Goal: Task Accomplishment & Management: Manage account settings

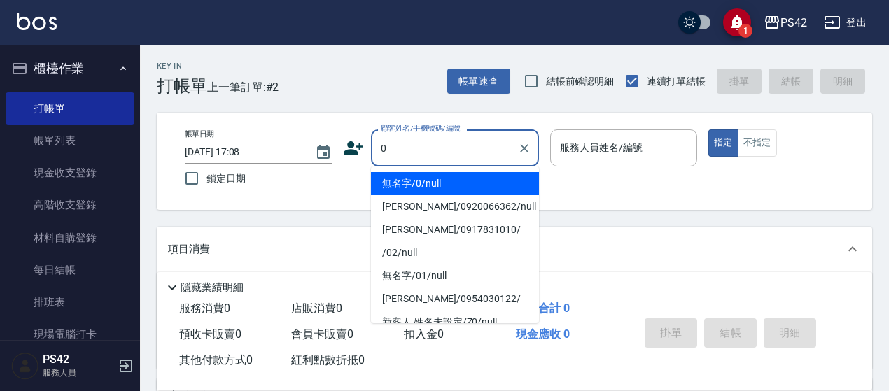
type input "無名字/0/null"
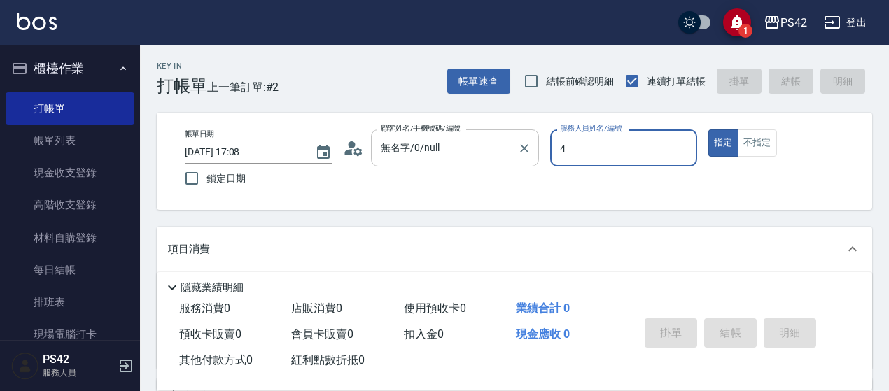
type input "4"
type button "true"
type input "[PERSON_NAME]-4"
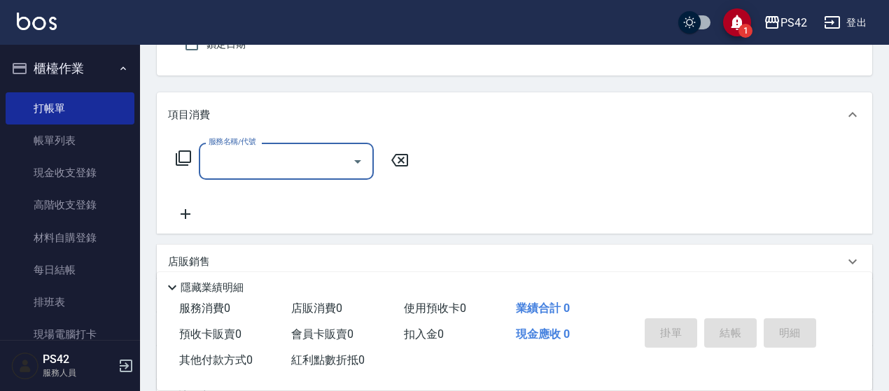
scroll to position [140, 0]
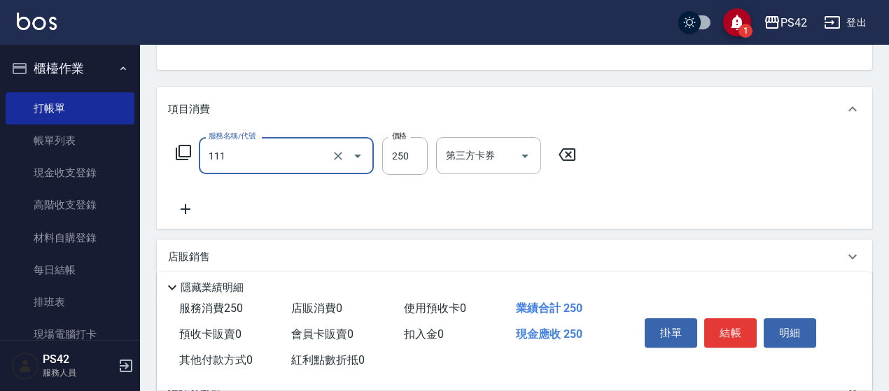
type input "200(111)"
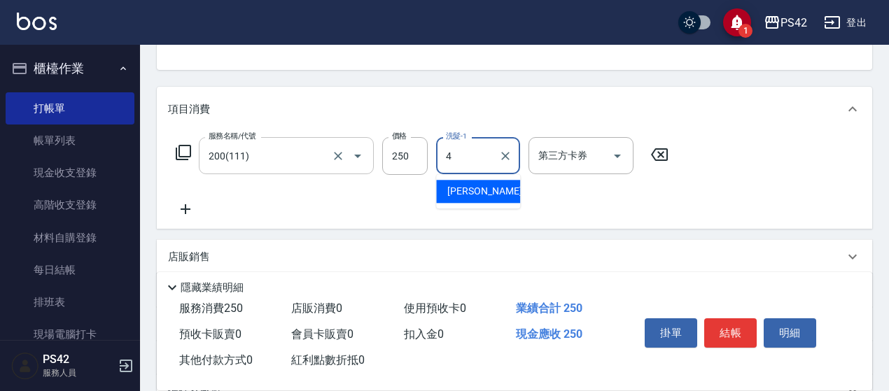
type input "程汶珊-4"
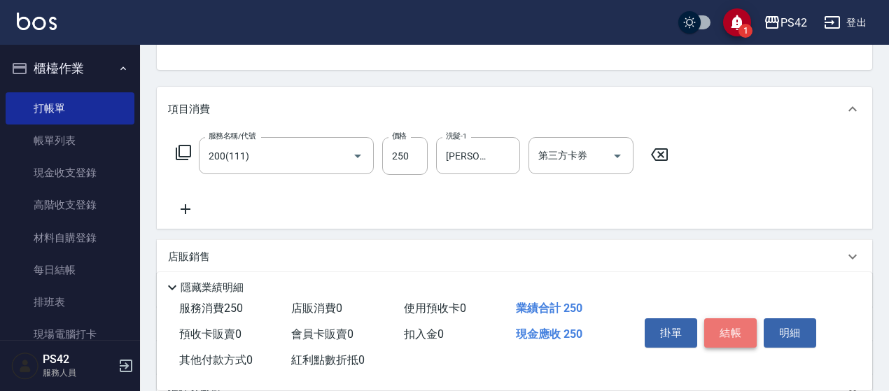
click at [743, 330] on button "結帳" at bounding box center [730, 332] width 52 height 29
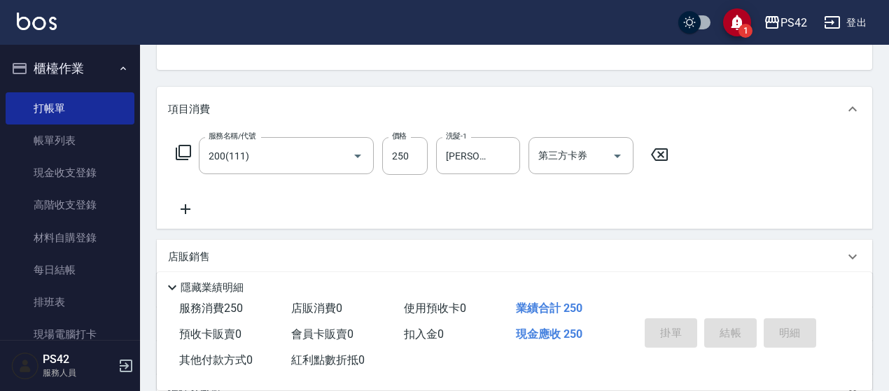
type input "2025/09/07 18:05"
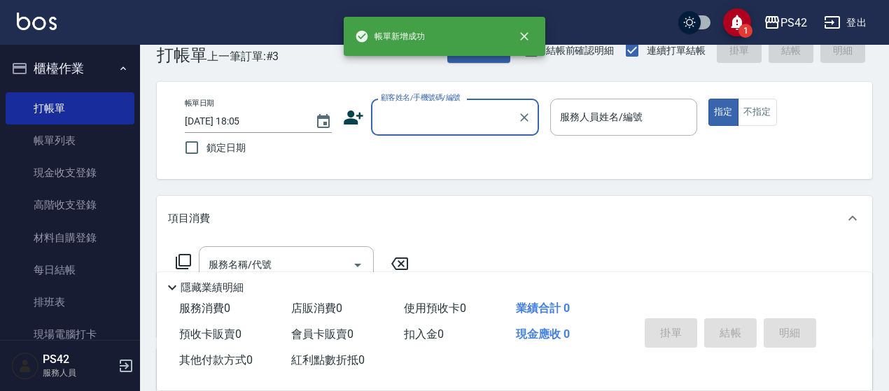
scroll to position [0, 0]
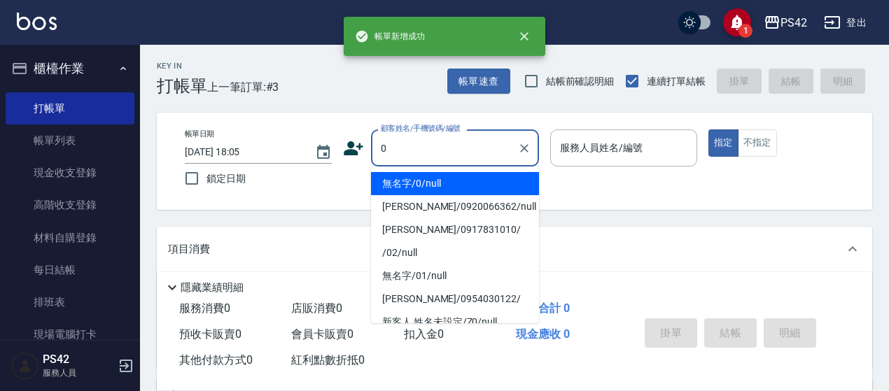
type input "無名字/0/null"
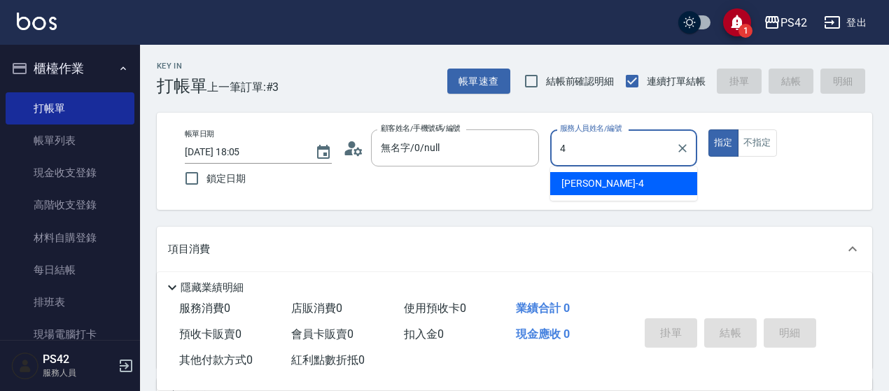
type input "程汶珊-4"
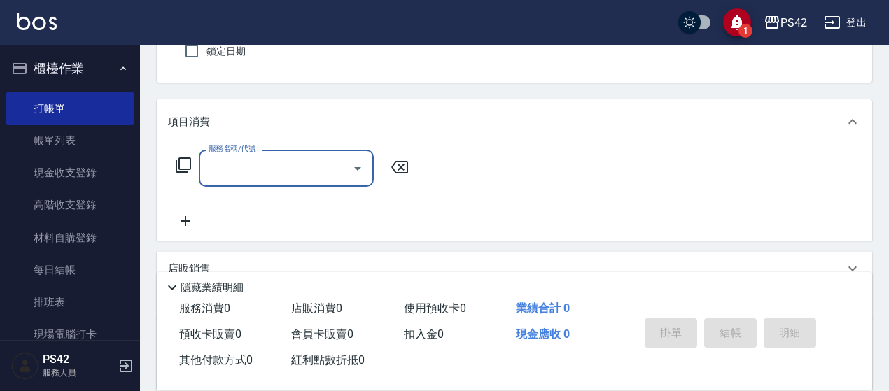
scroll to position [140, 0]
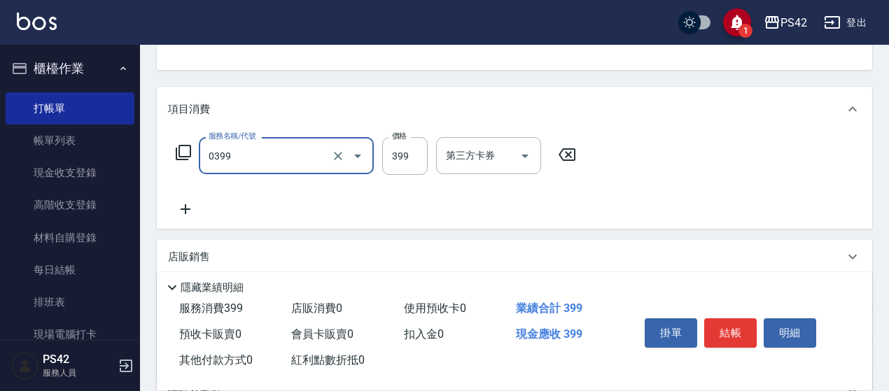
type input "海鹽399(0399)"
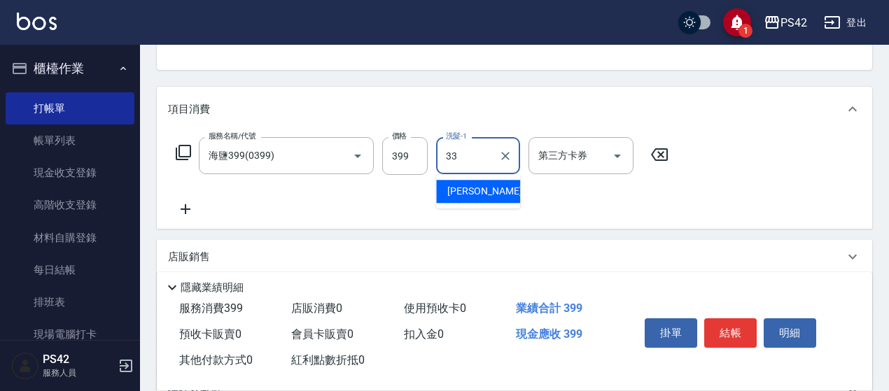
type input "陳盈嵐-33"
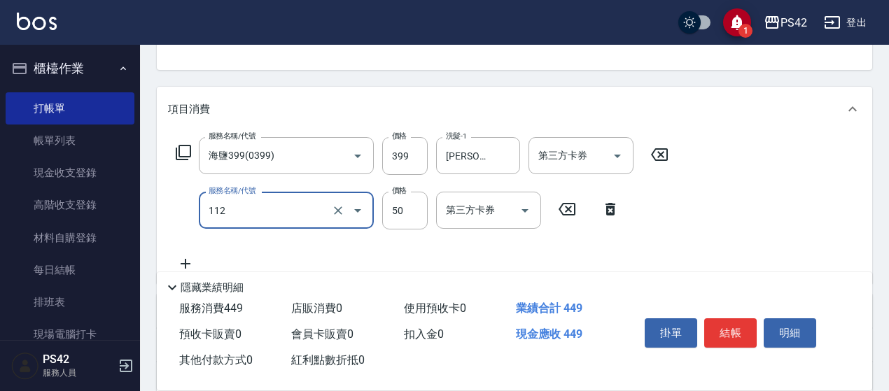
type input "精油50(112)"
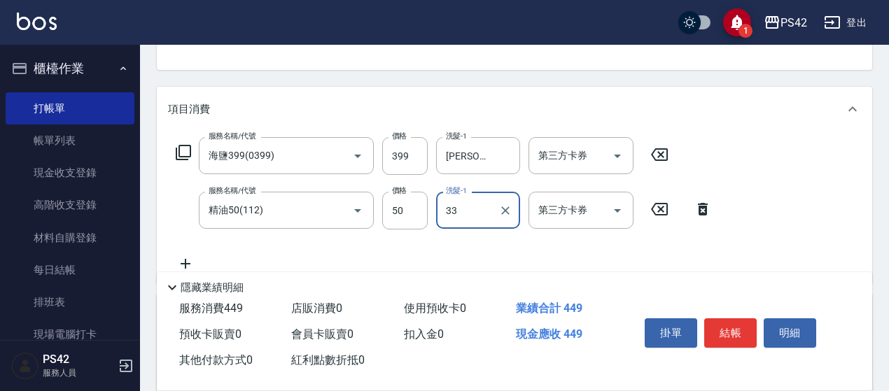
type input "陳盈嵐-33"
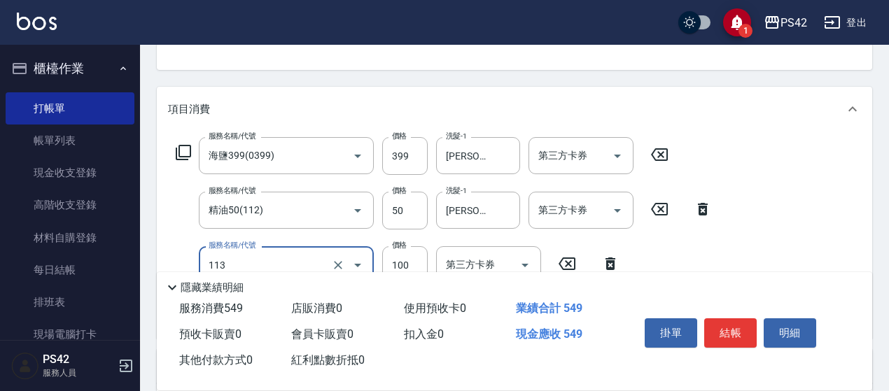
type input "瞬護100(113)"
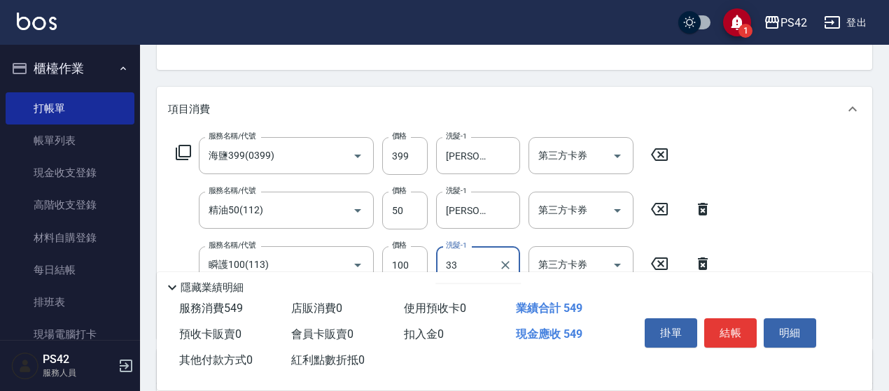
type input "陳盈嵐-33"
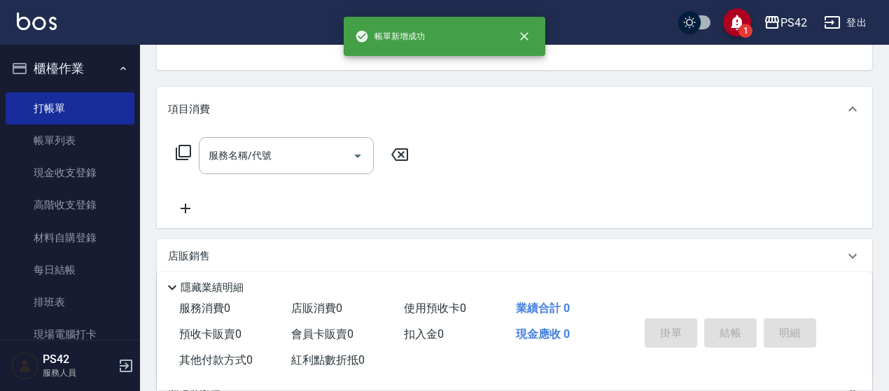
scroll to position [136, 0]
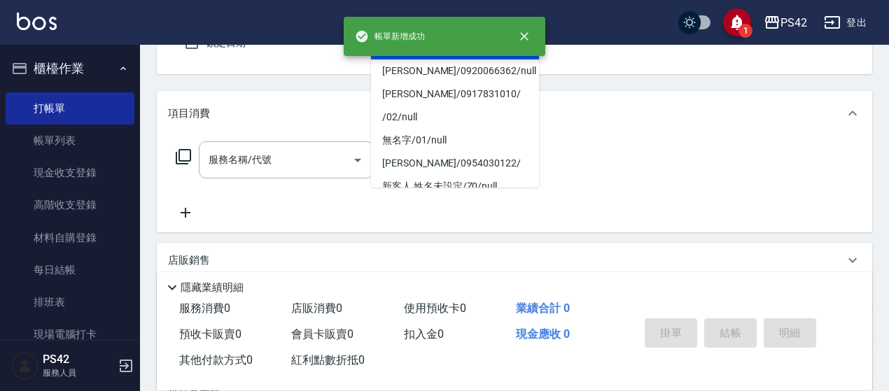
type input "無名字/0/null"
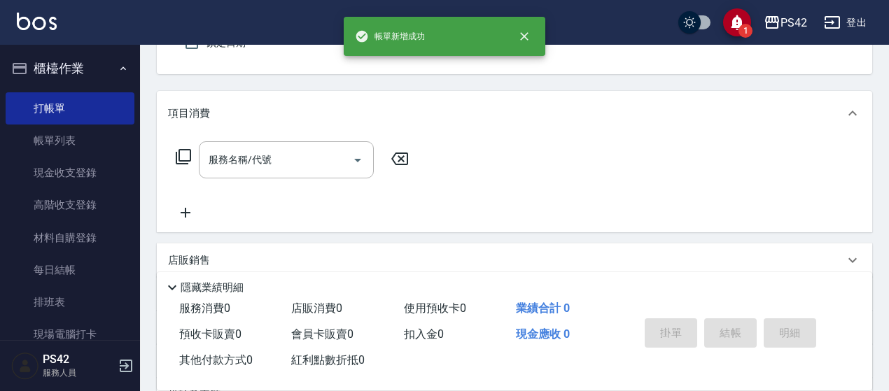
type input "許銘偉-6"
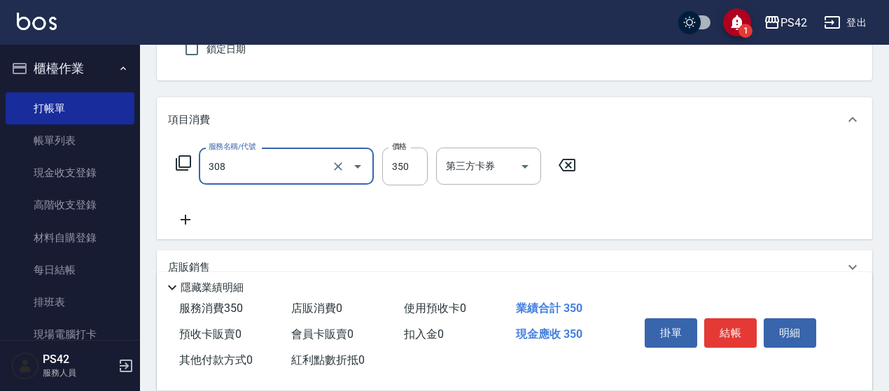
type input "洗+剪(308)"
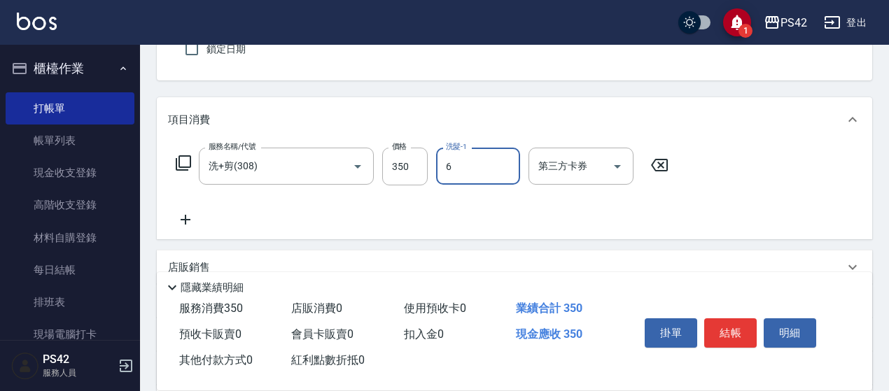
type input "許銘偉-6"
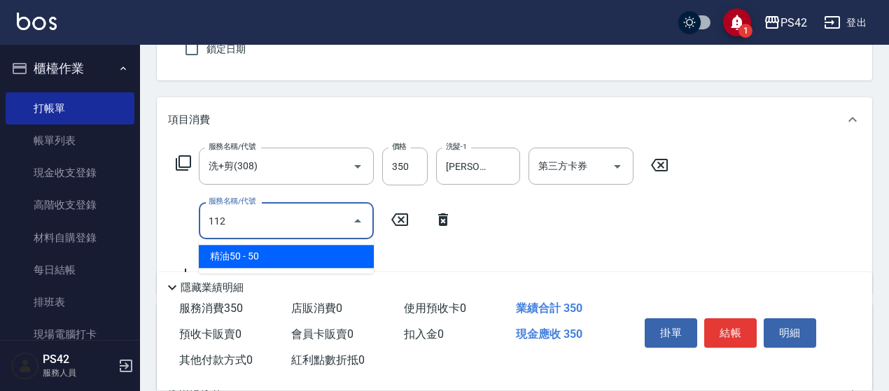
type input "精油50(112)"
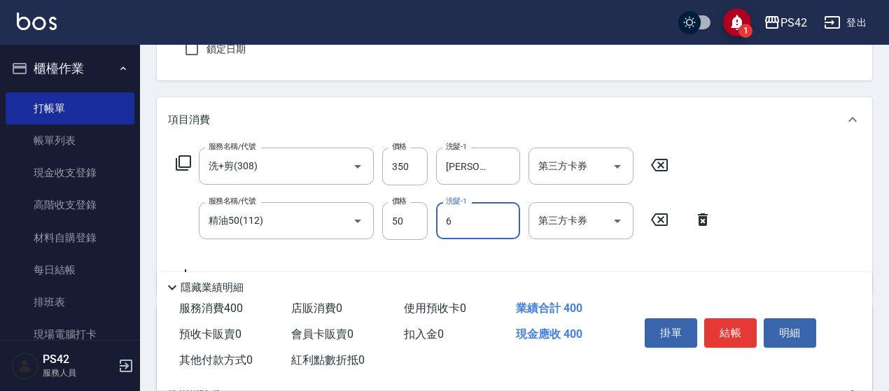
type input "許銘偉-6"
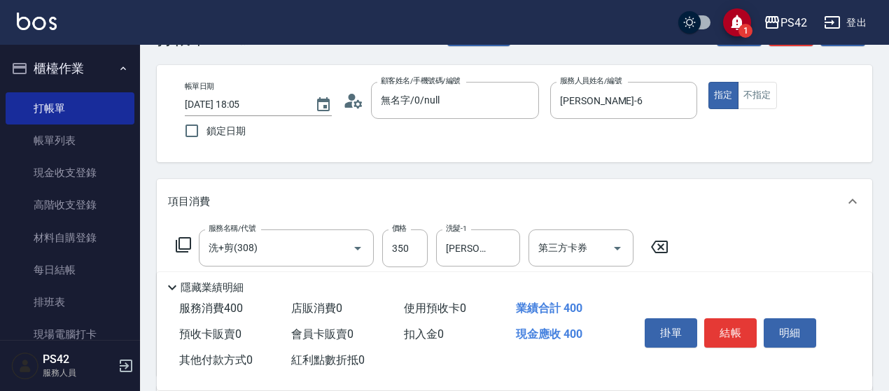
scroll to position [0, 0]
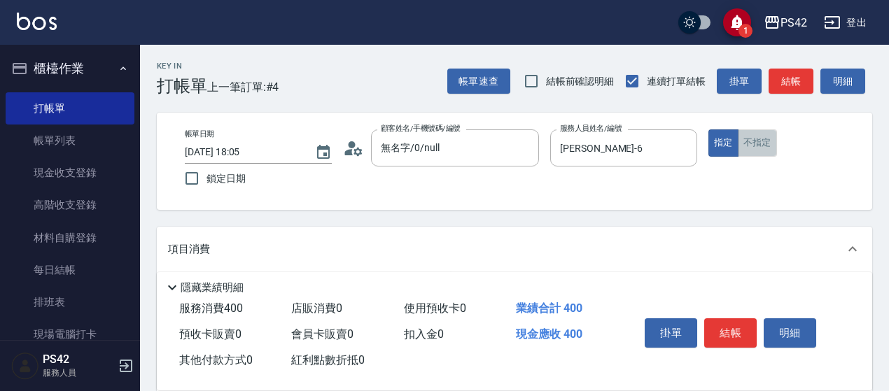
click at [752, 133] on button "不指定" at bounding box center [757, 142] width 39 height 27
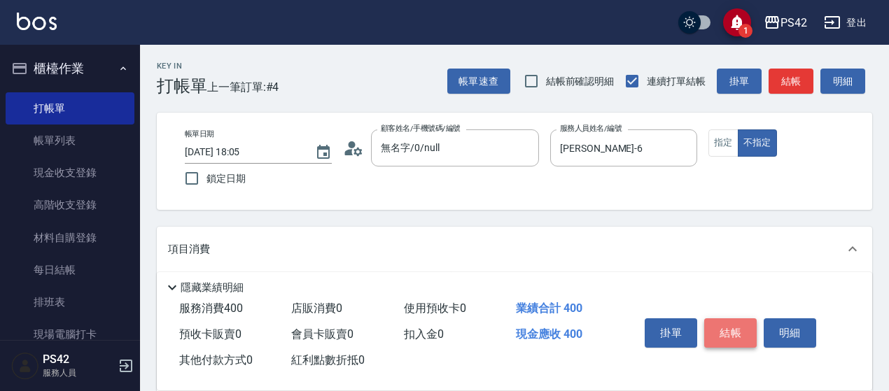
click at [717, 325] on button "結帳" at bounding box center [730, 332] width 52 height 29
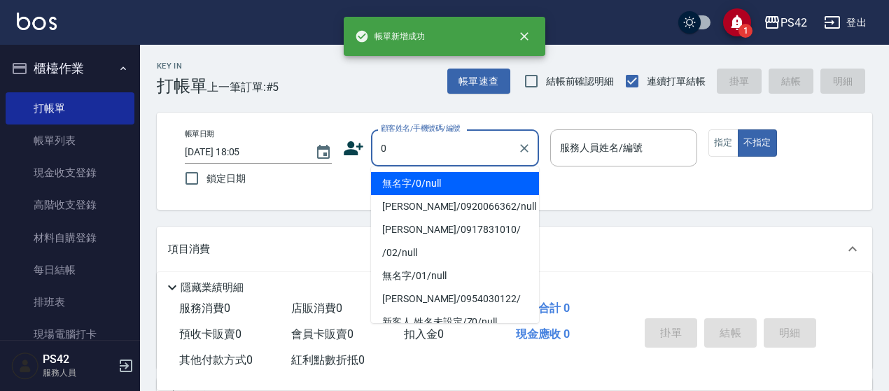
type input "無名字/0/null"
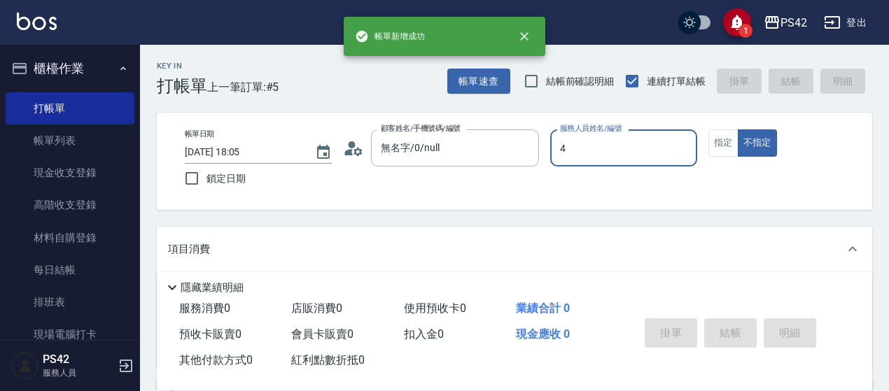
type input "4"
type button "false"
type input "程汶珊-4"
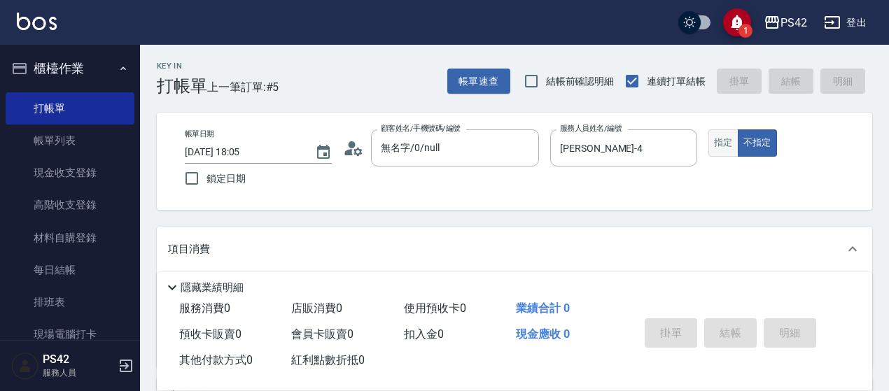
click at [722, 139] on button "指定" at bounding box center [723, 142] width 30 height 27
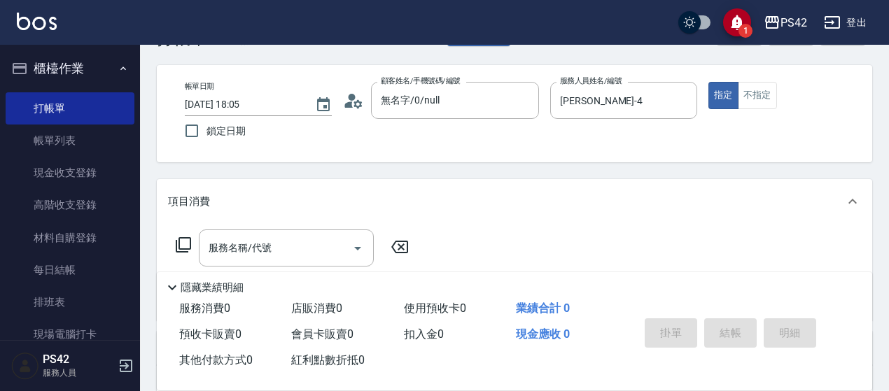
scroll to position [70, 0]
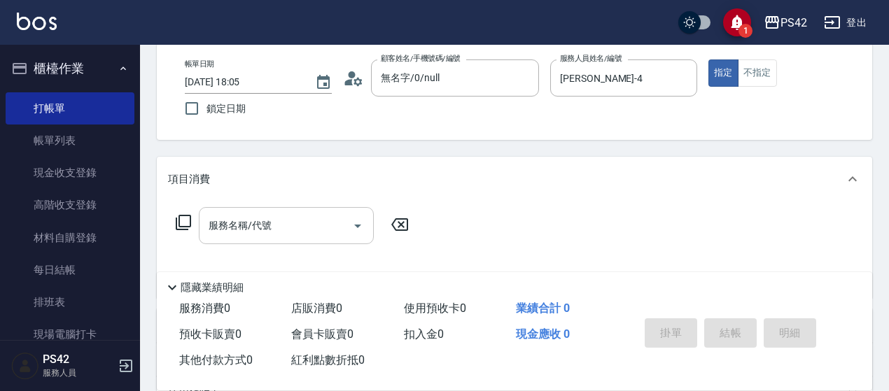
click at [245, 237] on input "服務名稱/代號" at bounding box center [275, 225] width 141 height 24
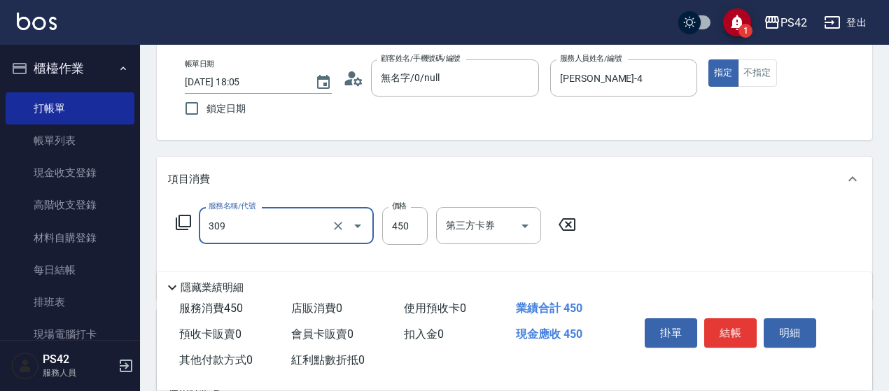
type input "洗+剪(309)"
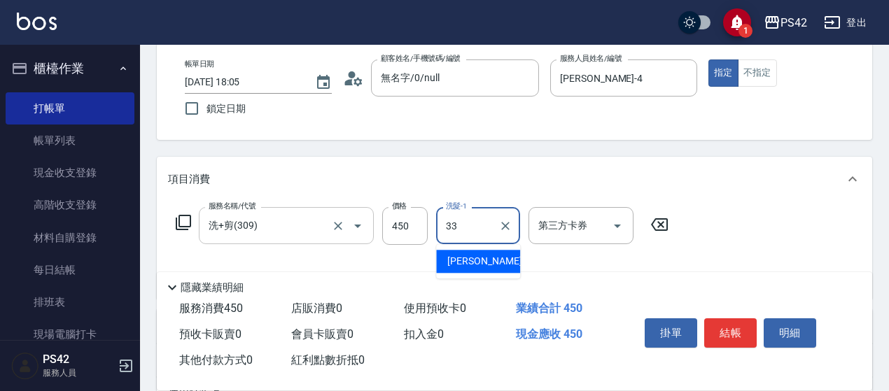
type input "陳盈嵐-33"
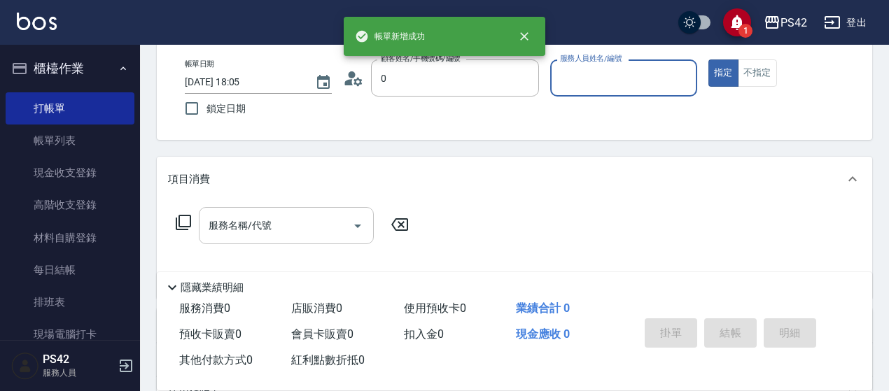
type input "無名字/0/null"
type input "程汶珊-4"
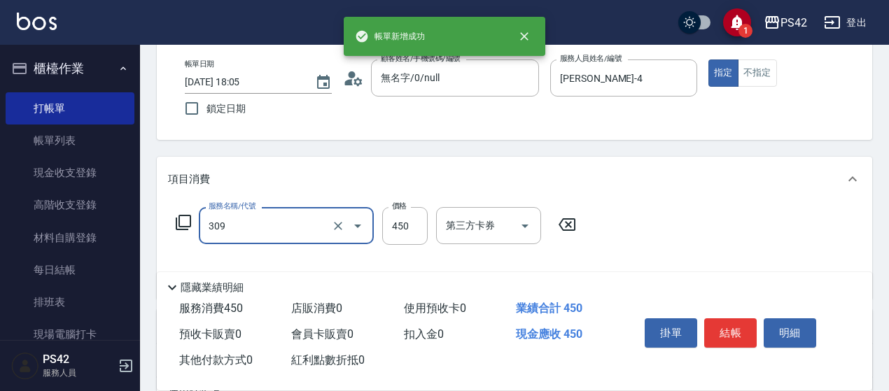
type input "洗+剪(309)"
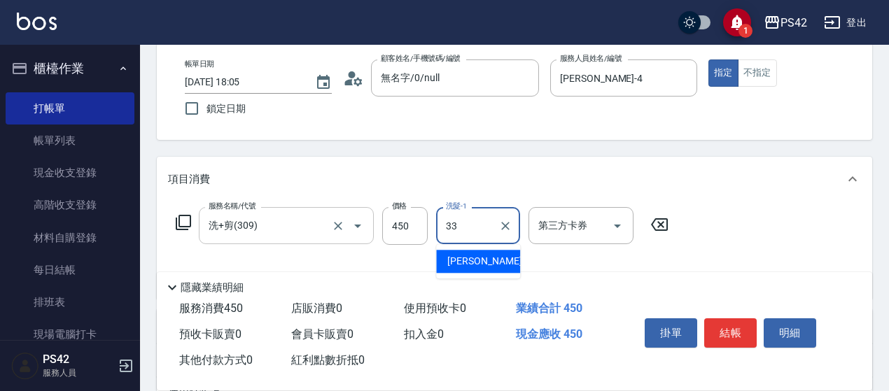
type input "陳盈嵐-33"
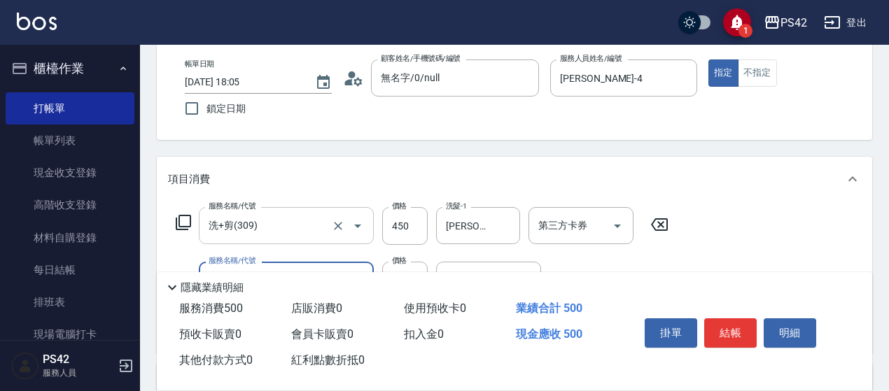
type input "精油50(112)"
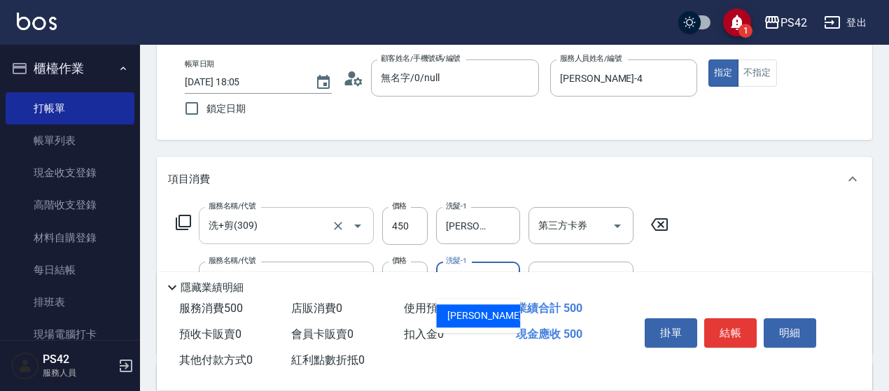
type input "陳盈嵐-33"
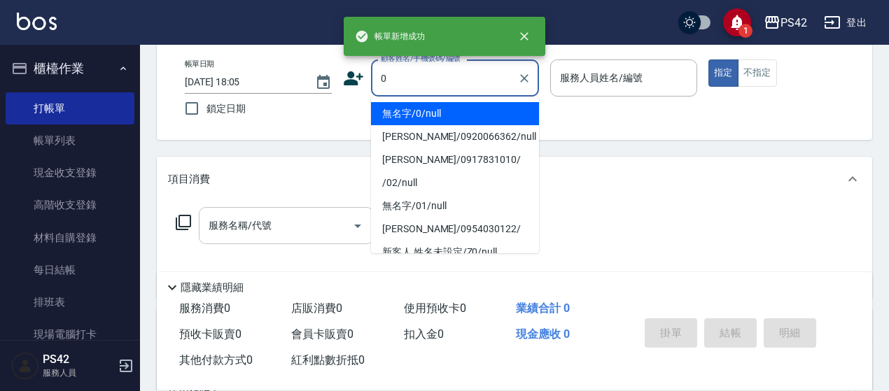
type input "無名字/0/null"
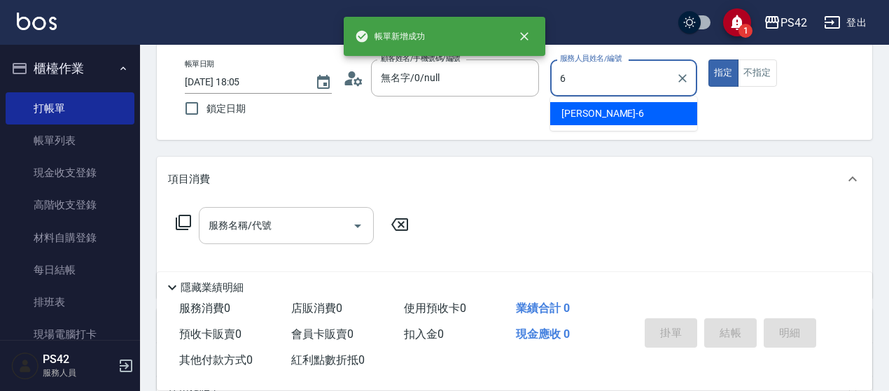
type input "許銘偉-6"
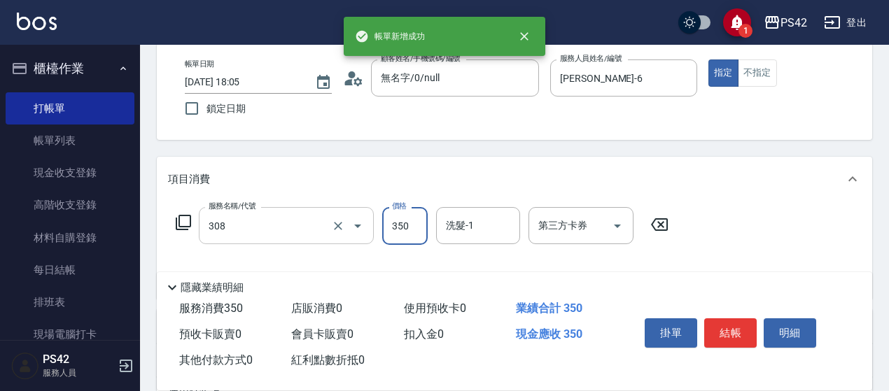
type input "洗+剪(308)"
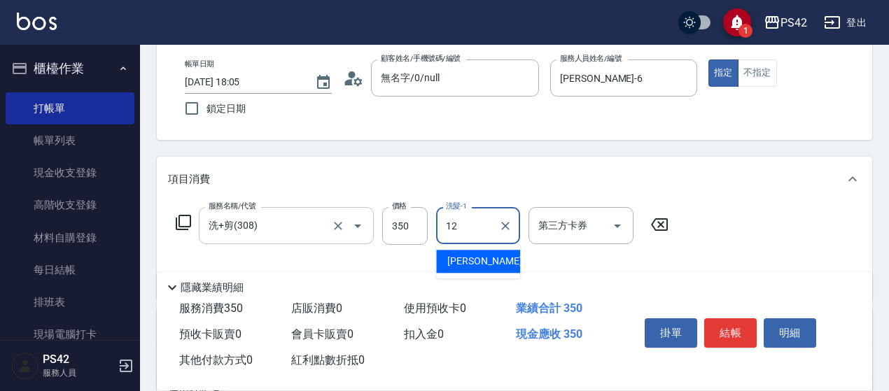
type input "林于真-12"
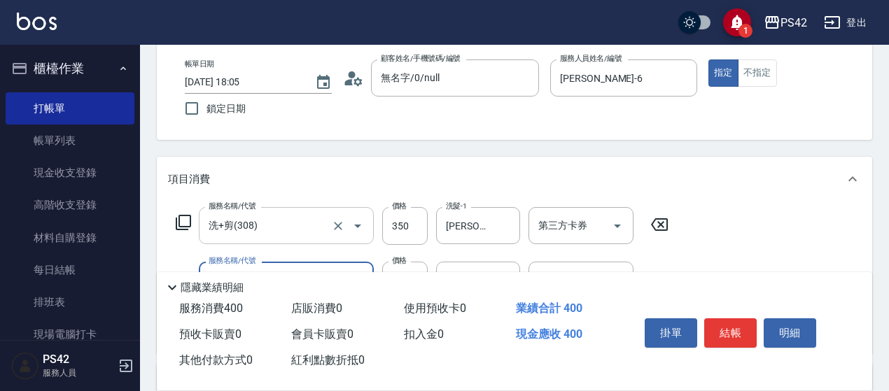
type input "精油50(112)"
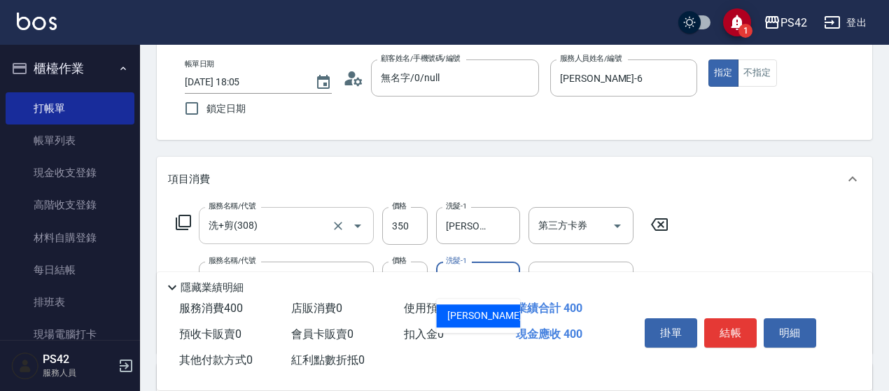
type input "林于真-12"
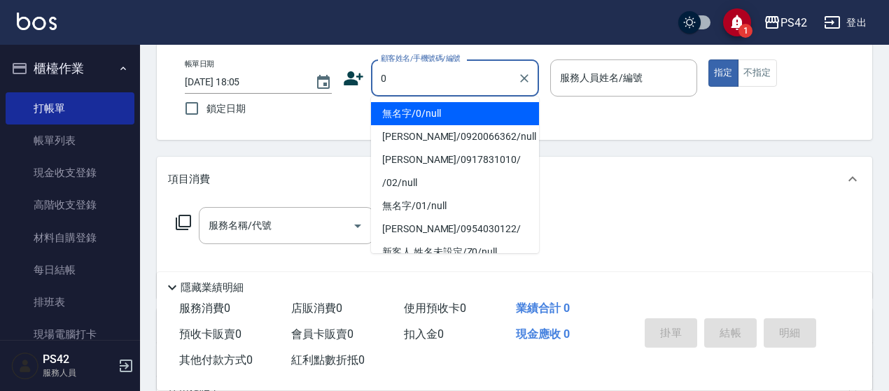
type input "無名字/0/null"
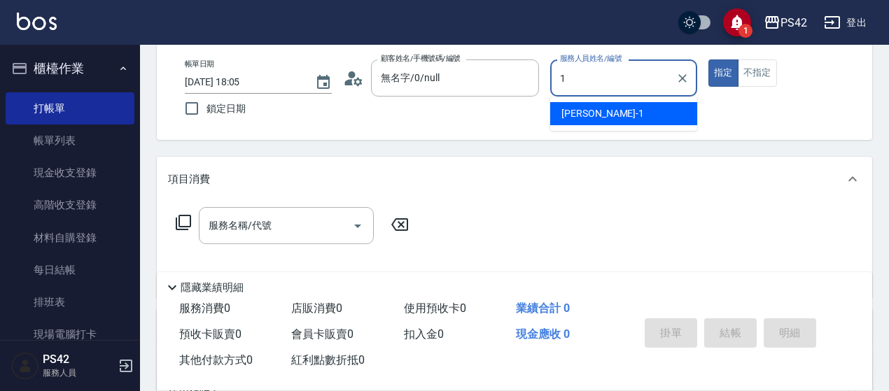
type input "楊容慈-1"
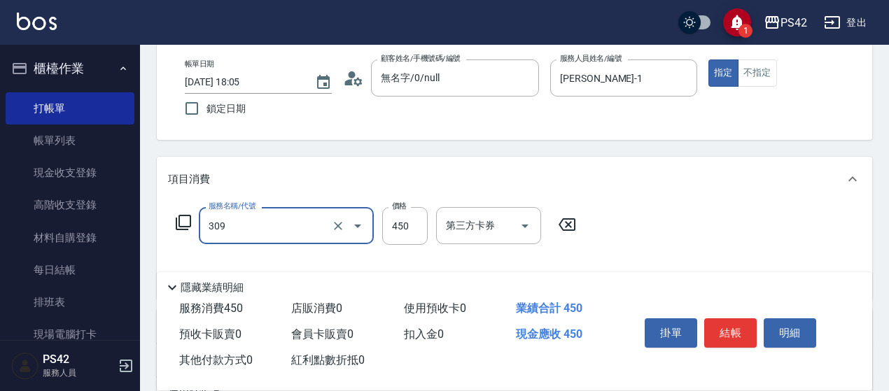
type input "洗+剪(309)"
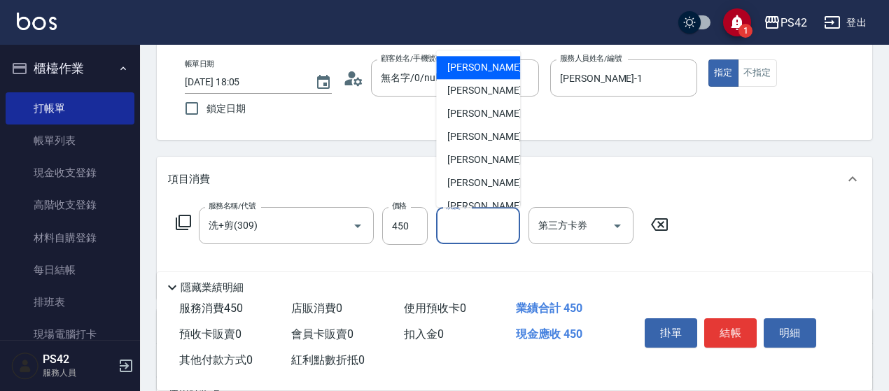
click at [490, 230] on input "洗髮-1" at bounding box center [477, 225] width 71 height 24
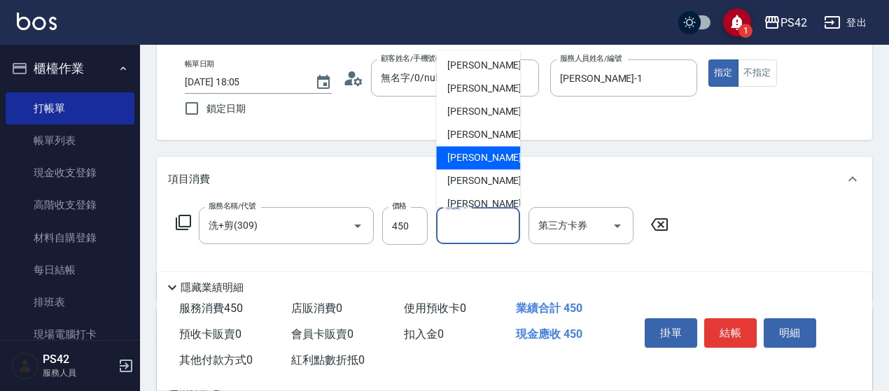
scroll to position [140, 0]
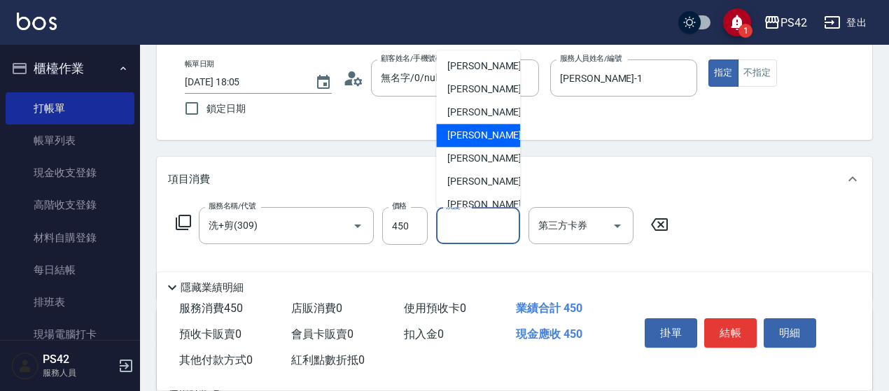
click at [490, 141] on span "陳佑如 -16" at bounding box center [491, 136] width 88 height 15
type input "陳佑如-16"
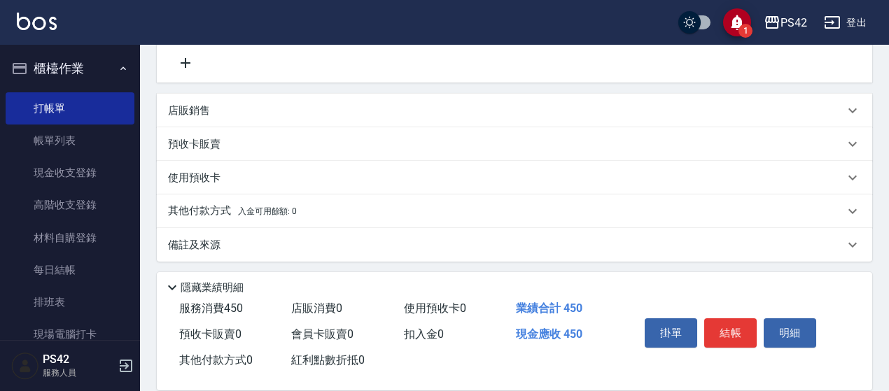
scroll to position [344, 0]
click at [226, 107] on div "店販銷售" at bounding box center [506, 107] width 676 height 15
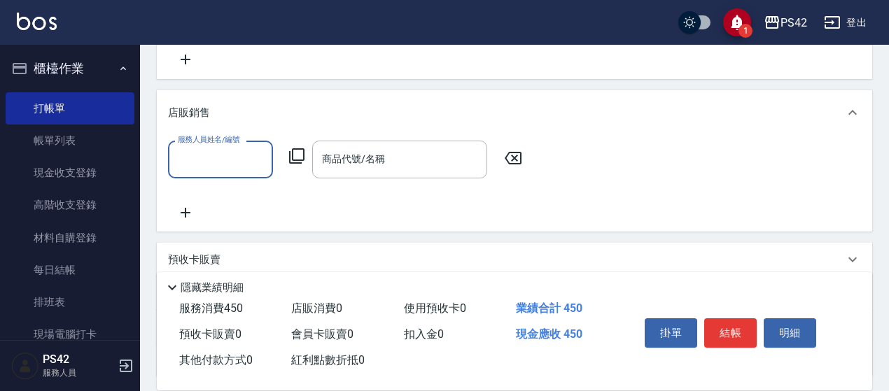
scroll to position [0, 0]
type input "陳芷涵-2"
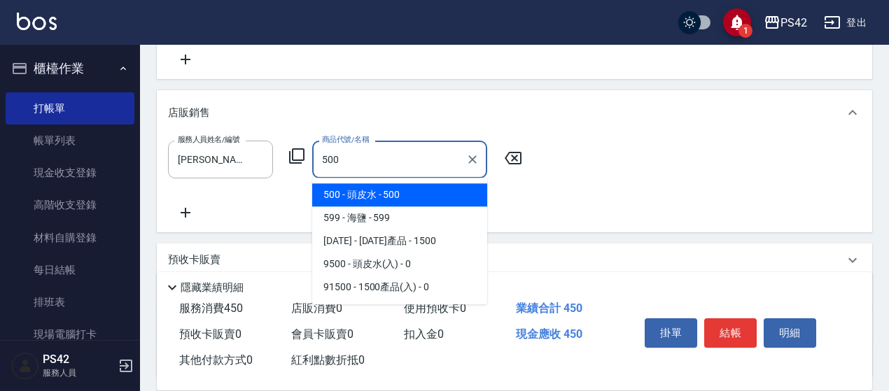
type input "頭皮水"
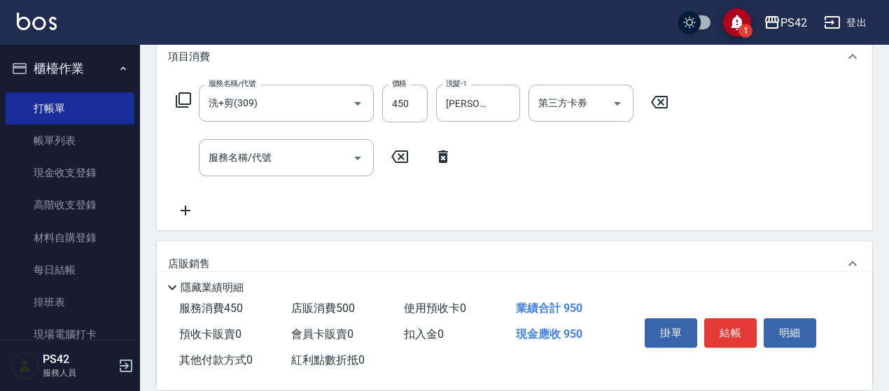
scroll to position [64, 0]
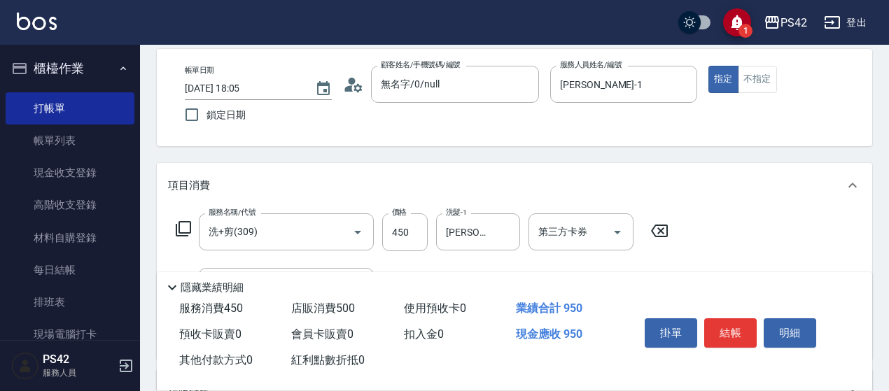
click at [735, 313] on div "掛單 結帳 明細" at bounding box center [730, 335] width 183 height 44
click at [729, 321] on button "結帳" at bounding box center [730, 332] width 52 height 29
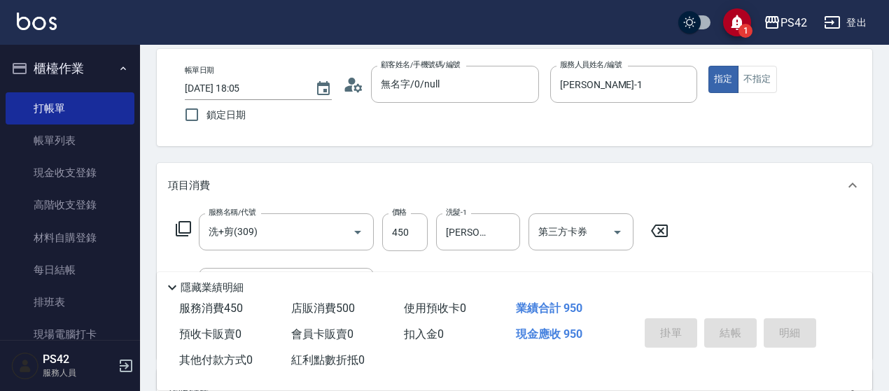
type input "2025/09/07 18:06"
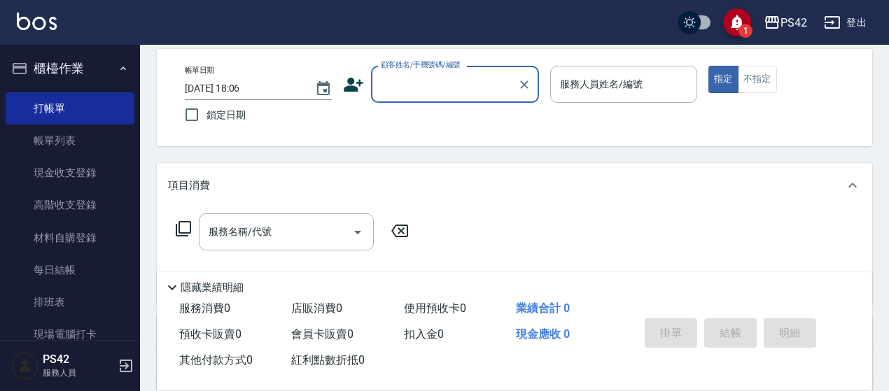
scroll to position [0, 0]
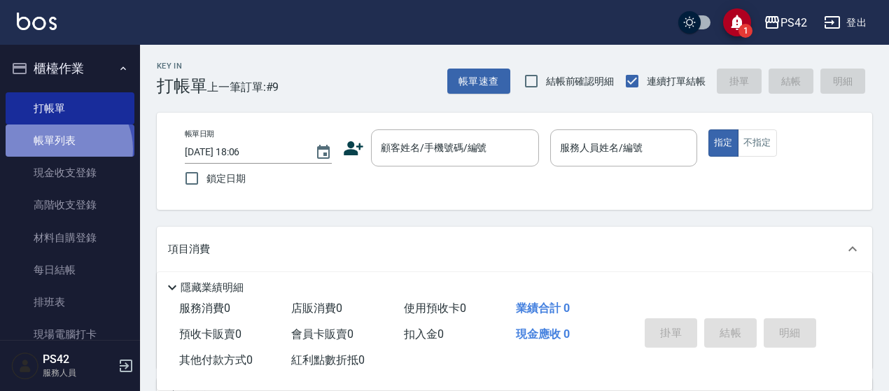
click at [64, 149] on link "帳單列表" at bounding box center [70, 141] width 129 height 32
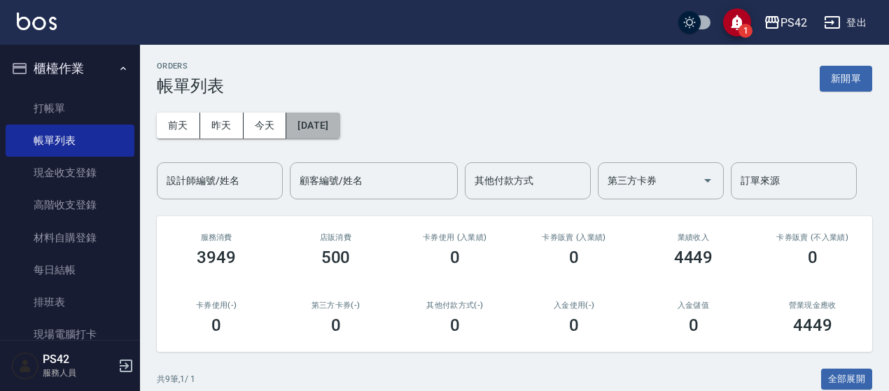
click at [332, 124] on button "[DATE]" at bounding box center [312, 126] width 53 height 26
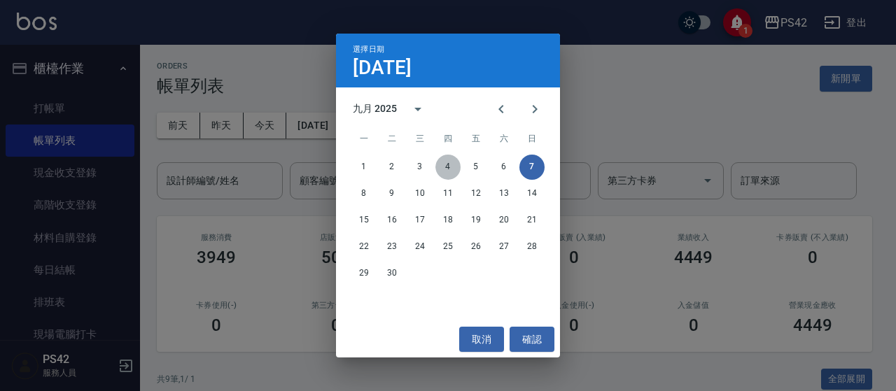
click at [445, 164] on button "4" at bounding box center [447, 167] width 25 height 25
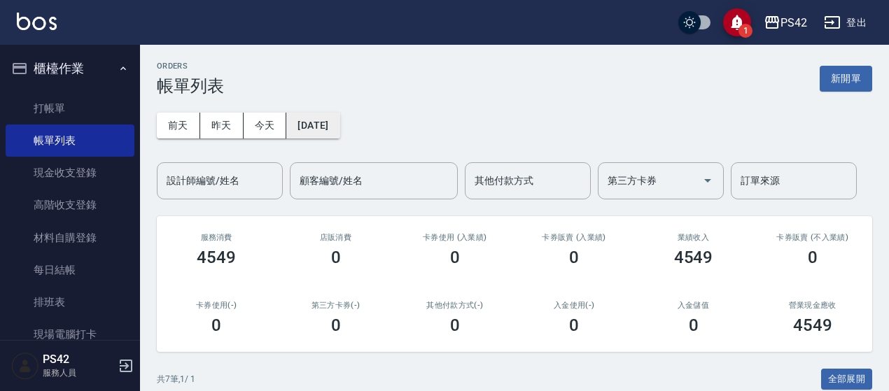
click at [328, 133] on button "[DATE]" at bounding box center [312, 126] width 53 height 26
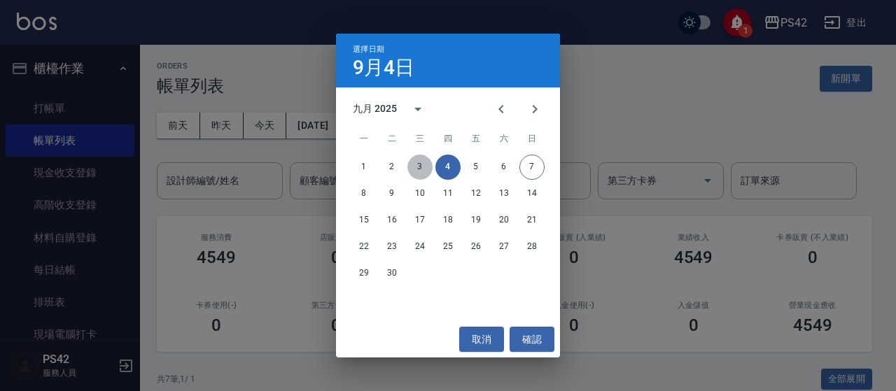
click at [423, 171] on button "3" at bounding box center [419, 167] width 25 height 25
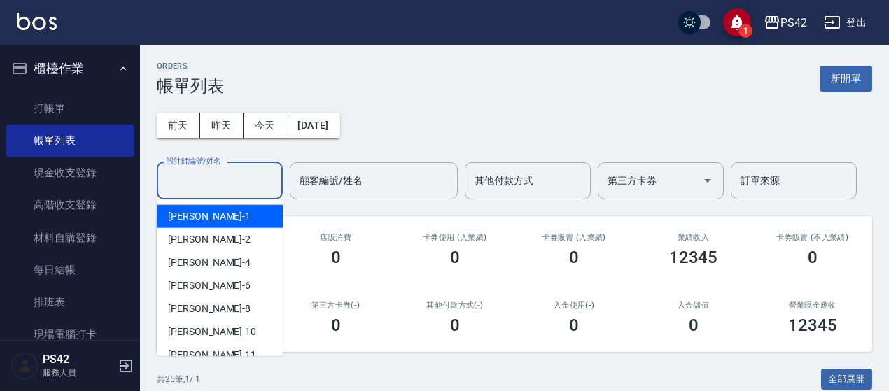
click at [235, 181] on input "設計師編號/姓名" at bounding box center [219, 181] width 113 height 24
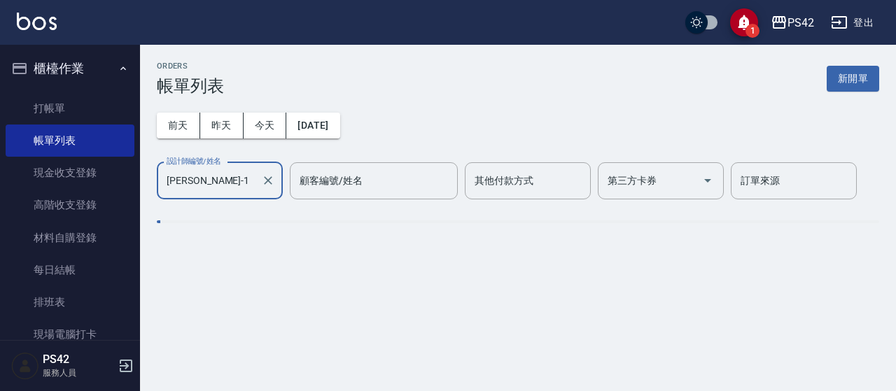
type input "楊容慈-1"
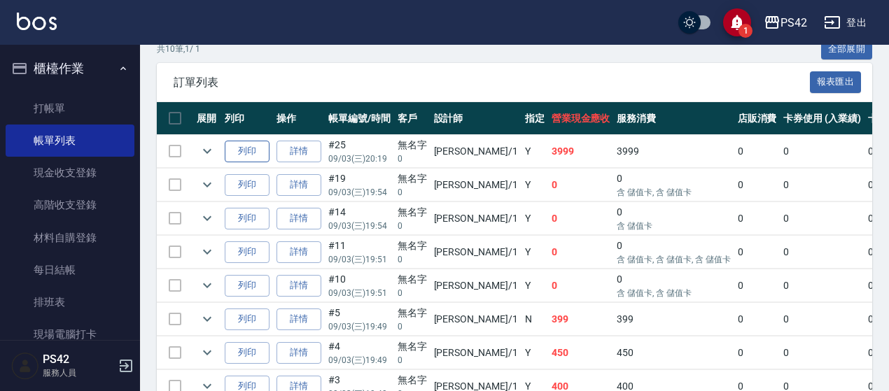
scroll to position [350, 0]
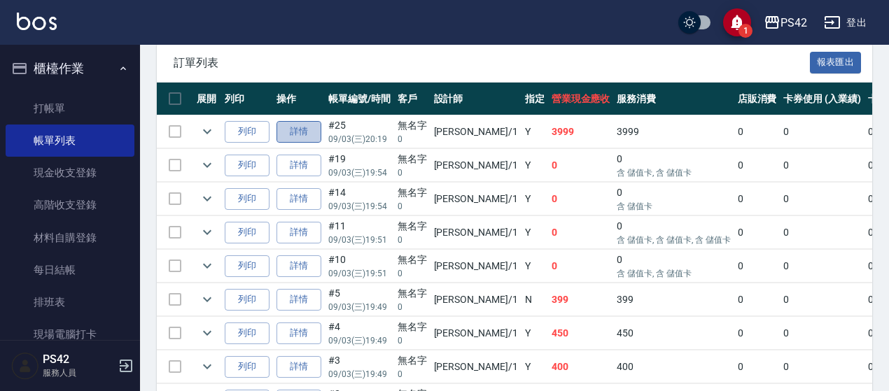
click at [305, 124] on link "詳情" at bounding box center [298, 132] width 45 height 22
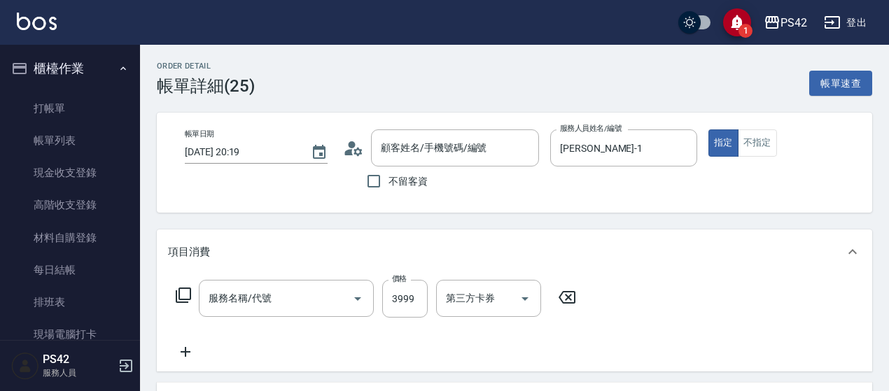
type input "2025/09/03 20:19"
type input "楊容慈-1"
type input "無名字/0/null"
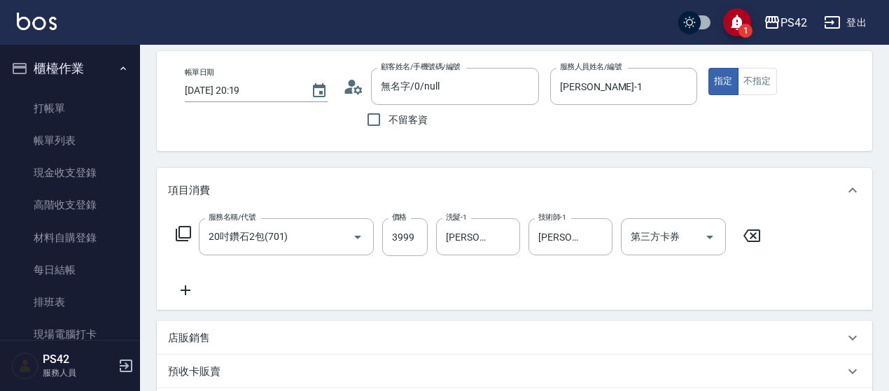
scroll to position [140, 0]
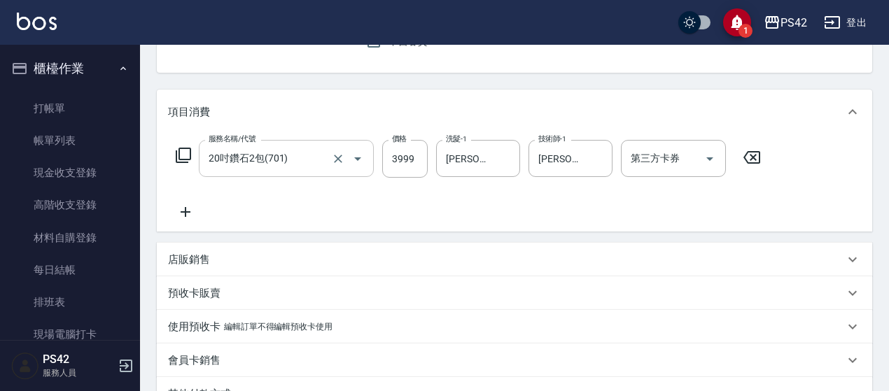
click at [353, 153] on icon "Open" at bounding box center [357, 158] width 17 height 17
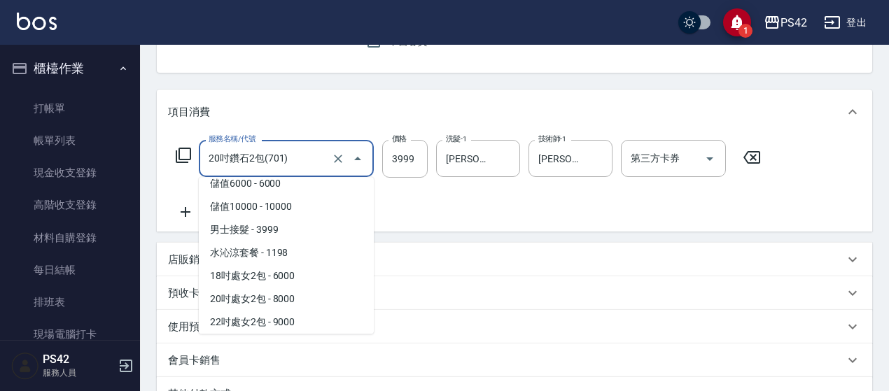
scroll to position [1610, 0]
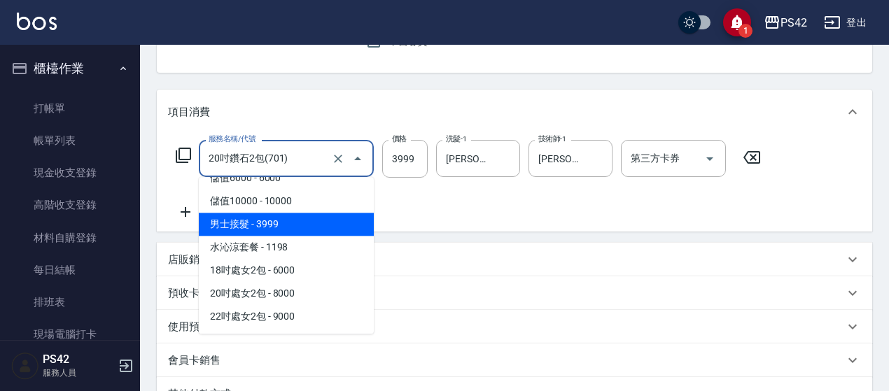
click at [326, 231] on span "男士接髮 - 3999" at bounding box center [286, 224] width 175 height 23
type input "男士接髮(3999)"
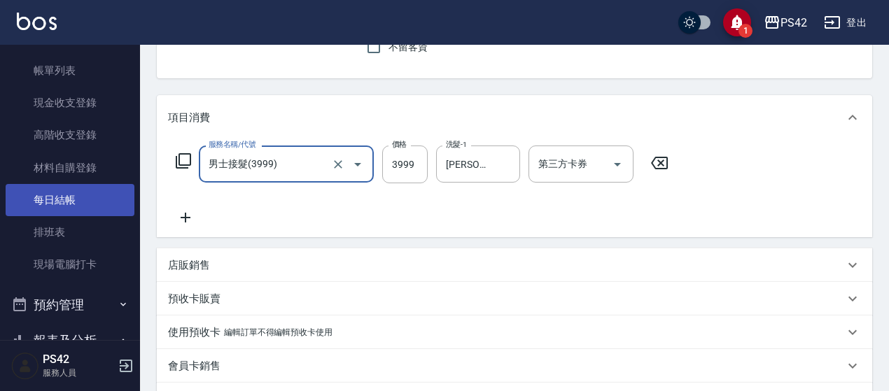
scroll to position [140, 0]
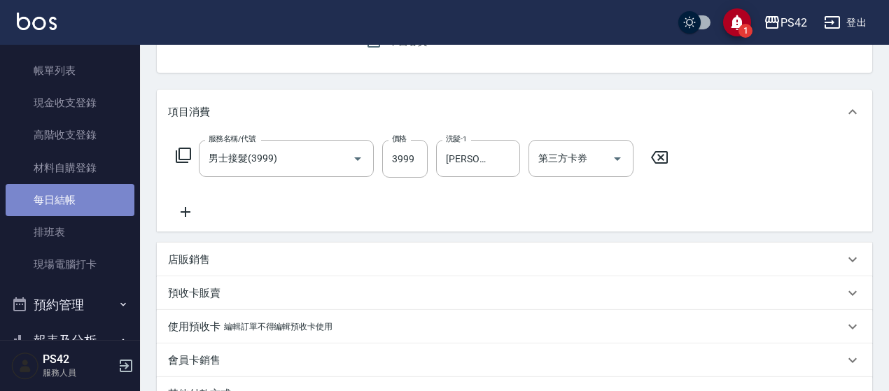
click at [84, 194] on link "每日結帳" at bounding box center [70, 200] width 129 height 32
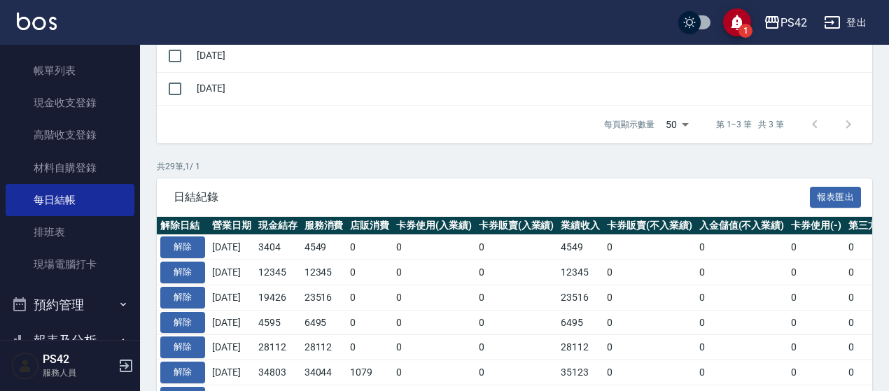
scroll to position [280, 0]
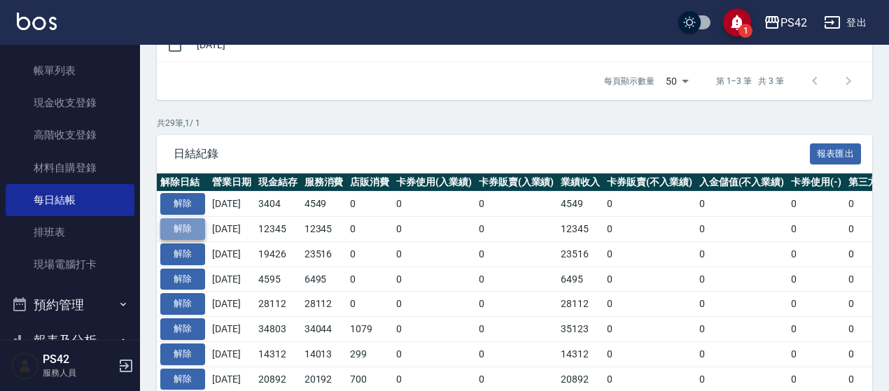
click at [202, 223] on button "解除" at bounding box center [182, 229] width 45 height 22
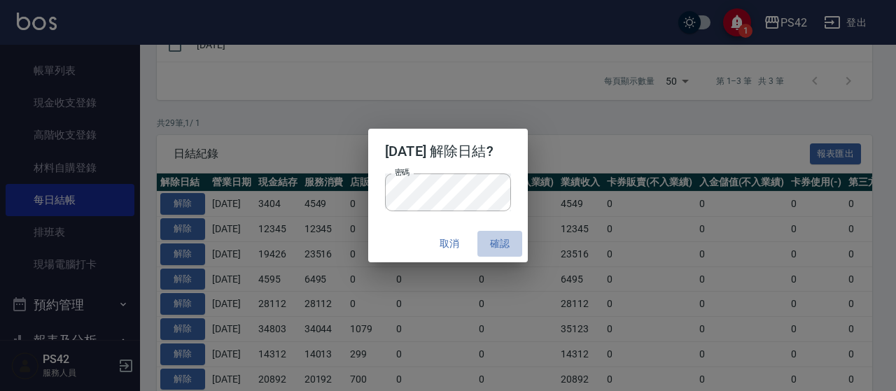
click at [491, 239] on button "確認" at bounding box center [499, 244] width 45 height 26
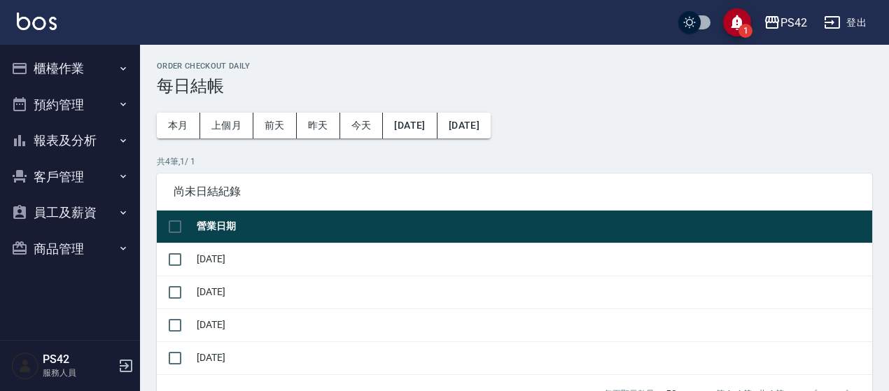
click at [91, 79] on button "櫃檯作業" at bounding box center [70, 68] width 129 height 36
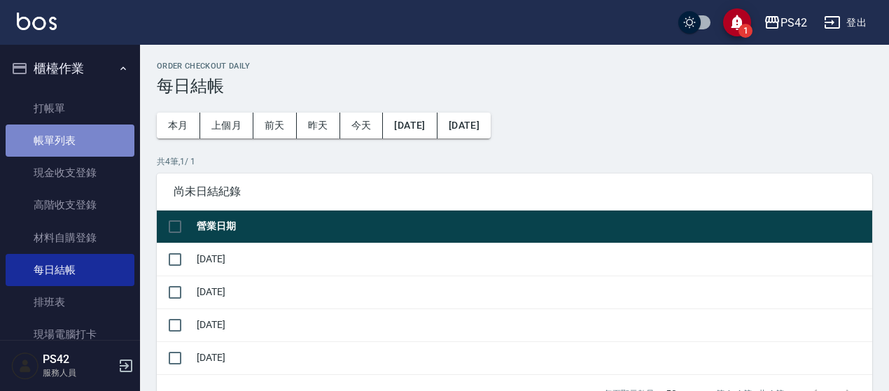
click at [96, 148] on link "帳單列表" at bounding box center [70, 141] width 129 height 32
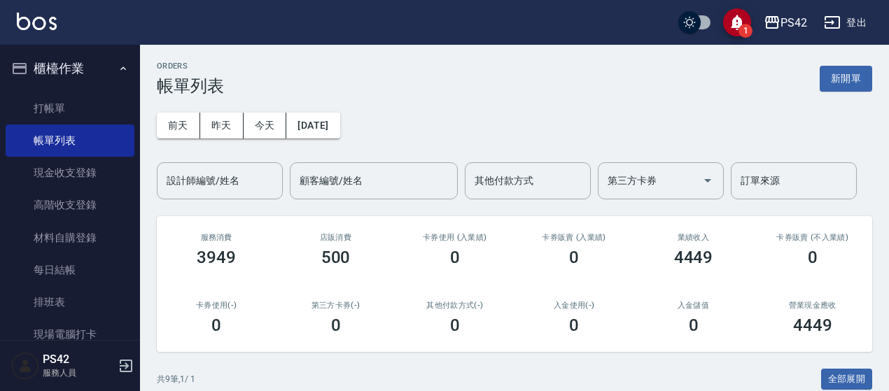
click at [366, 134] on div "前天 昨天 今天 2025/09/07 設計師編號/姓名 設計師編號/姓名 顧客編號/姓名 顧客編號/姓名 其他付款方式 其他付款方式 第三方卡券 第三方卡券…" at bounding box center [514, 148] width 715 height 104
click at [339, 134] on button "[DATE]" at bounding box center [312, 126] width 53 height 26
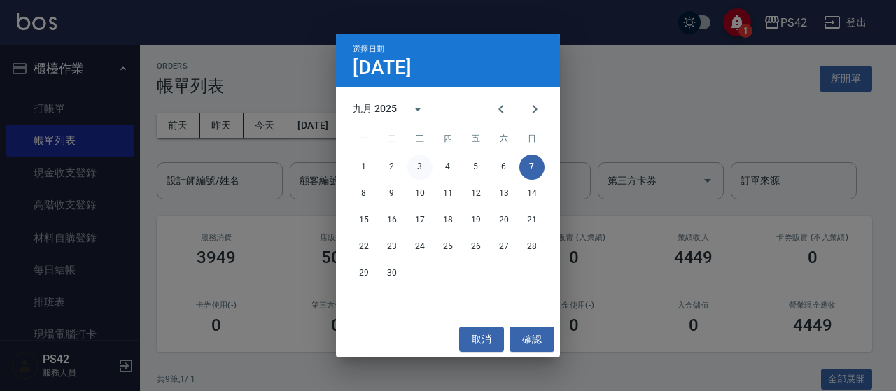
click at [417, 164] on button "3" at bounding box center [419, 167] width 25 height 25
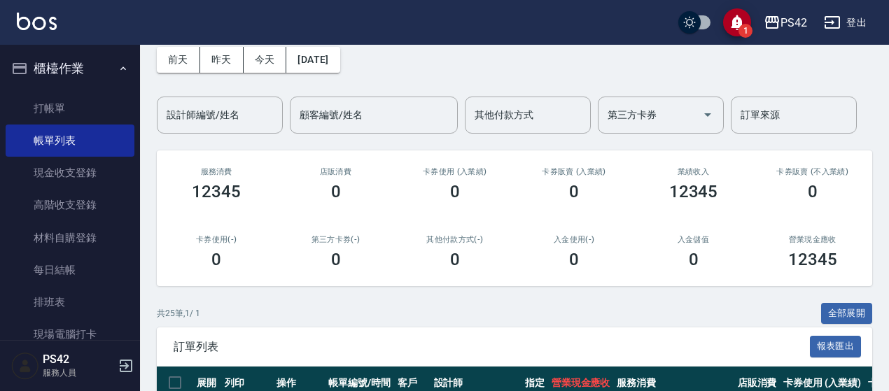
scroll to position [210, 0]
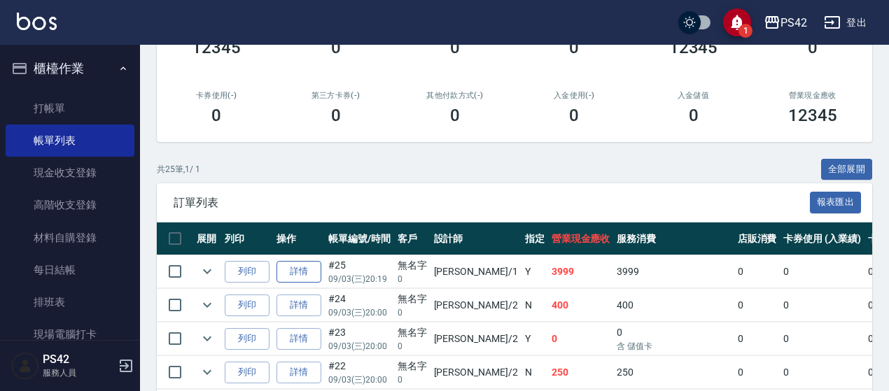
click at [311, 275] on link "詳情" at bounding box center [298, 272] width 45 height 22
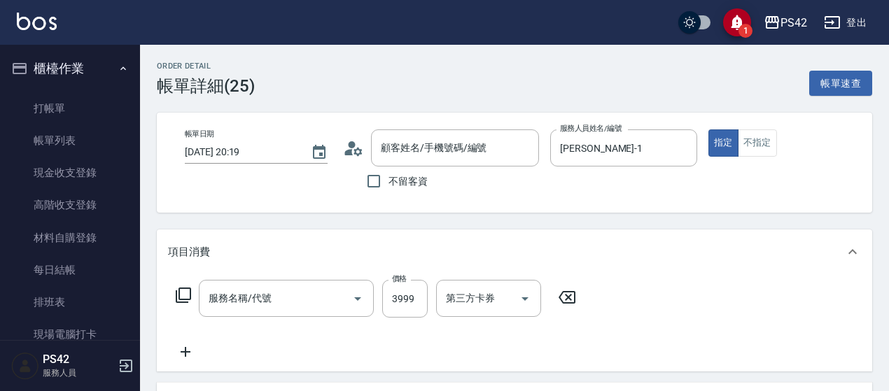
type input "2025/09/03 20:19"
type input "楊容慈-1"
type input "無名字/0/null"
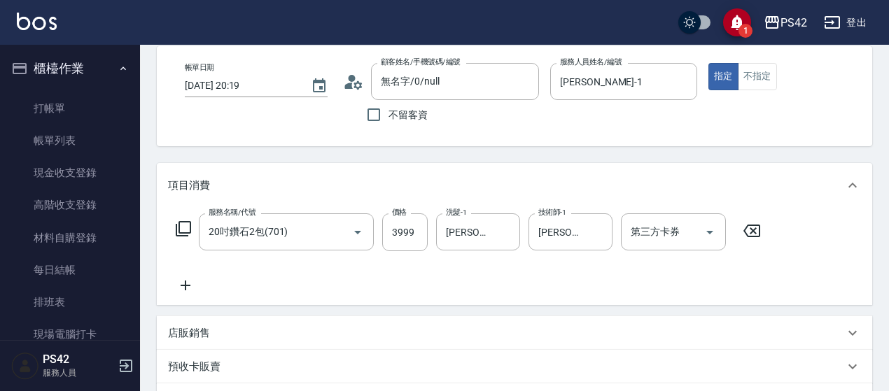
scroll to position [140, 0]
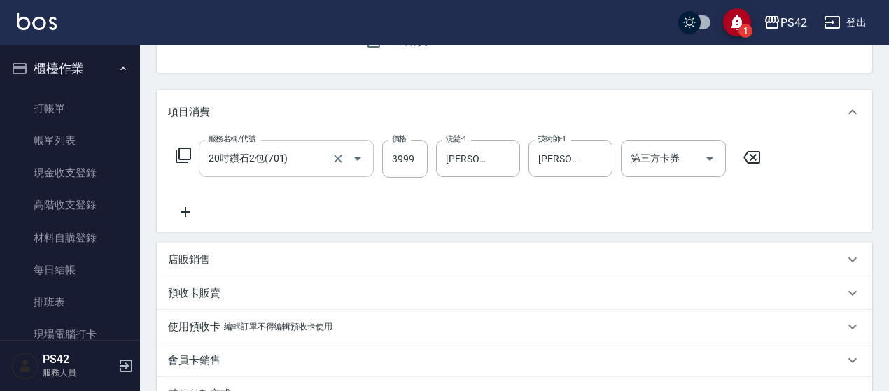
click at [360, 159] on icon "Open" at bounding box center [357, 158] width 17 height 17
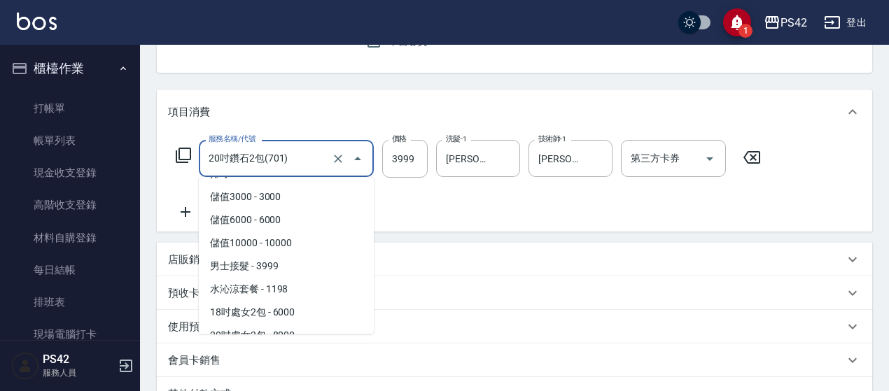
scroll to position [1562, 0]
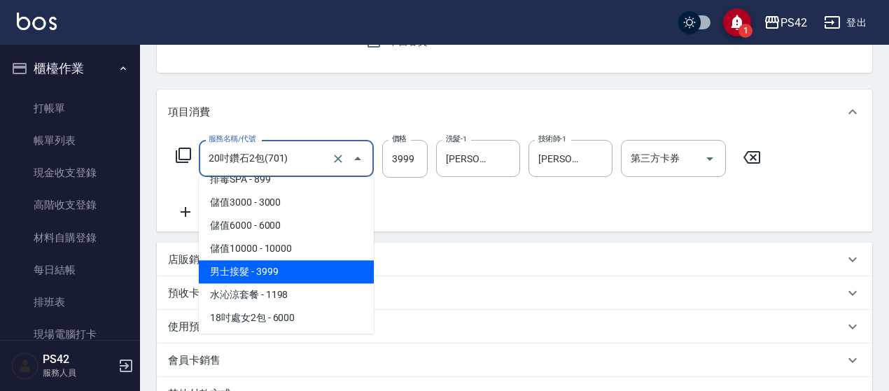
click at [284, 272] on span "男士接髮 - 3999" at bounding box center [286, 271] width 175 height 23
type input "男士接髮(3999)"
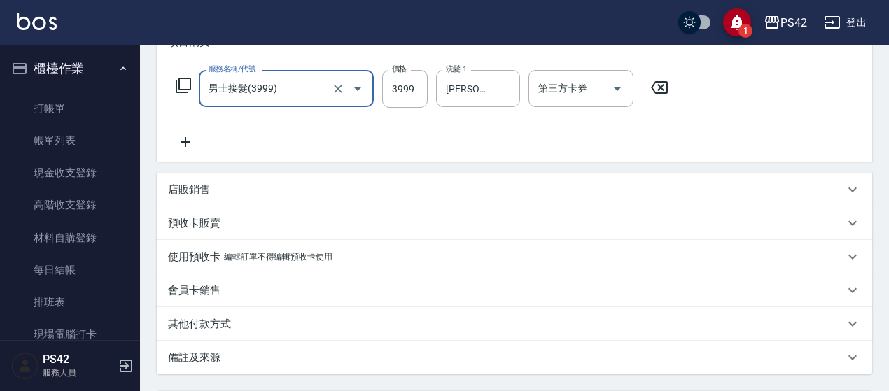
scroll to position [343, 0]
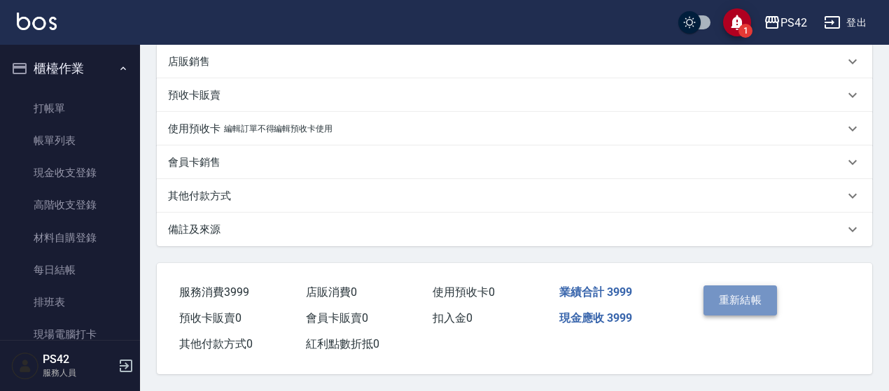
click at [740, 304] on button "重新結帳" at bounding box center [740, 300] width 74 height 29
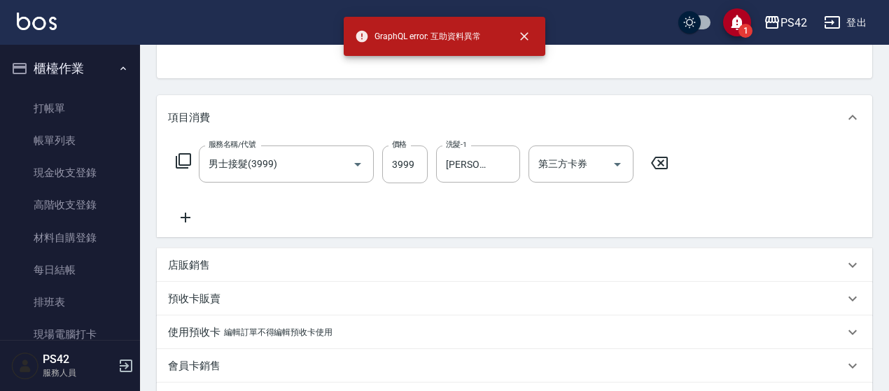
scroll to position [140, 0]
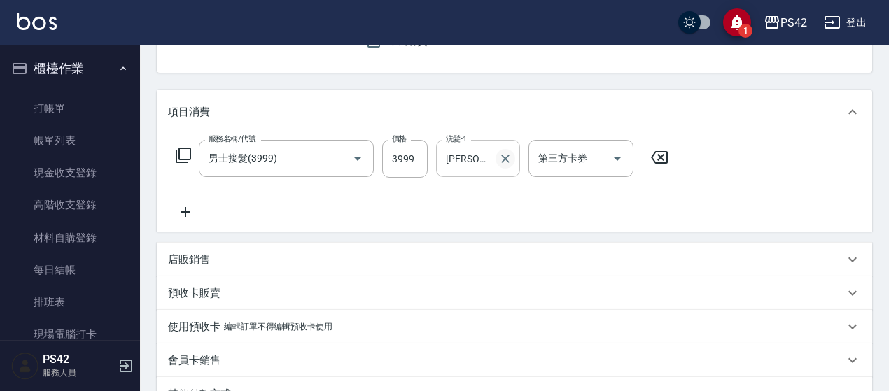
click at [505, 159] on icon "Clear" at bounding box center [505, 159] width 8 height 8
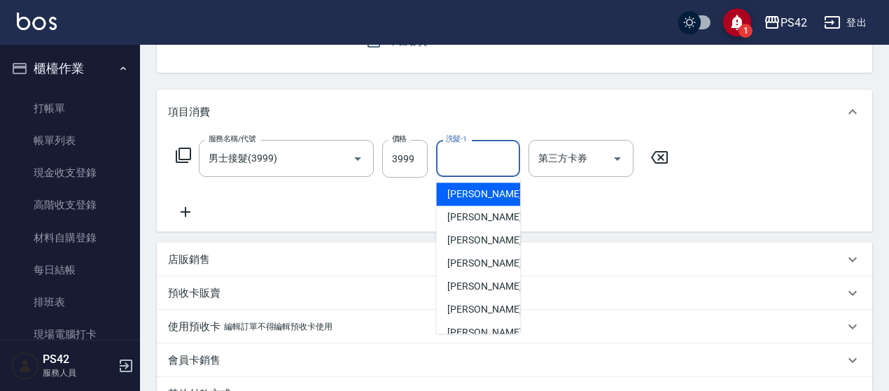
click at [475, 166] on input "洗髮-1" at bounding box center [477, 158] width 71 height 24
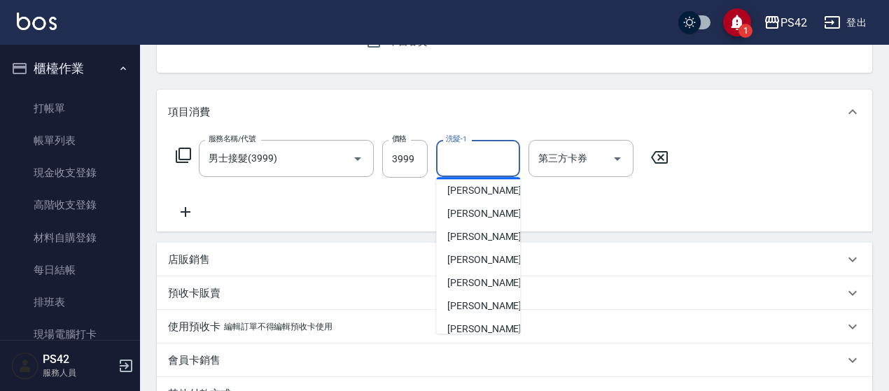
scroll to position [280, 0]
click at [481, 198] on span "王喻婷 -23" at bounding box center [491, 191] width 88 height 15
type input "王喻婷-23"
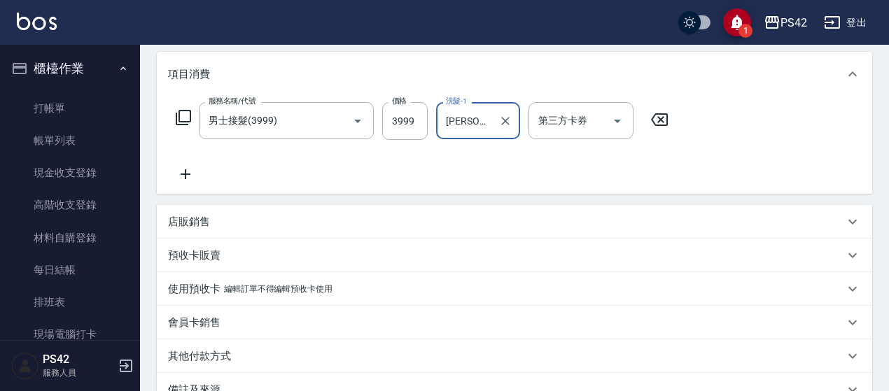
scroll to position [343, 0]
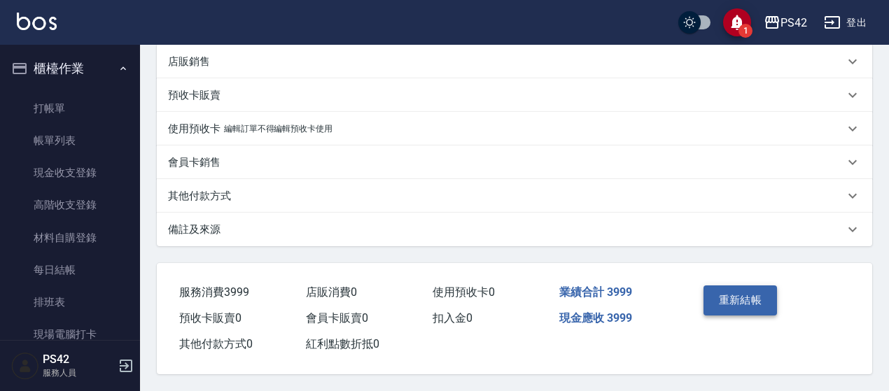
click at [711, 286] on button "重新結帳" at bounding box center [740, 300] width 74 height 29
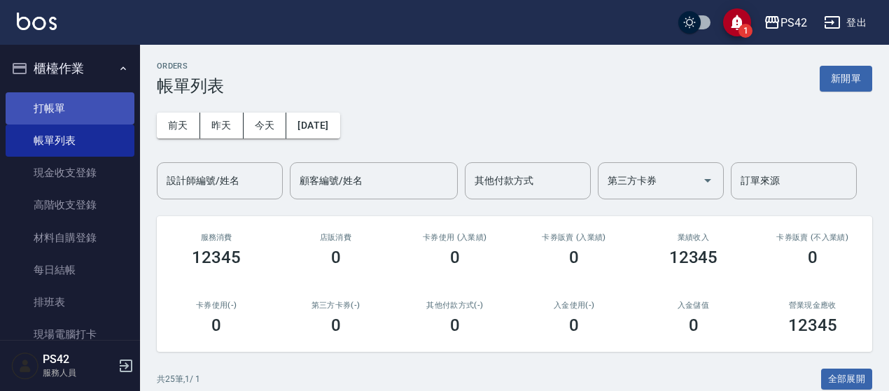
click at [41, 115] on link "打帳單" at bounding box center [70, 108] width 129 height 32
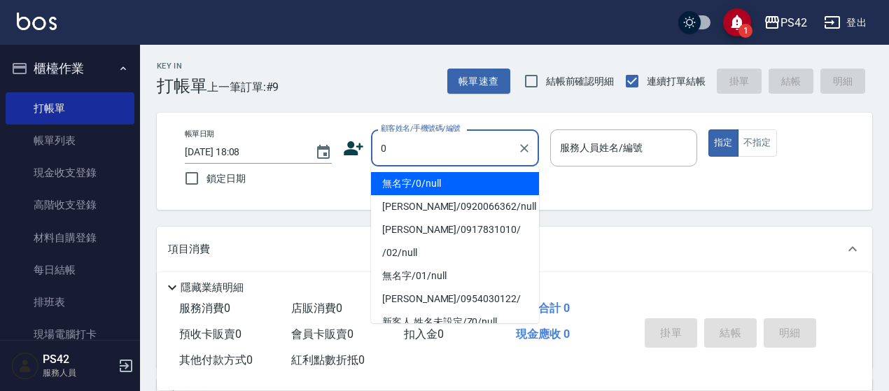
type input "0"
type input "2"
type input "無名字/0/null"
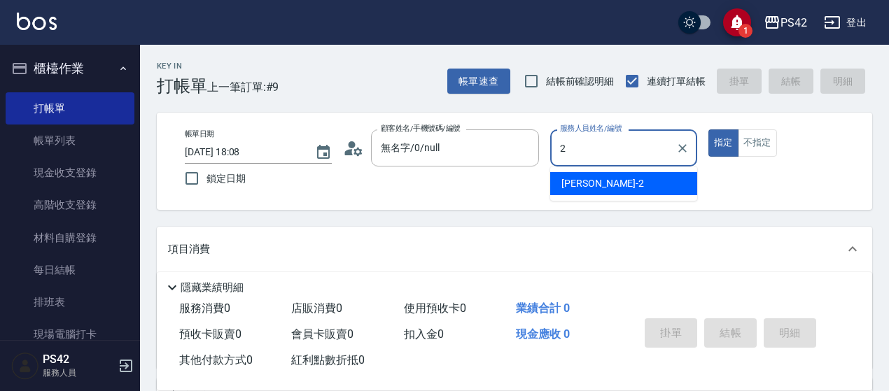
type input "陳芷涵-2"
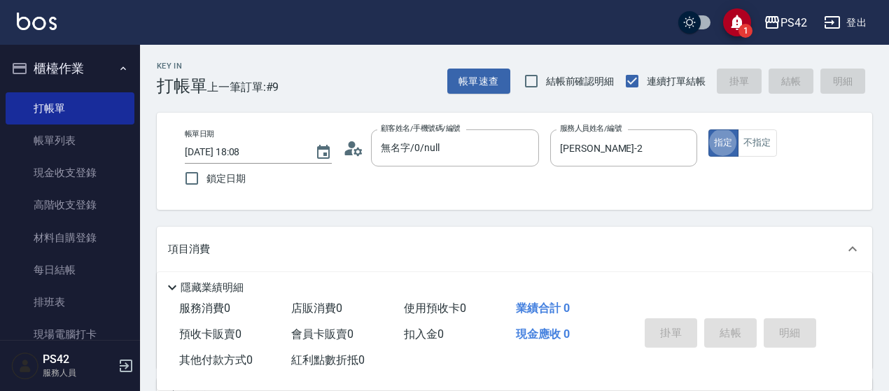
type button "true"
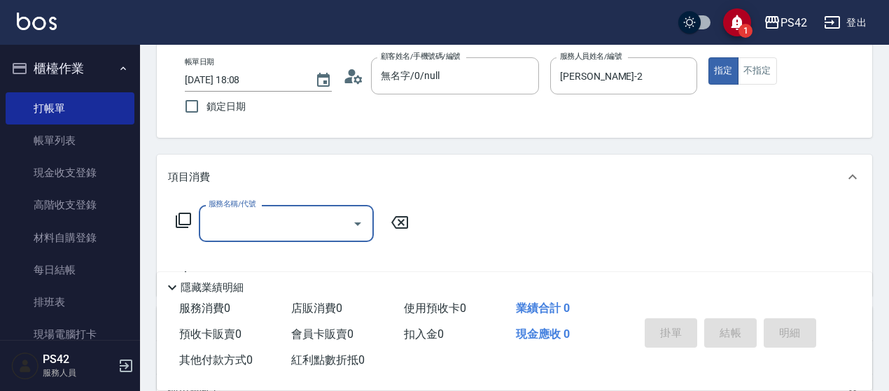
scroll to position [140, 0]
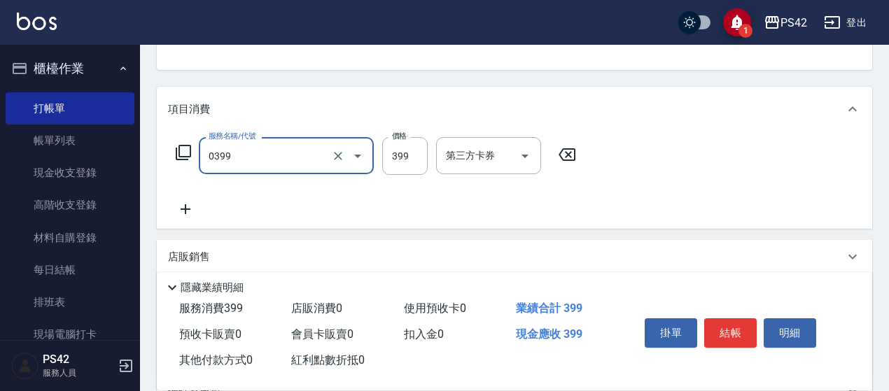
type input "海鹽399(0399)"
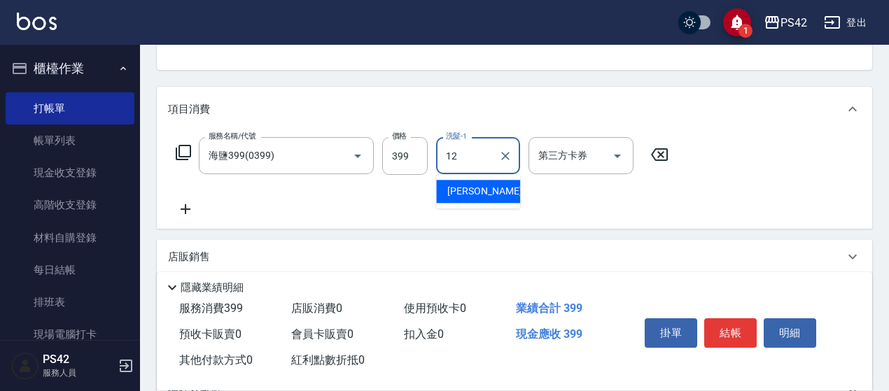
type input "林于真-12"
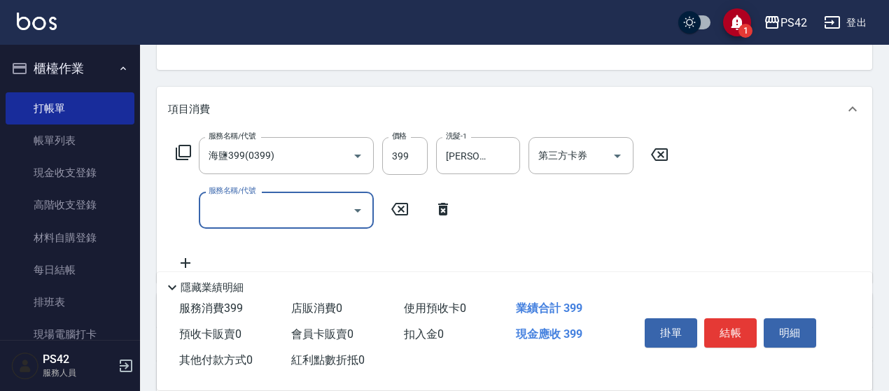
click at [245, 196] on div "服務名稱/代號" at bounding box center [286, 210] width 175 height 37
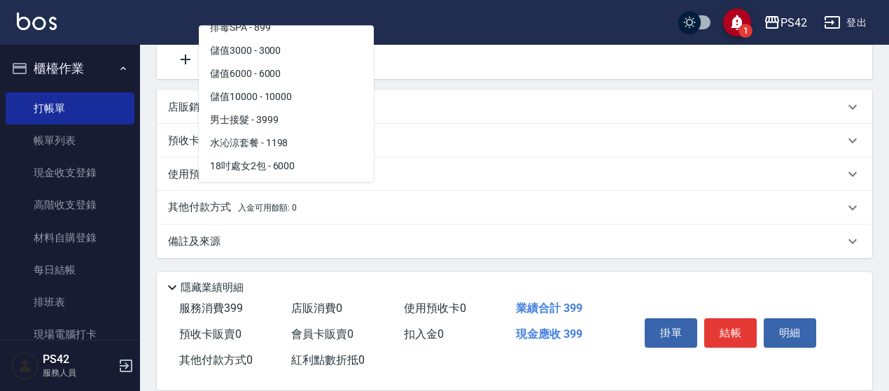
scroll to position [1540, 0]
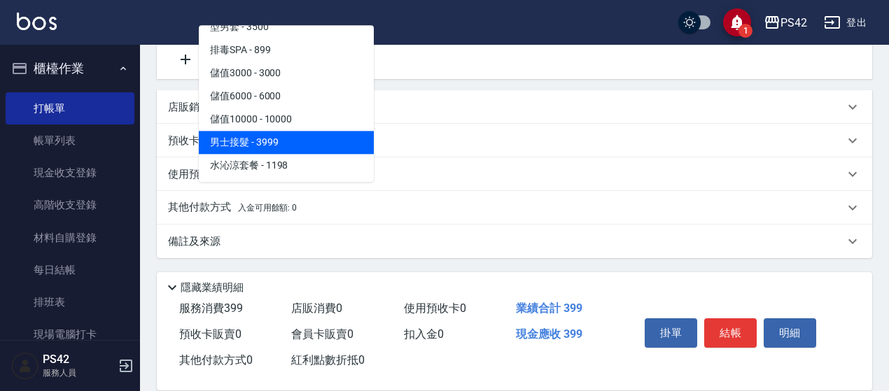
click at [280, 141] on span "男士接髮 - 3999" at bounding box center [286, 142] width 175 height 23
type input "男士接髮(3999)"
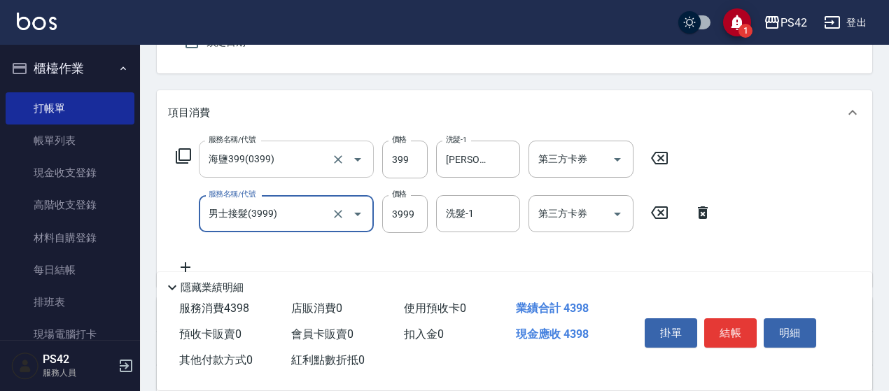
scroll to position [134, 0]
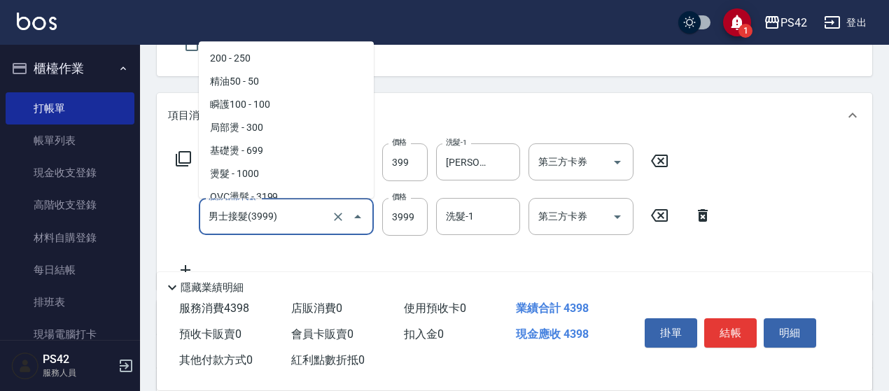
click at [309, 212] on input "男士接髮(3999)" at bounding box center [266, 216] width 123 height 24
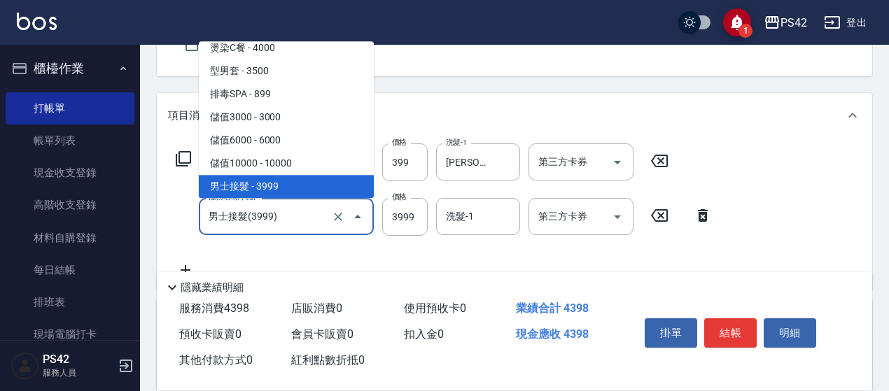
click at [217, 220] on input "男士接髮(3999)" at bounding box center [266, 216] width 123 height 24
click at [291, 219] on input "男士接髮(3999)" at bounding box center [266, 216] width 123 height 24
drag, startPoint x: 434, startPoint y: 194, endPoint x: 444, endPoint y: 200, distance: 11.6
click at [435, 195] on div "服務名稱/代號 海鹽399(0399) 服務名稱/代號 價格 399 價格 洗髮-1 林于真-12 洗髮-1 第三方卡券 第三方卡券 服務名稱/代號 男士接髮…" at bounding box center [444, 210] width 552 height 135
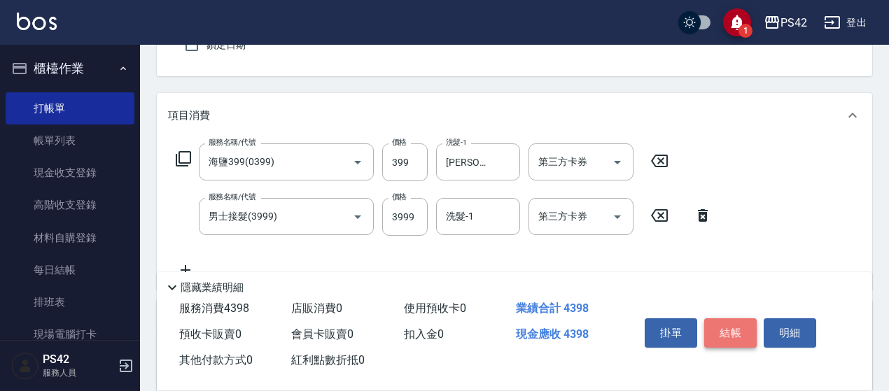
click at [749, 320] on button "結帳" at bounding box center [730, 332] width 52 height 29
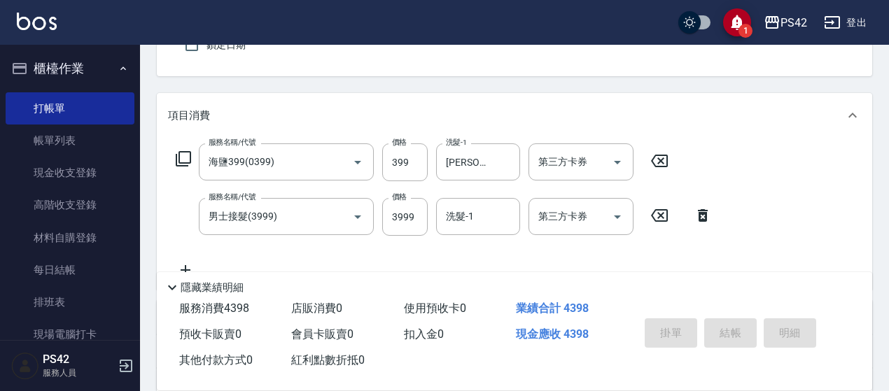
type input "2025/09/07 18:12"
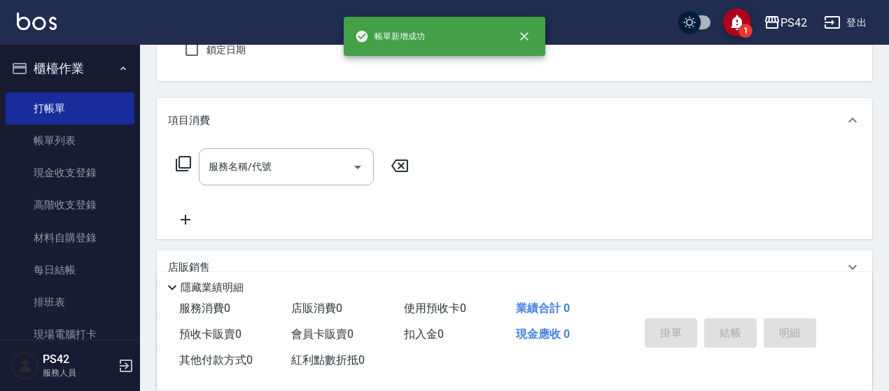
scroll to position [0, 0]
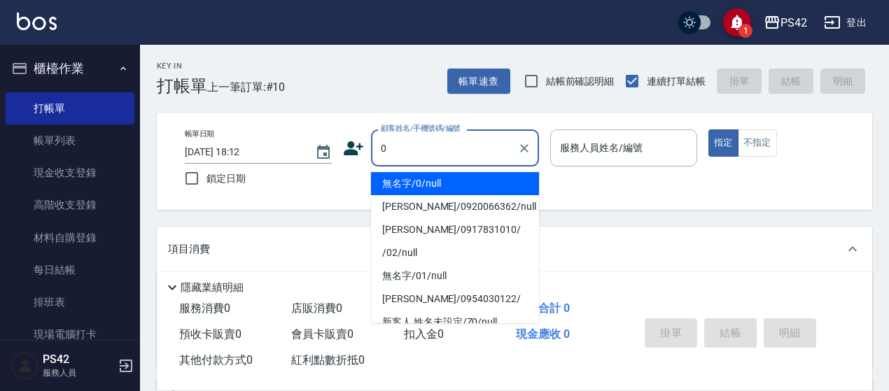
type input "無名字/0/null"
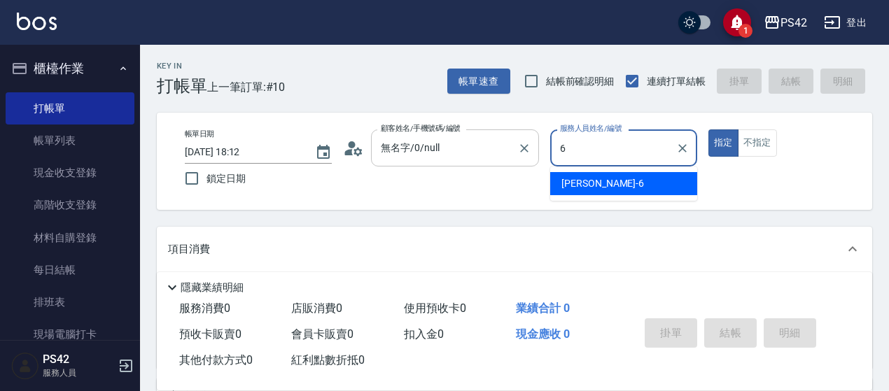
type input "許銘偉-6"
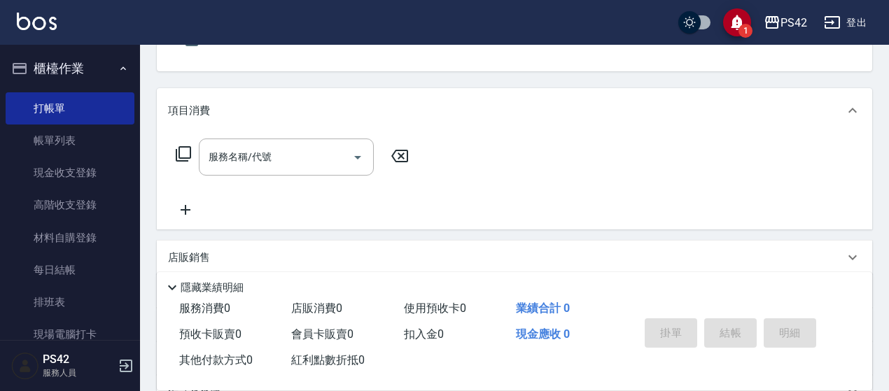
scroll to position [140, 0]
click at [244, 155] on input "服務名稱/代號" at bounding box center [275, 155] width 141 height 24
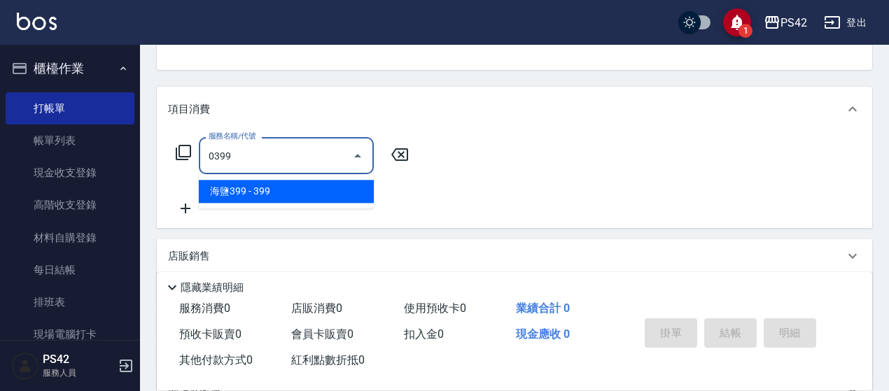
type input "海鹽399(0399)"
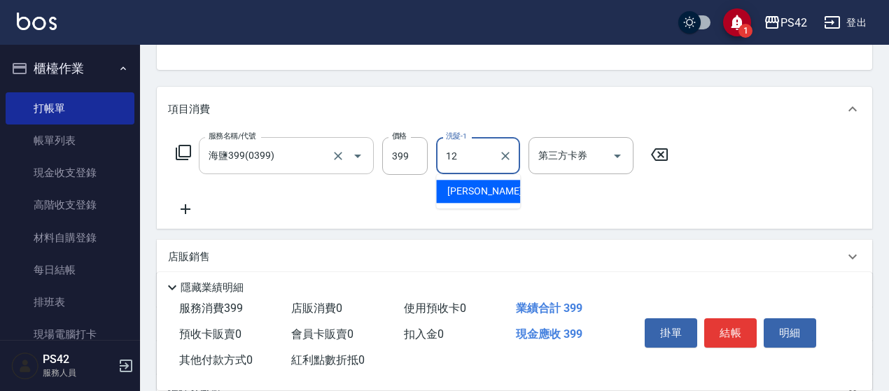
type input "林于真-12"
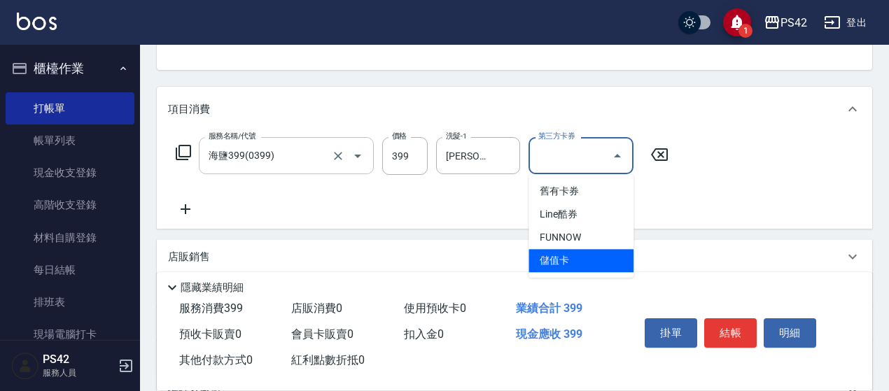
type input "儲值卡"
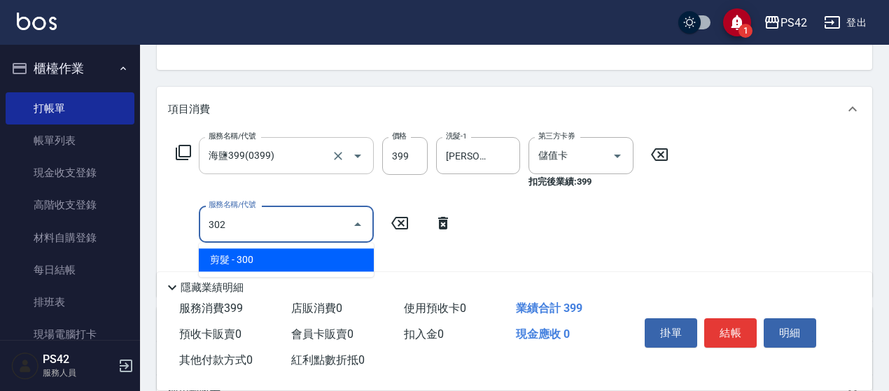
type input "剪髮(302)"
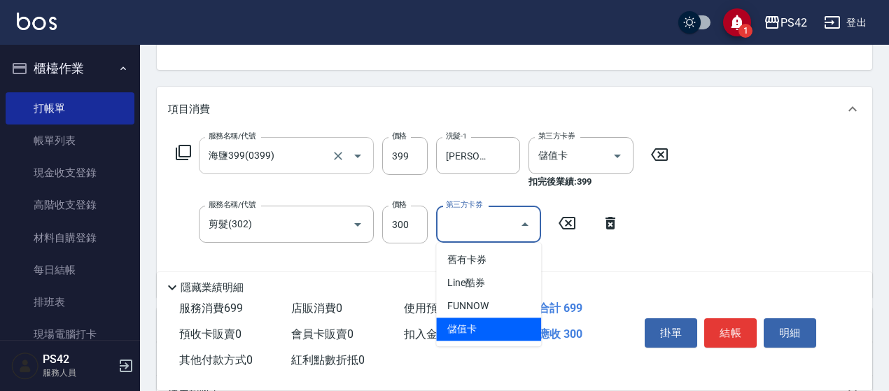
type input "儲值卡"
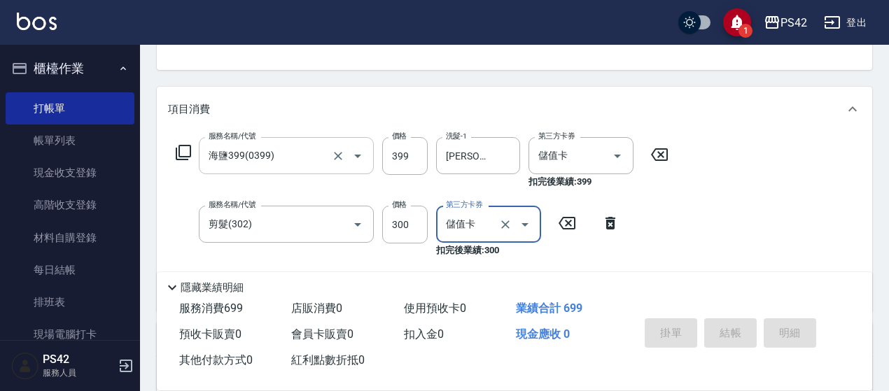
type input "2025/09/07 18:48"
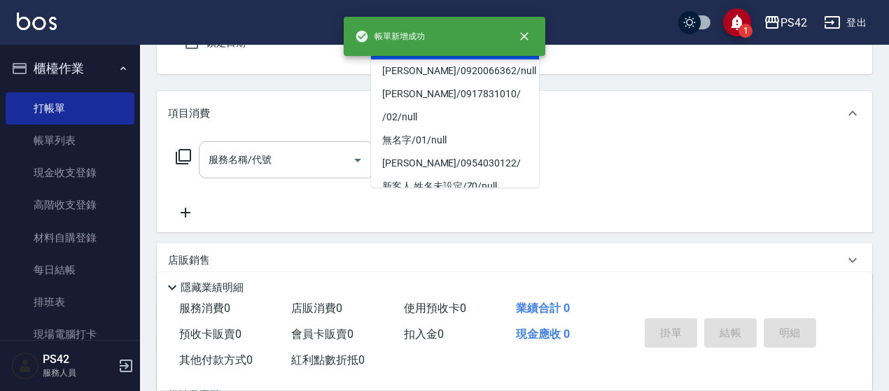
type input "無名字/0/null"
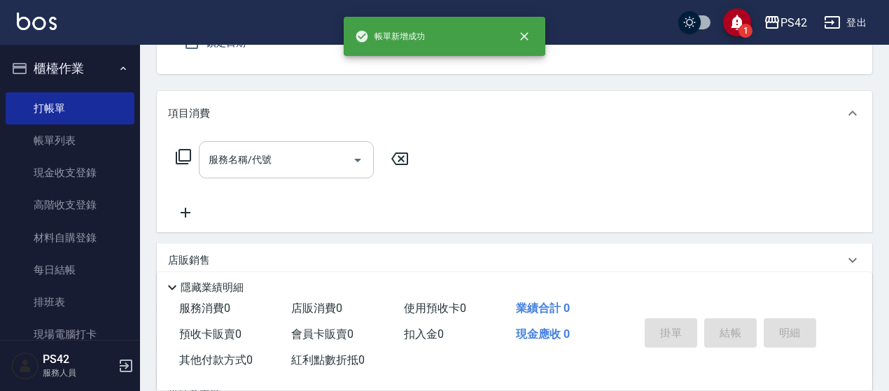
type input "陳芷涵-2"
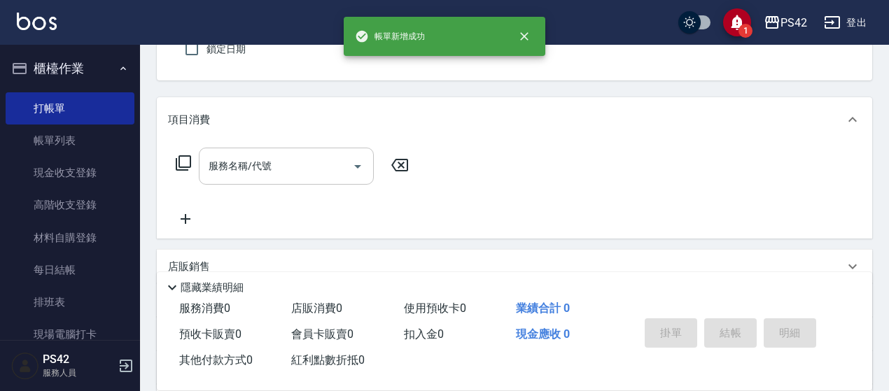
type button "false"
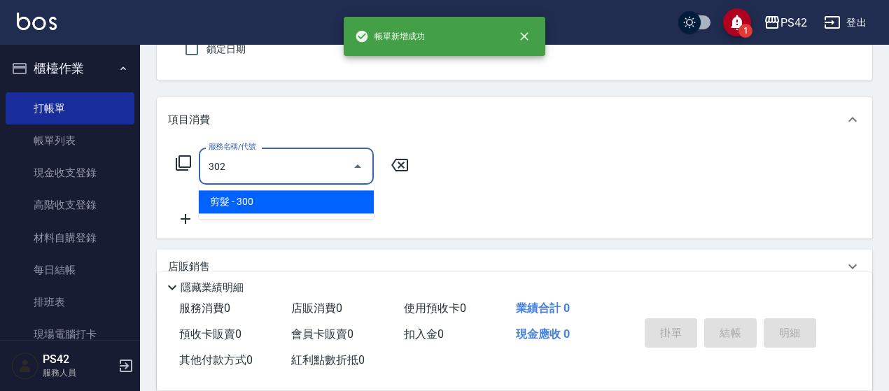
type input "剪髮(302)"
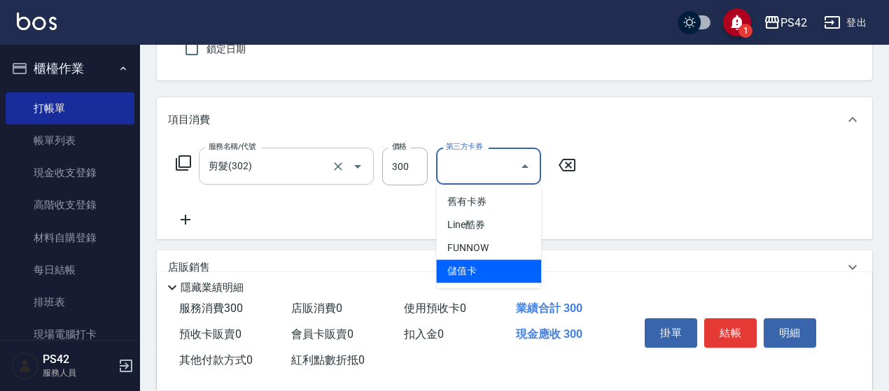
type input "儲值卡"
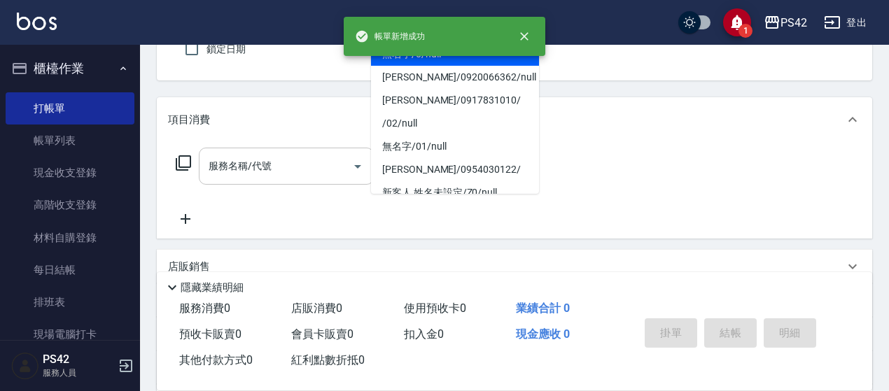
type input "無名字/0/null"
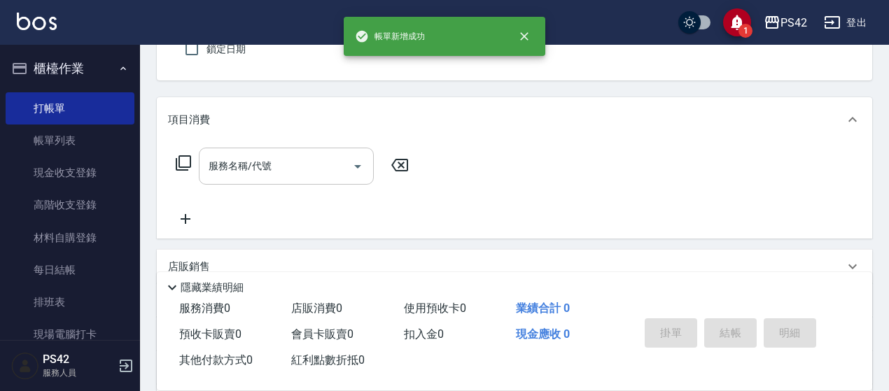
type input "陳芷涵-2"
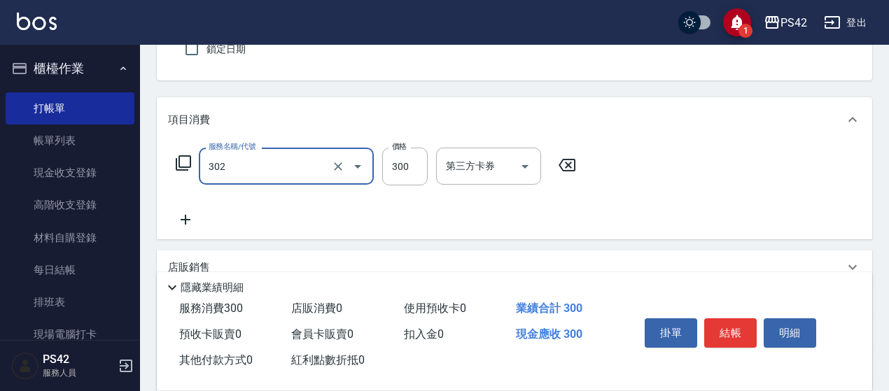
type input "剪髮(302)"
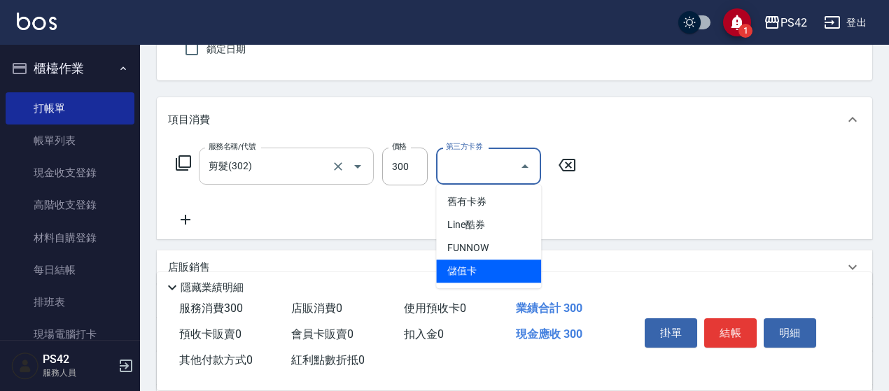
type input "儲值卡"
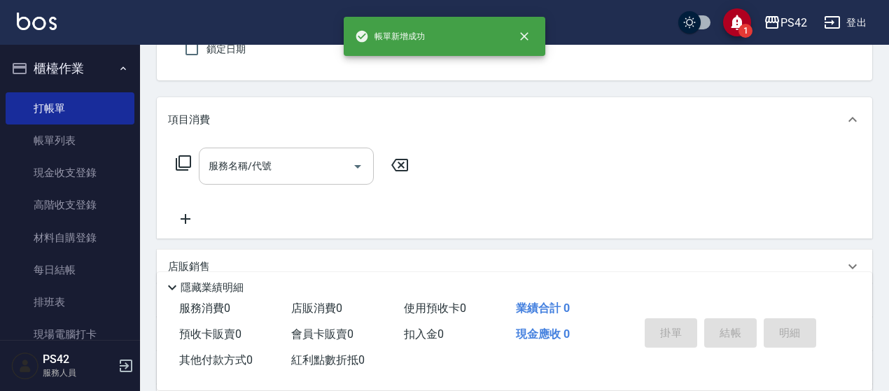
type input "0"
type input "2"
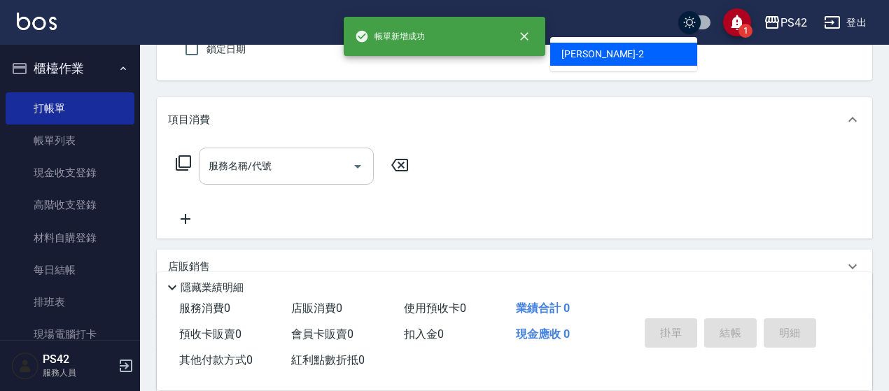
type input "無名字/0/null"
type input "陳芷涵-2"
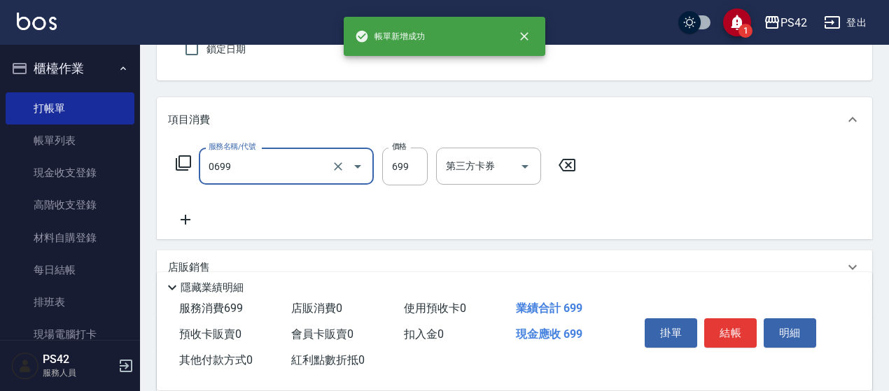
type input "精油SPA(0699)"
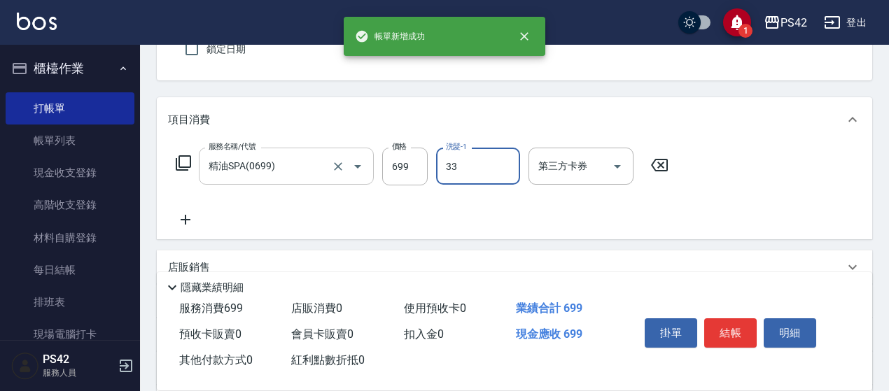
type input "陳盈嵐-33"
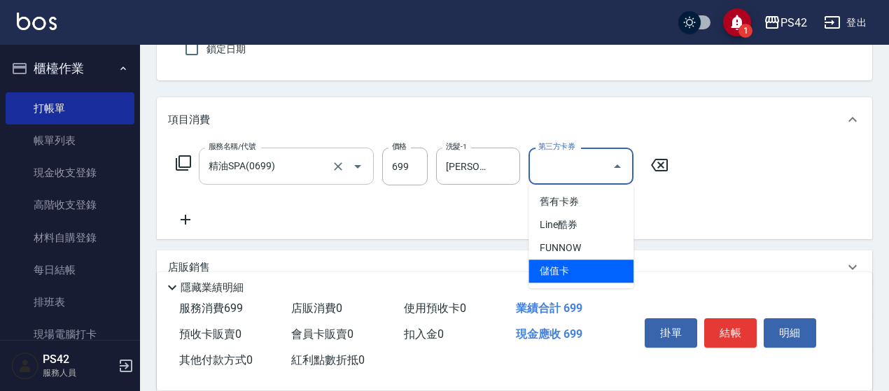
type input "儲值卡"
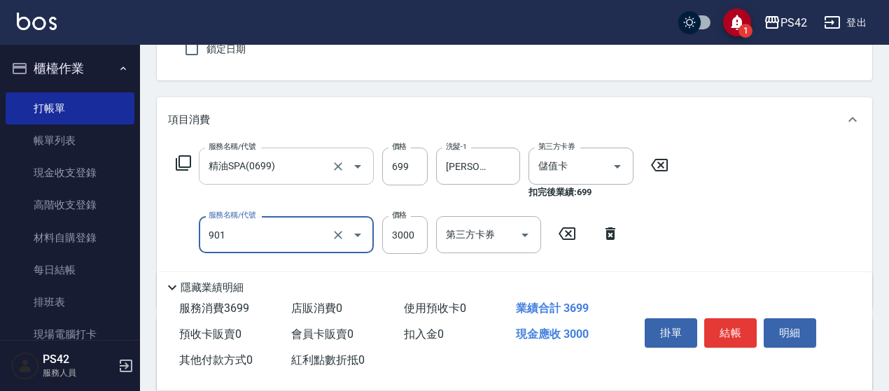
type input "儲值3000(901)"
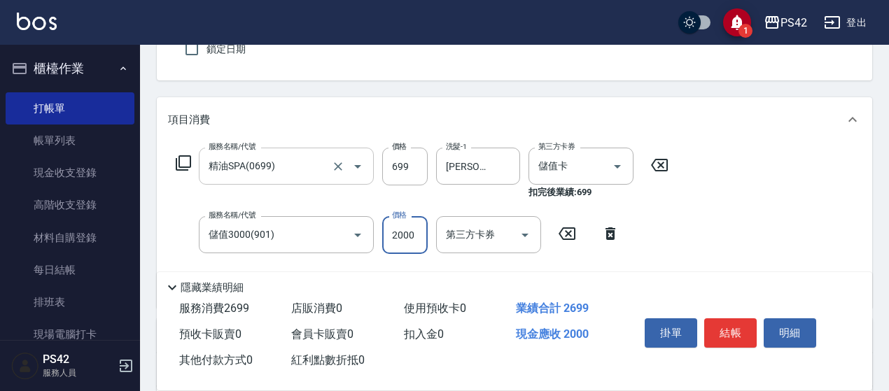
type input "2000"
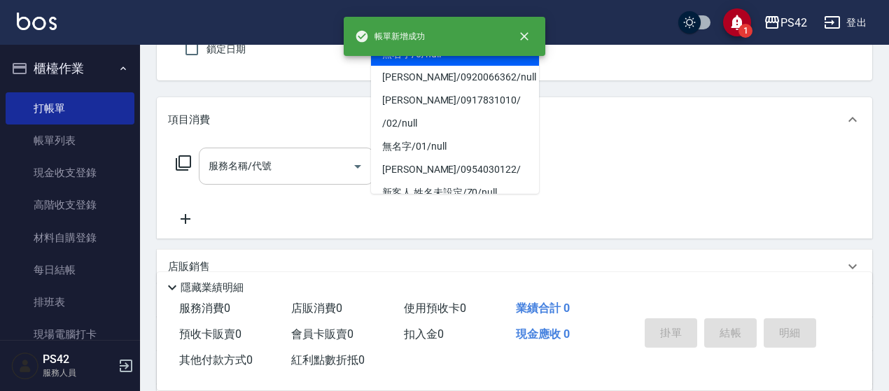
type input "無名字/0/null"
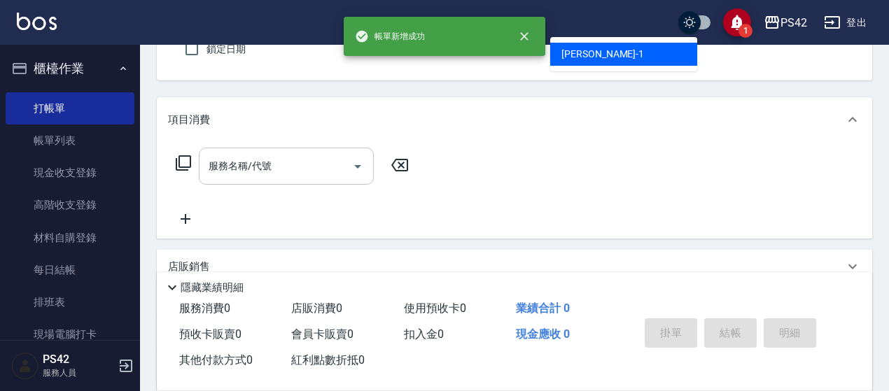
type input "楊容慈-1"
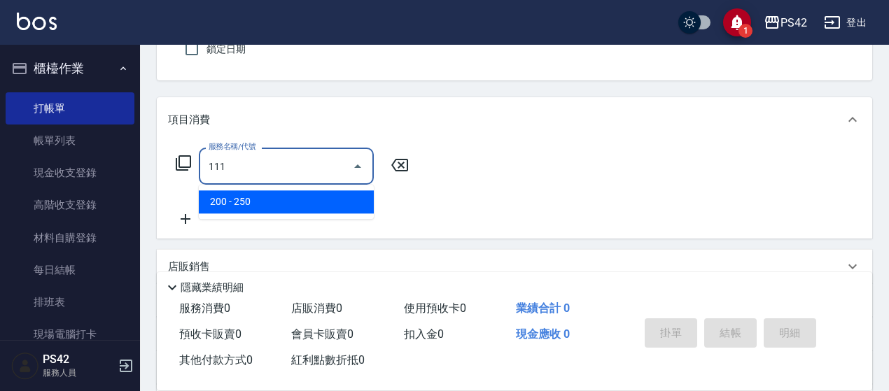
type input "200(111)"
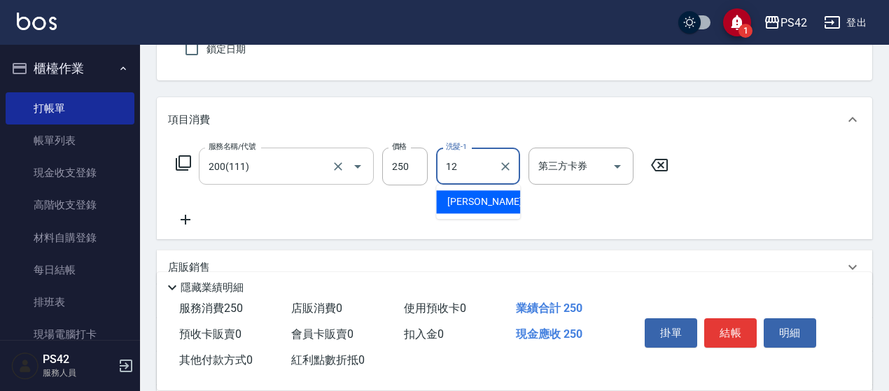
type input "林于真-12"
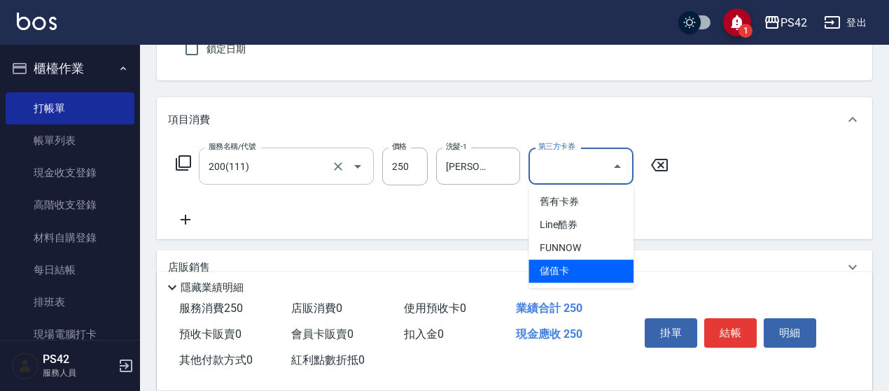
type input "儲值卡"
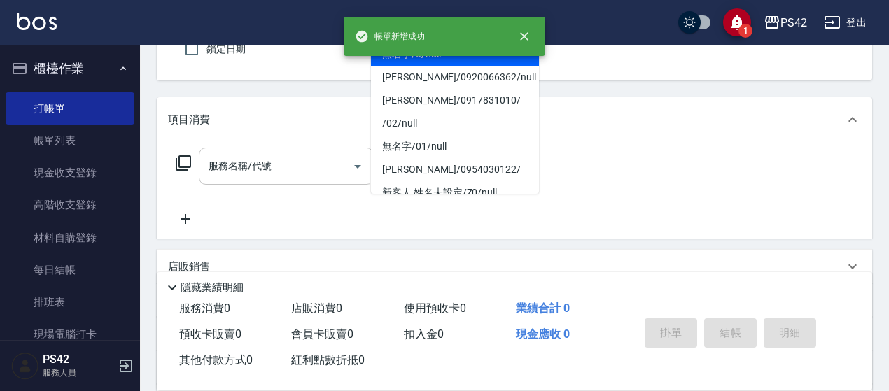
type input "無名字/0/null"
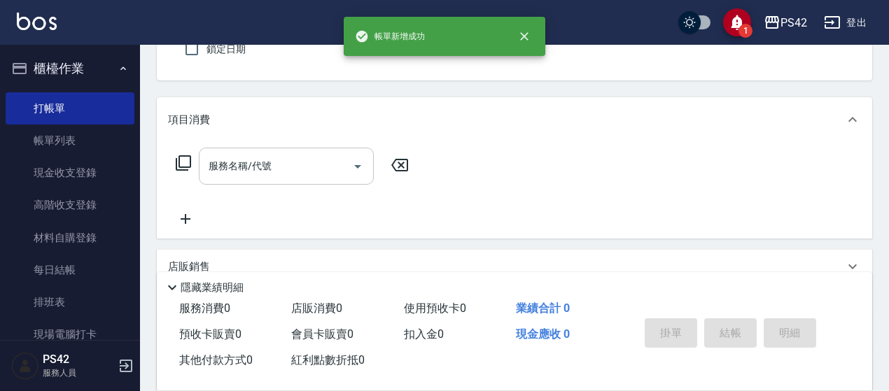
type input "楊容慈-1"
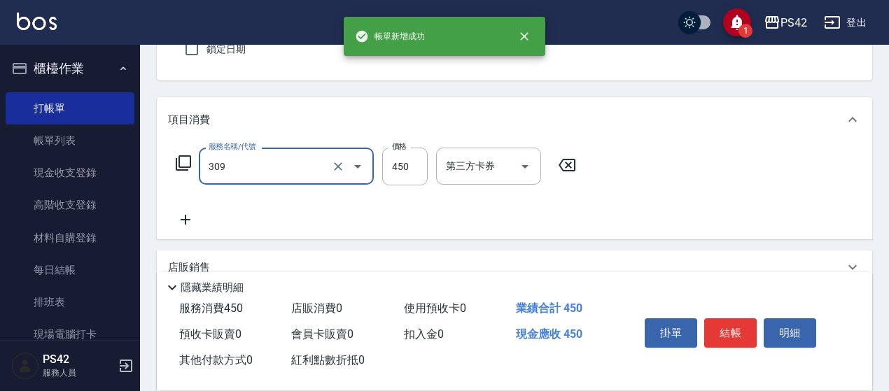
type input "洗+剪(309)"
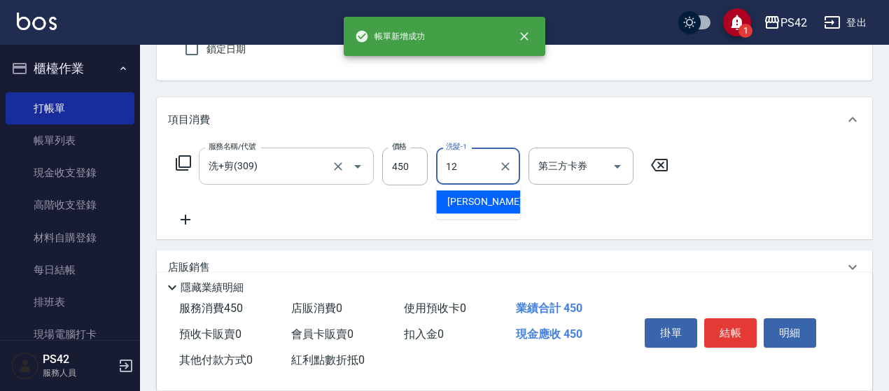
type input "林于真-12"
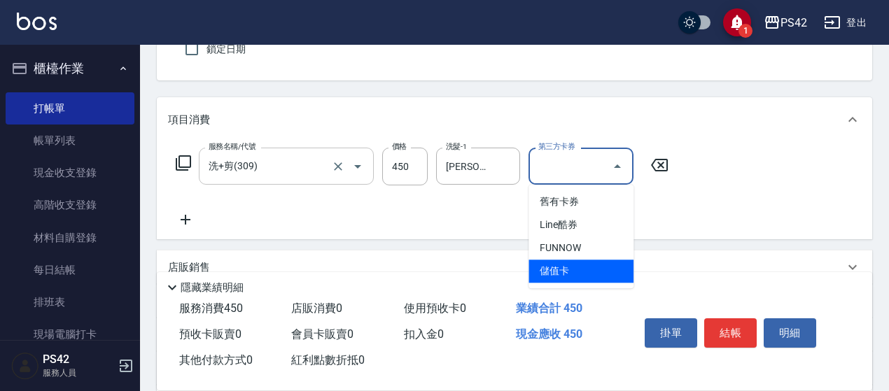
type input "儲值卡"
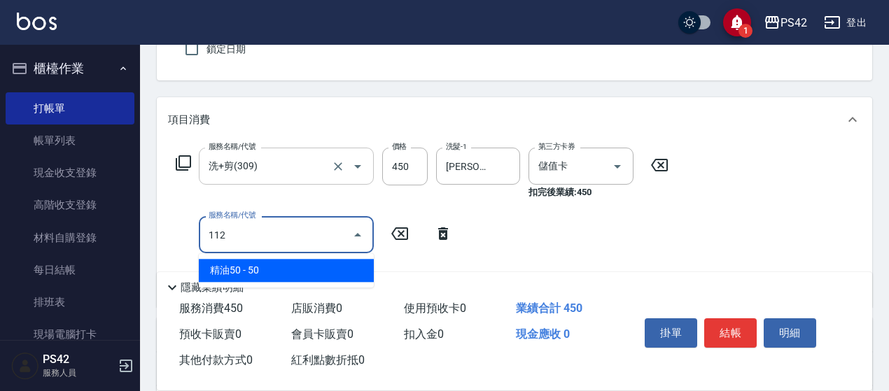
type input "精油50(112)"
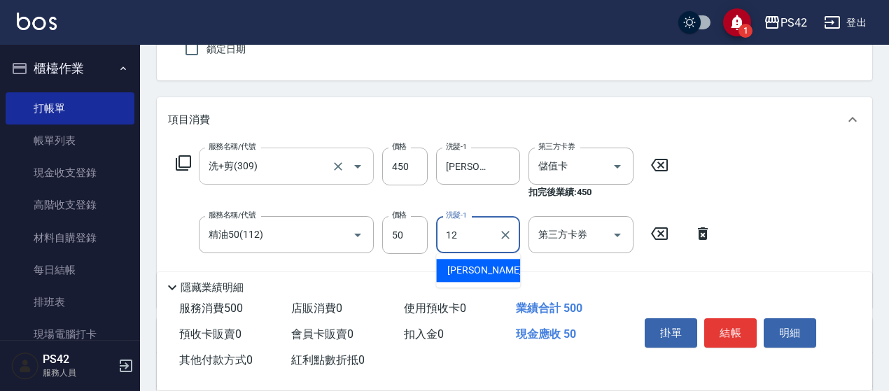
type input "林于真-12"
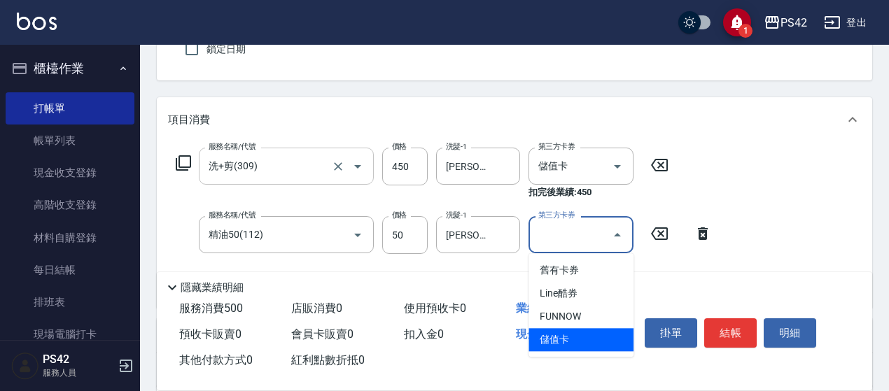
type input "儲值卡"
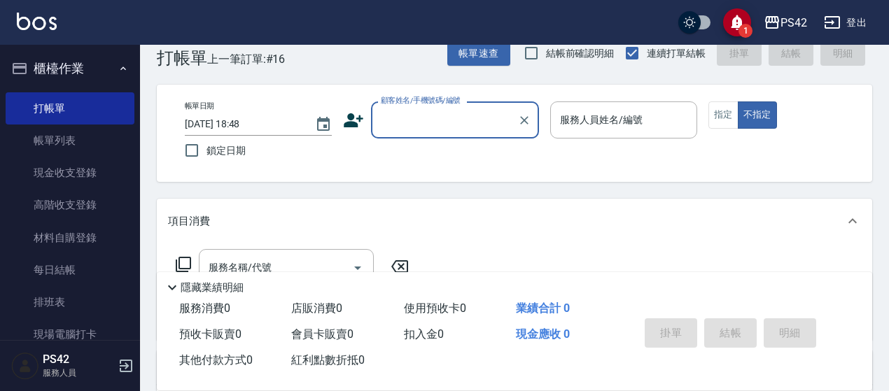
scroll to position [0, 0]
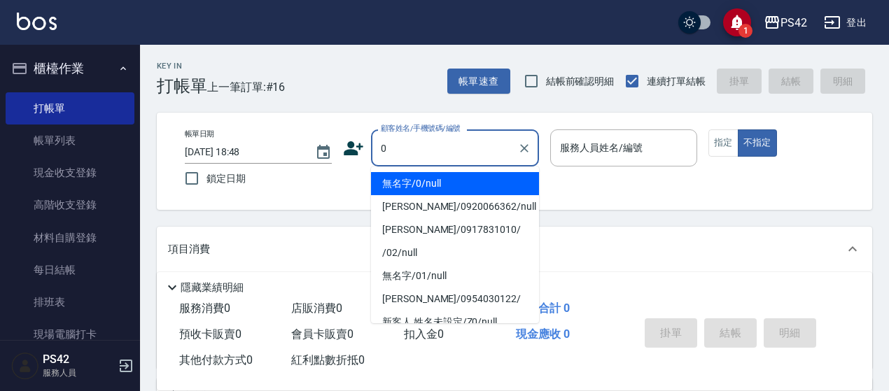
type input "無名字/0/null"
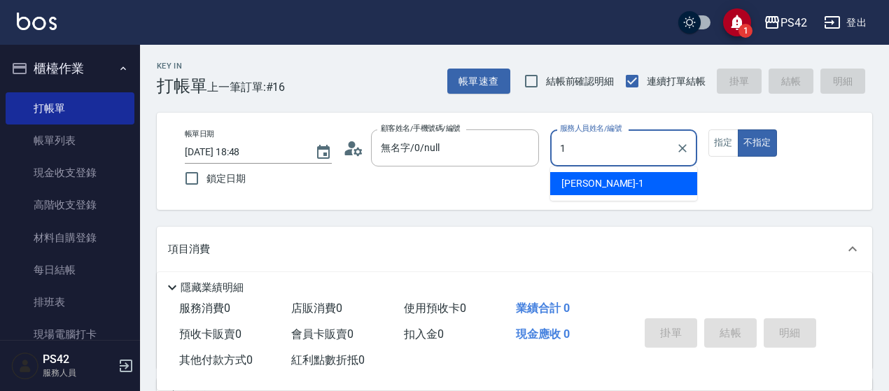
type input "楊容慈-1"
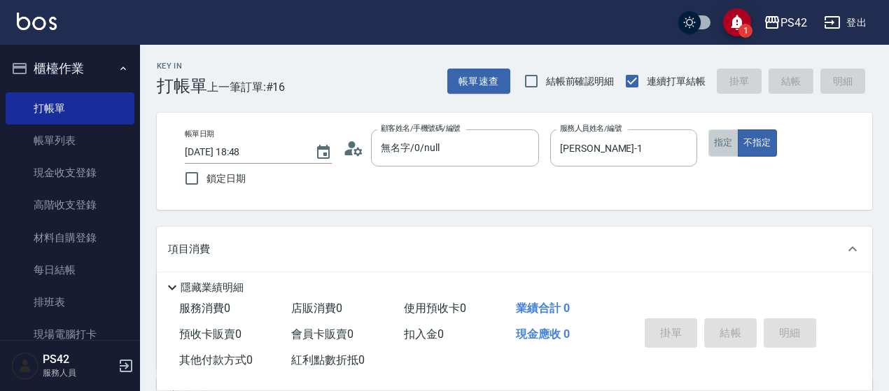
click at [725, 132] on button "指定" at bounding box center [723, 142] width 30 height 27
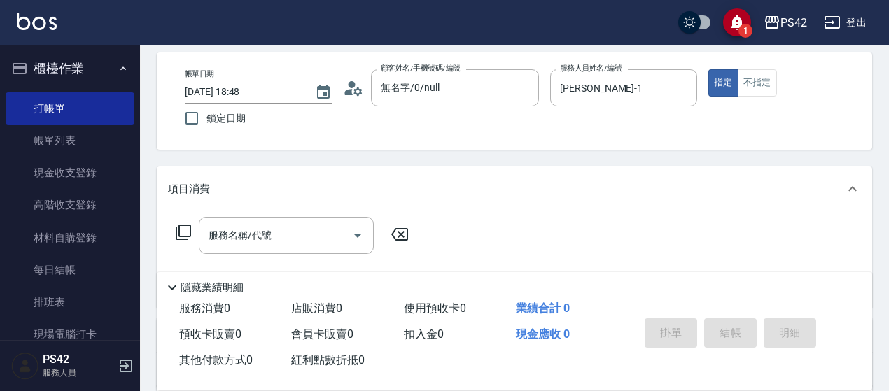
scroll to position [140, 0]
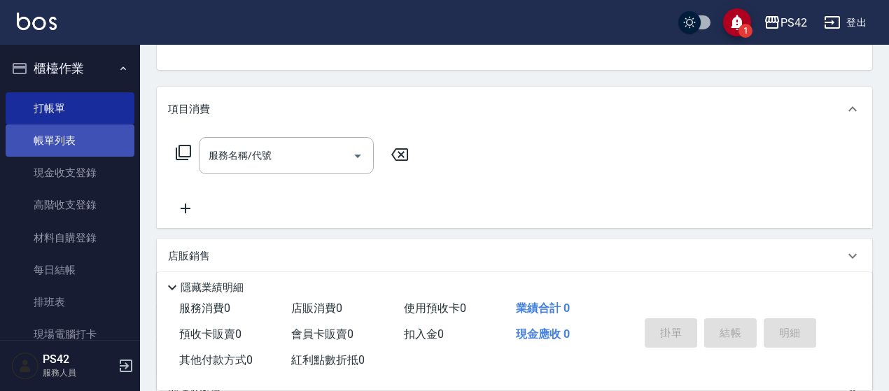
click at [52, 147] on link "帳單列表" at bounding box center [70, 141] width 129 height 32
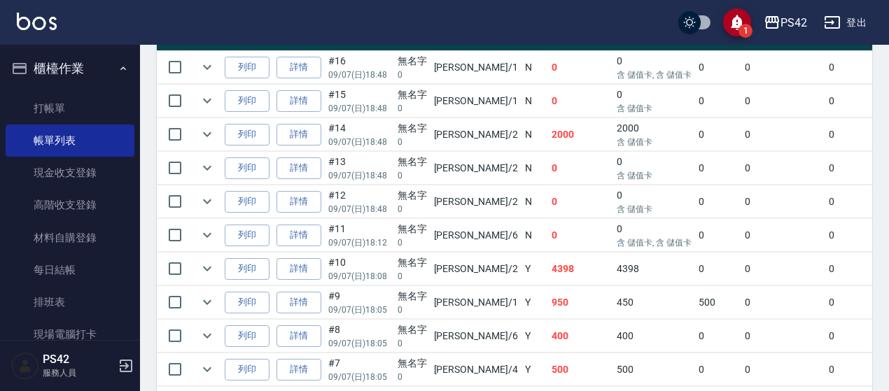
scroll to position [420, 0]
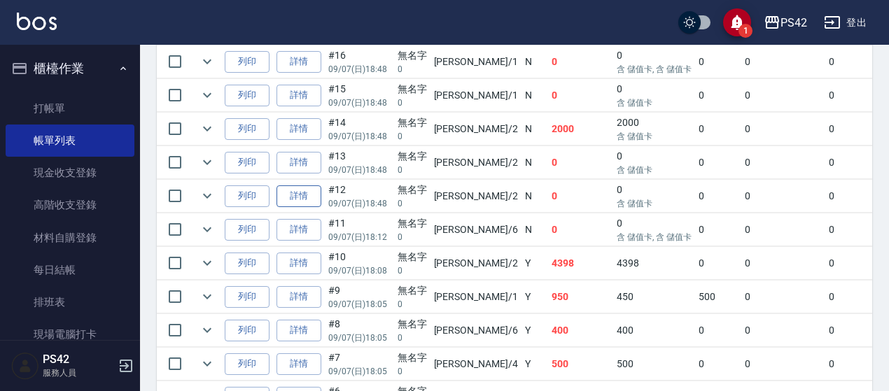
click at [290, 190] on link "詳情" at bounding box center [298, 196] width 45 height 22
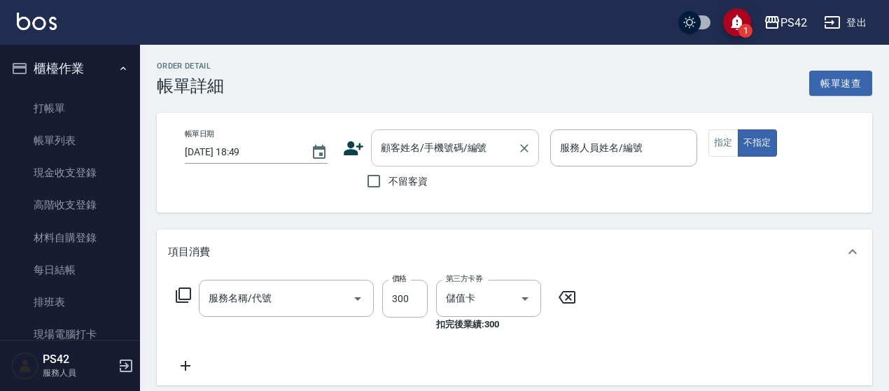
type input "2025/09/07 18:48"
type input "陳芷涵-2"
type input "無名字/0/null"
type input "剪髮(302)"
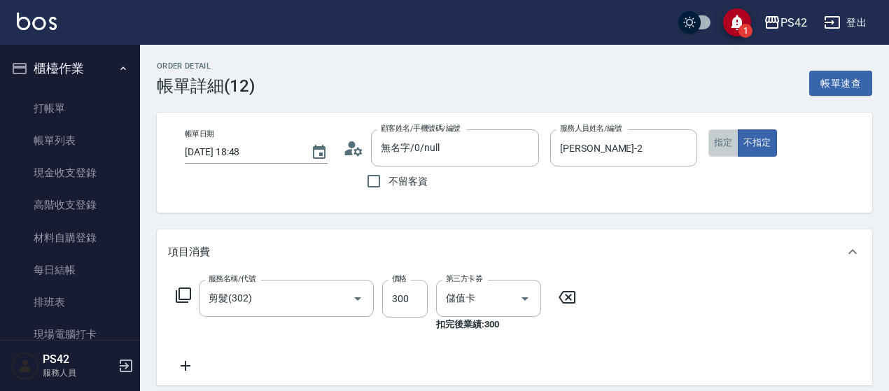
click at [719, 148] on button "指定" at bounding box center [723, 142] width 30 height 27
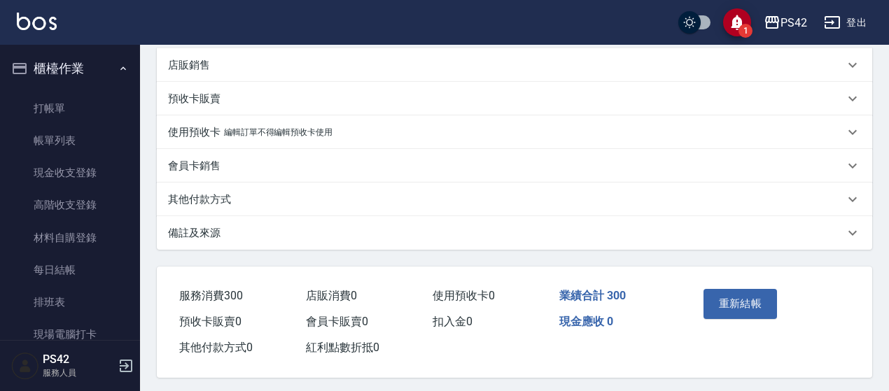
scroll to position [350, 0]
click at [728, 311] on button "重新結帳" at bounding box center [740, 302] width 74 height 29
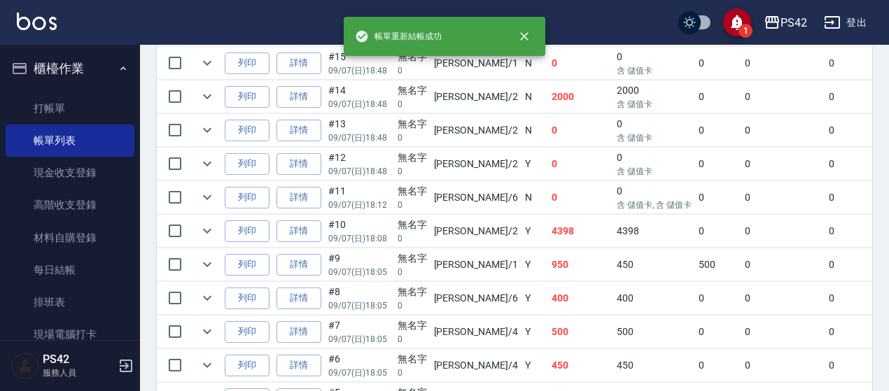
scroll to position [490, 0]
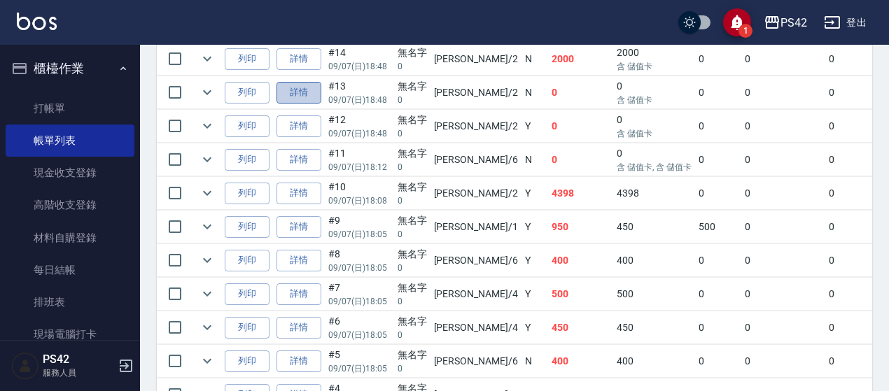
click at [307, 93] on link "詳情" at bounding box center [298, 93] width 45 height 22
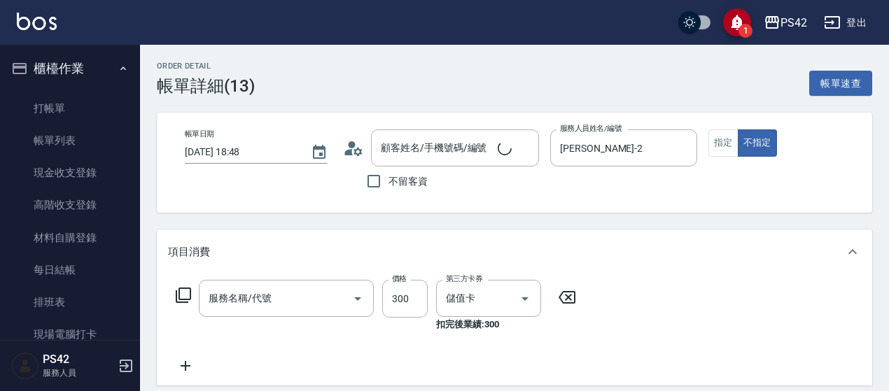
type input "2025/09/07 18:48"
type input "陳芷涵-2"
type input "剪髮(302)"
type input "無名字/0/null"
click at [722, 141] on button "指定" at bounding box center [723, 142] width 30 height 27
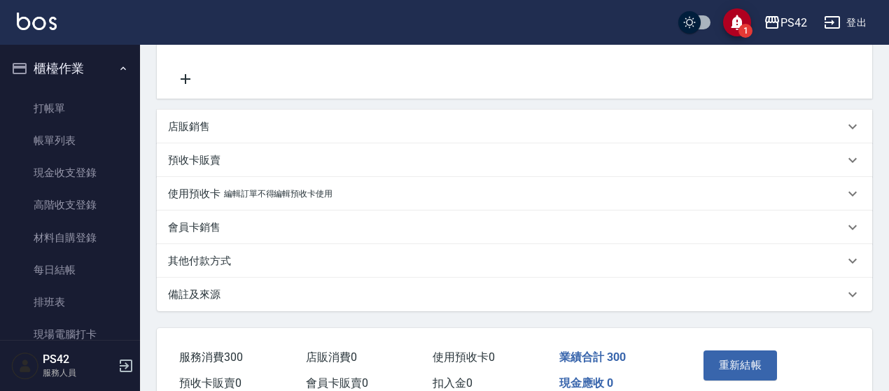
scroll to position [357, 0]
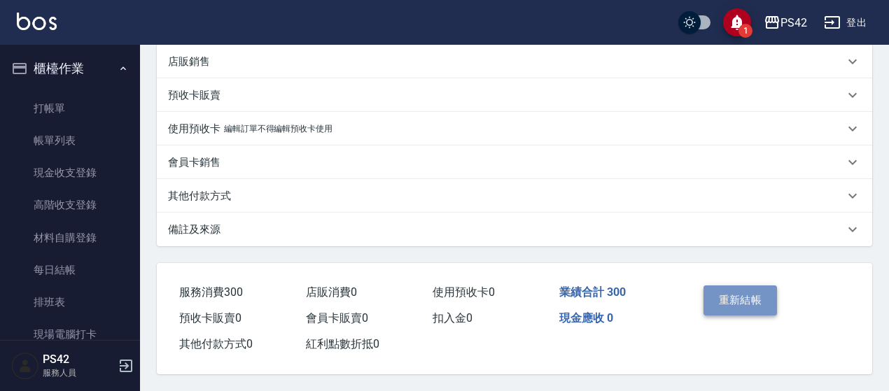
click at [721, 286] on button "重新結帳" at bounding box center [740, 300] width 74 height 29
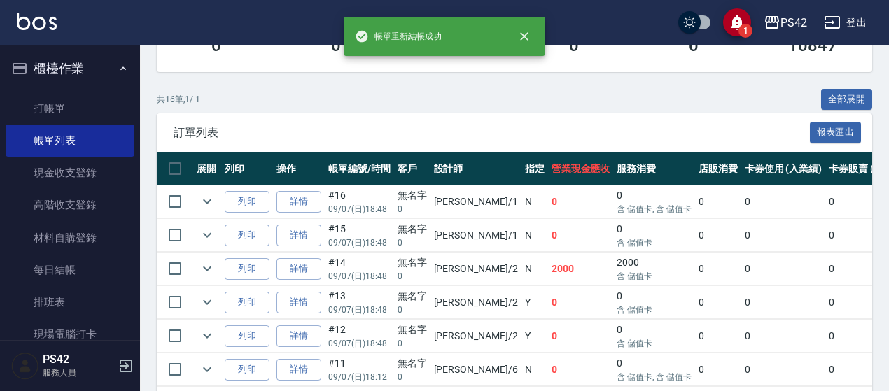
scroll to position [420, 0]
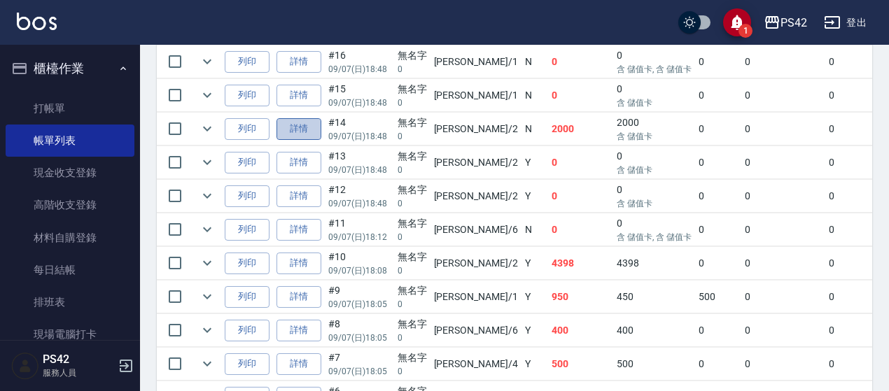
click at [296, 134] on link "詳情" at bounding box center [298, 129] width 45 height 22
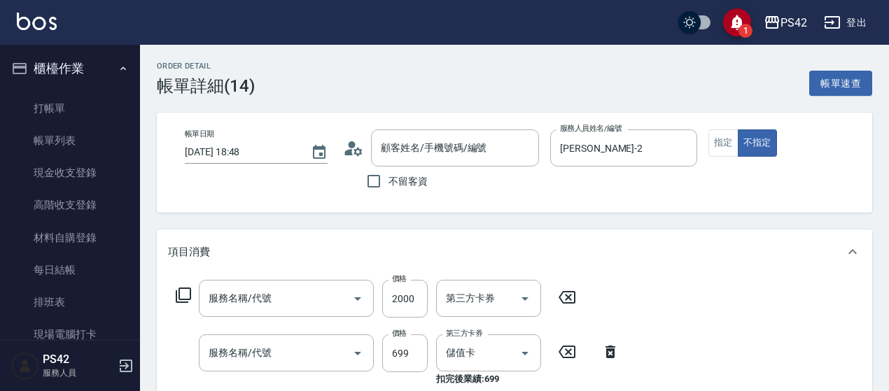
type input "2025/09/07 18:48"
type input "陳芷涵-2"
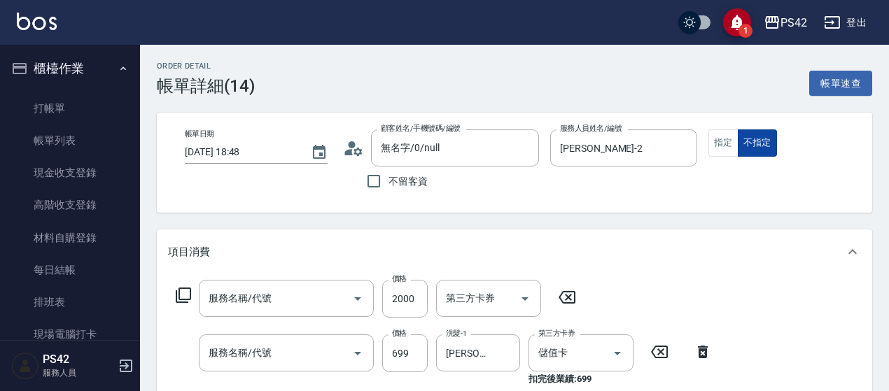
type input "無名字/0/null"
type input "儲值3000(901)"
type input "精油SPA(0699)"
click at [735, 142] on button "指定" at bounding box center [723, 142] width 30 height 27
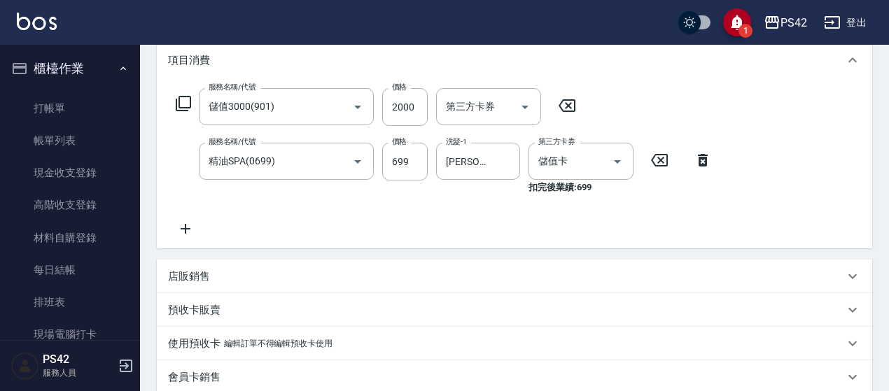
scroll to position [350, 0]
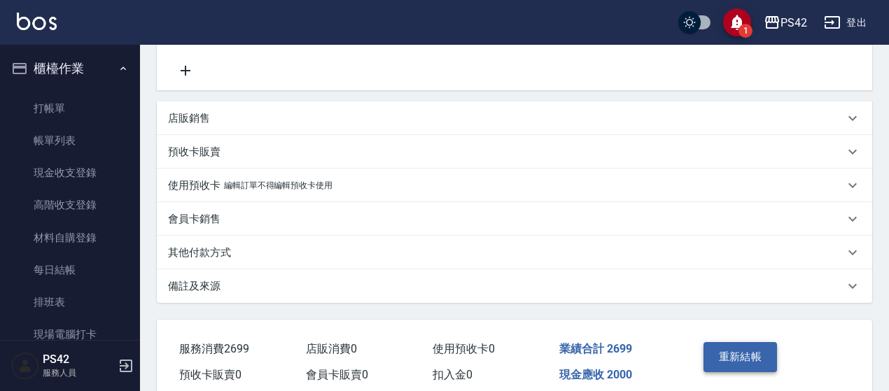
click at [733, 366] on button "重新結帳" at bounding box center [740, 356] width 74 height 29
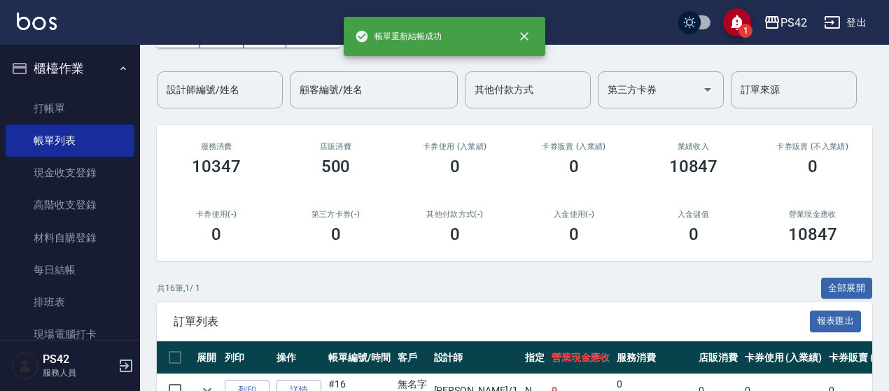
scroll to position [350, 0]
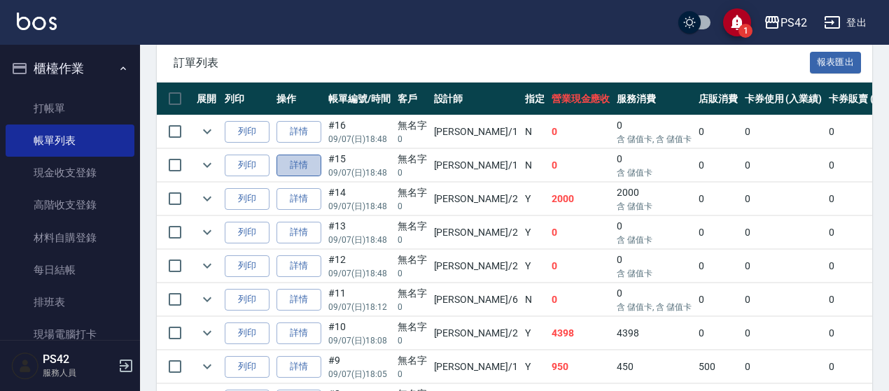
click at [308, 162] on link "詳情" at bounding box center [298, 166] width 45 height 22
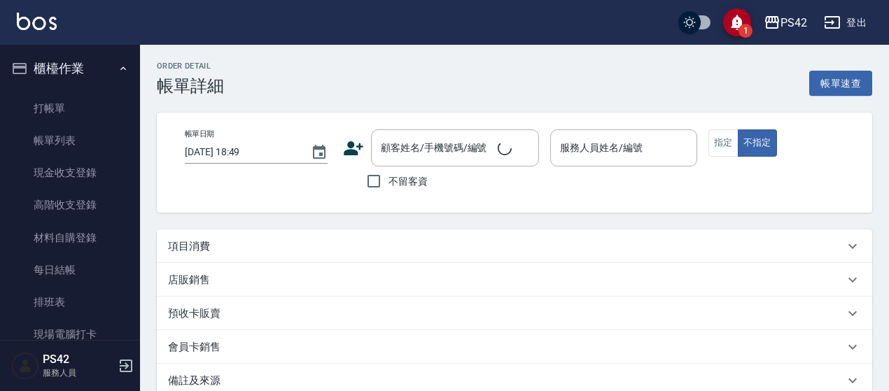
type input "2025/09/07 18:48"
type input "楊容慈-1"
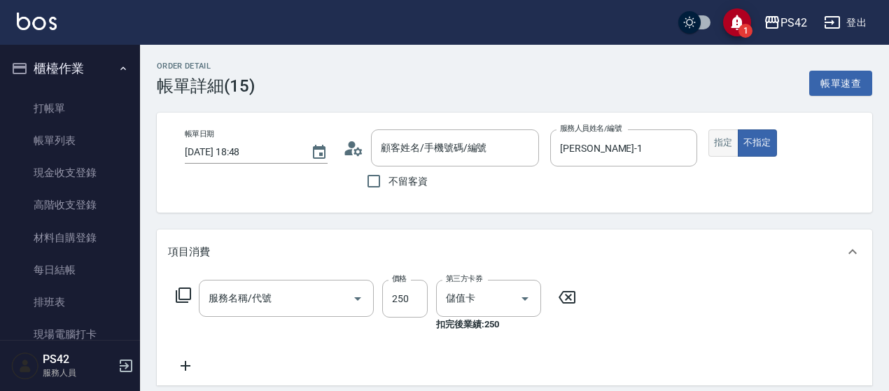
type input "無名字/0/null"
type input "200(111)"
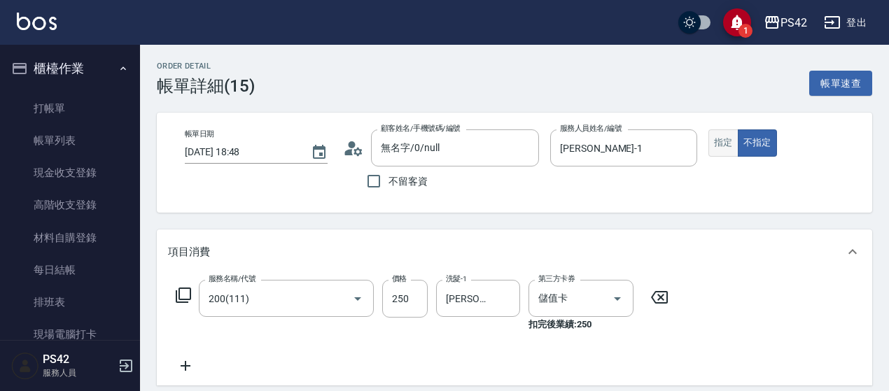
click at [729, 149] on button "指定" at bounding box center [723, 142] width 30 height 27
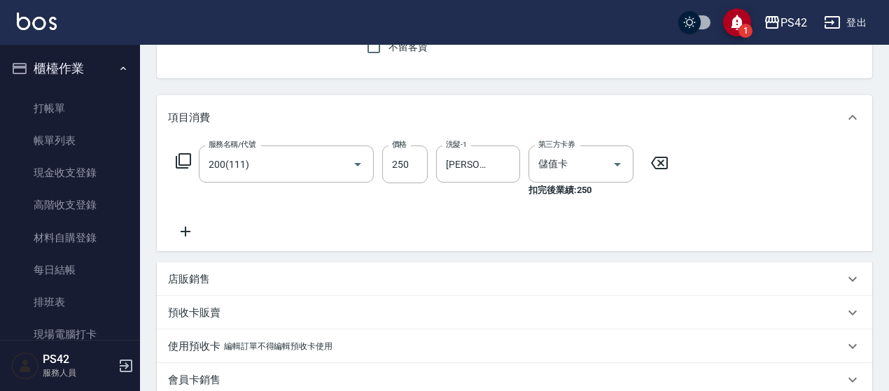
scroll to position [350, 0]
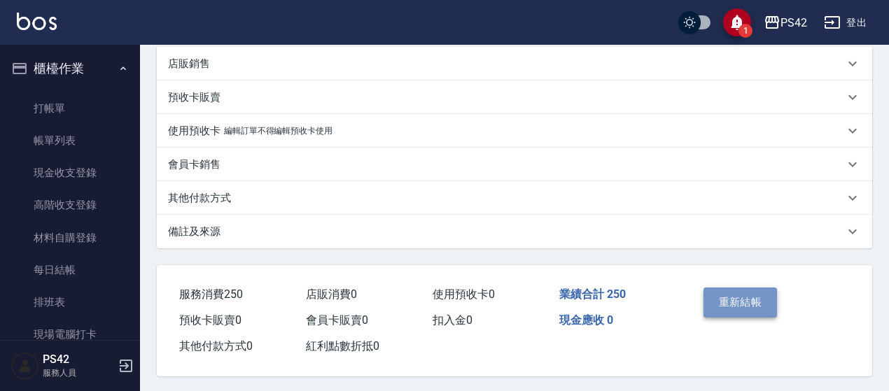
click at [760, 310] on button "重新結帳" at bounding box center [740, 302] width 74 height 29
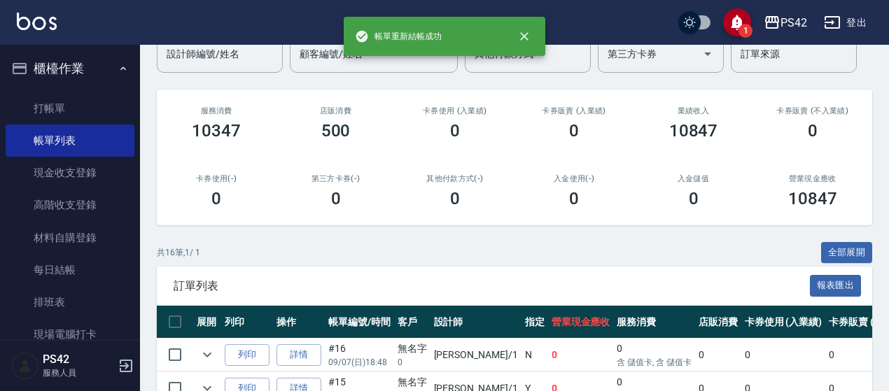
scroll to position [140, 0]
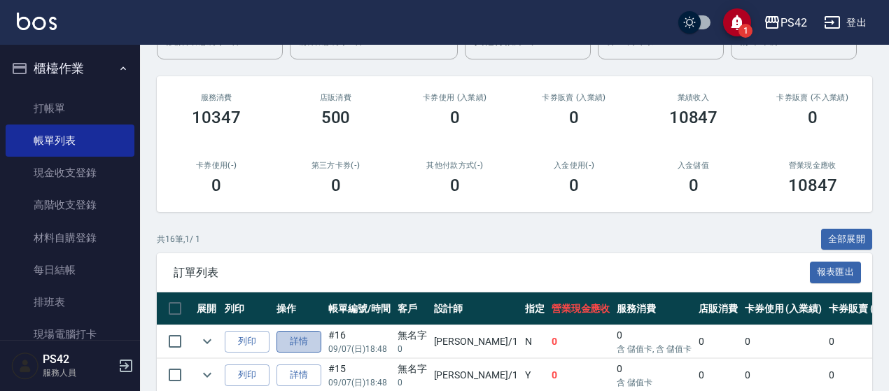
click at [293, 331] on link "詳情" at bounding box center [298, 342] width 45 height 22
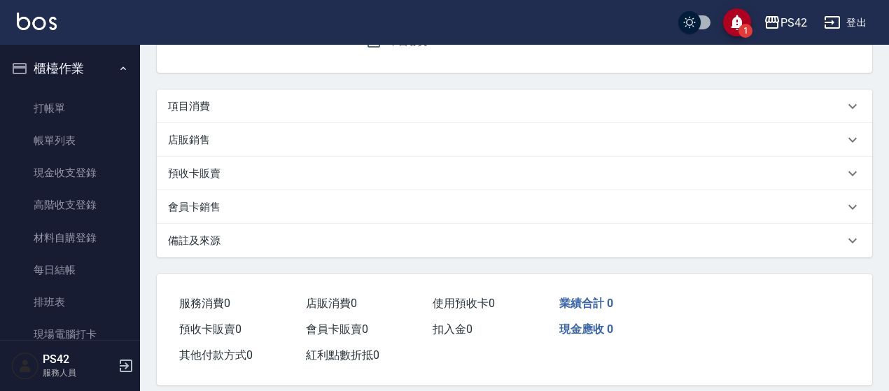
scroll to position [70, 0]
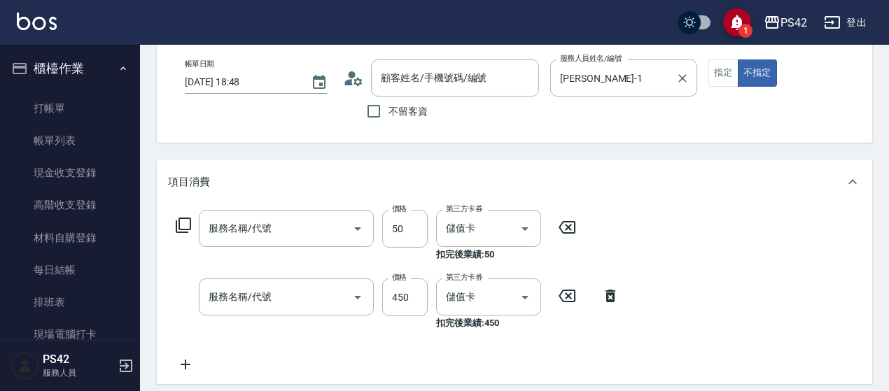
type input "2025/09/07 18:48"
type input "楊容慈-1"
type input "精油50(112)"
type input "洗+剪(309)"
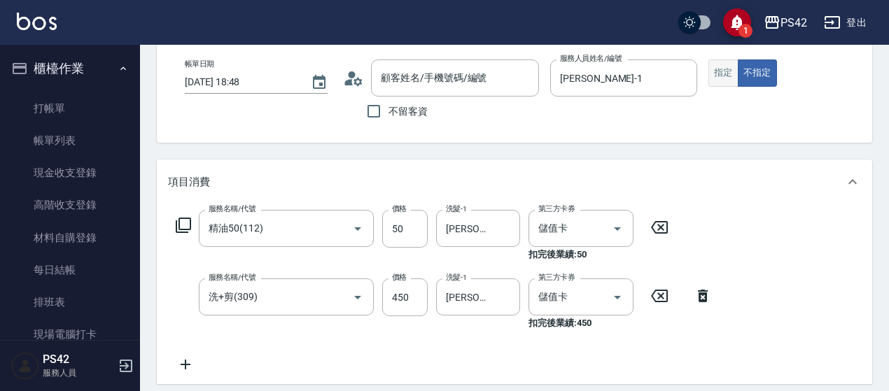
click at [717, 73] on button "指定" at bounding box center [723, 72] width 30 height 27
type input "無名字/0/null"
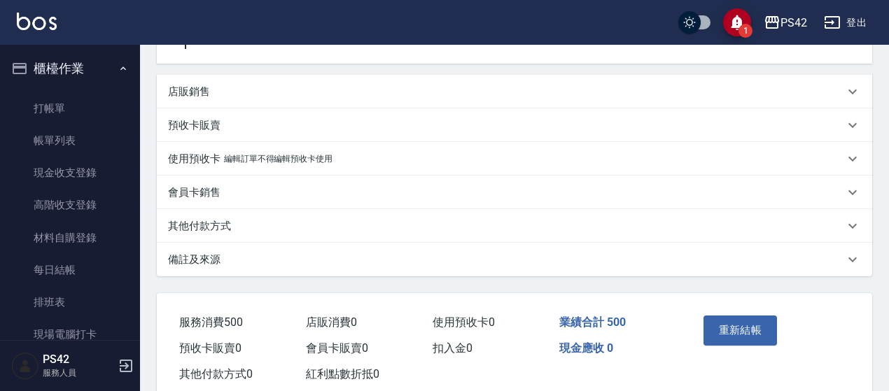
scroll to position [420, 0]
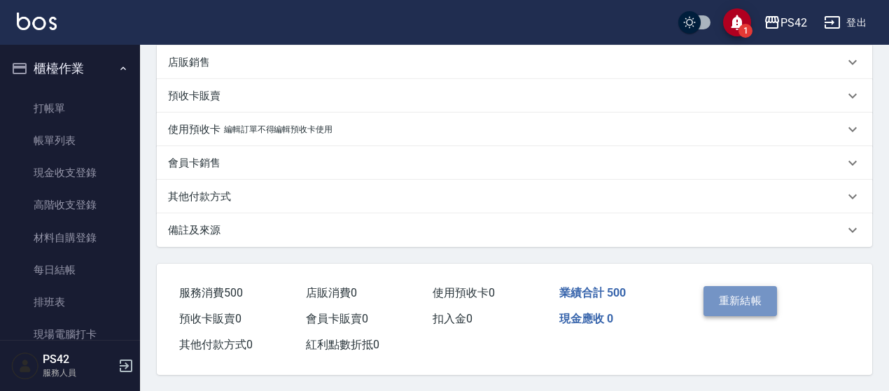
click at [746, 297] on button "重新結帳" at bounding box center [740, 300] width 74 height 29
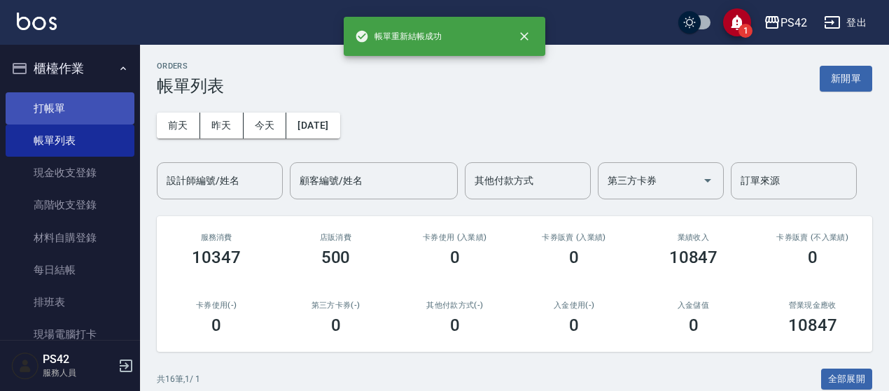
click at [62, 104] on link "打帳單" at bounding box center [70, 108] width 129 height 32
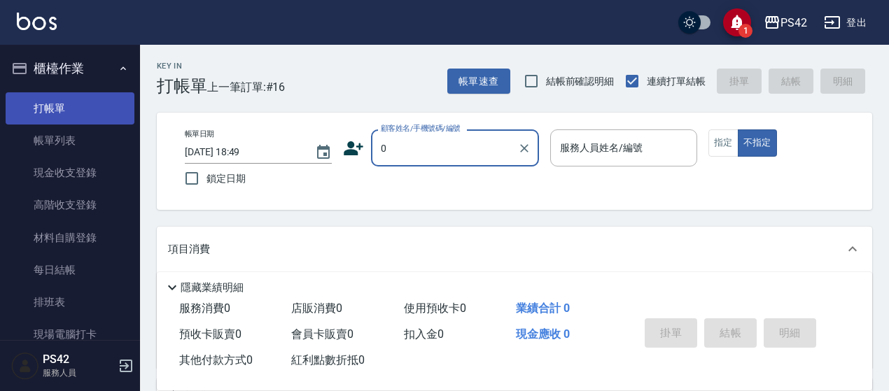
type input "無名字/0/null"
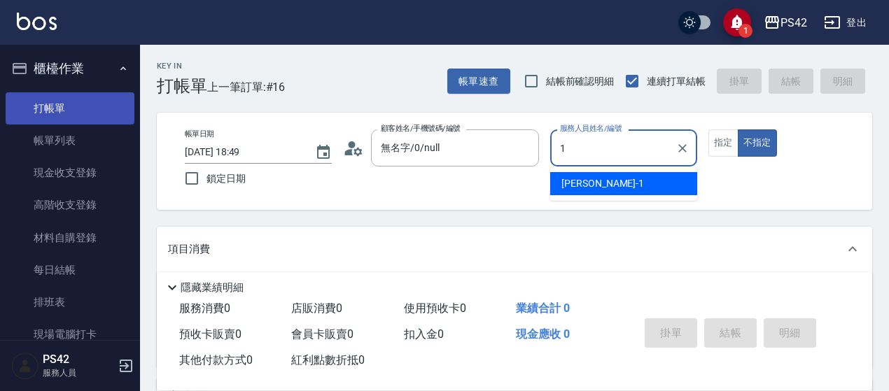
type input "1"
type button "false"
type input "楊容慈-1"
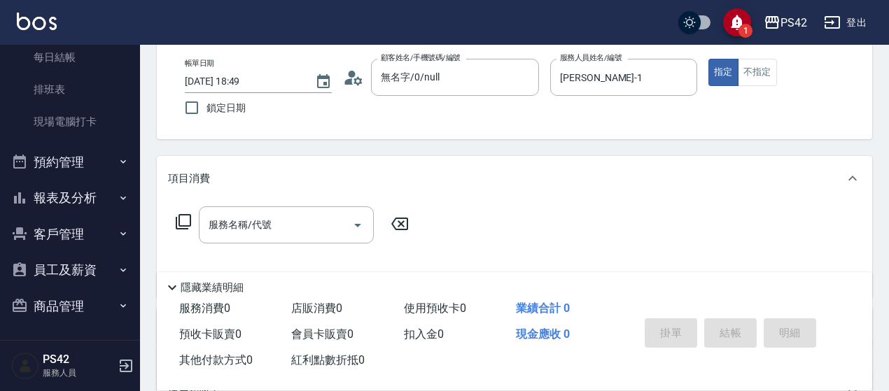
scroll to position [140, 0]
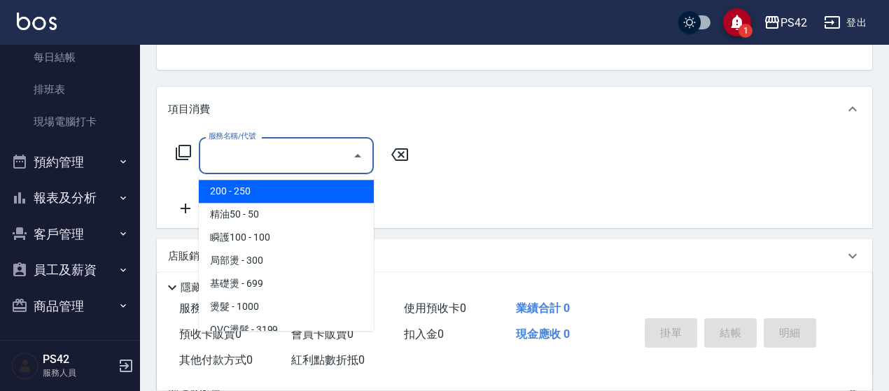
click at [262, 150] on input "服務名稱/代號" at bounding box center [275, 155] width 141 height 24
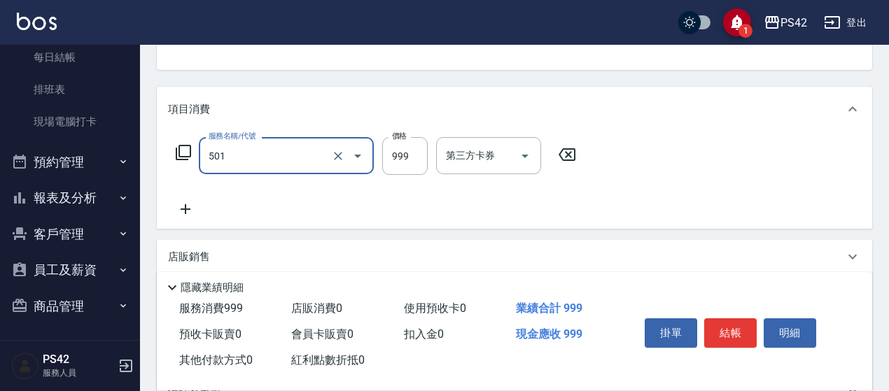
type input "染髮(501)"
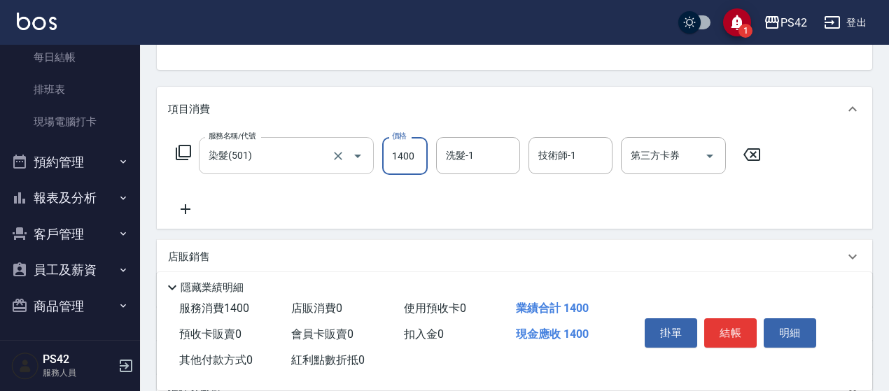
type input "1400"
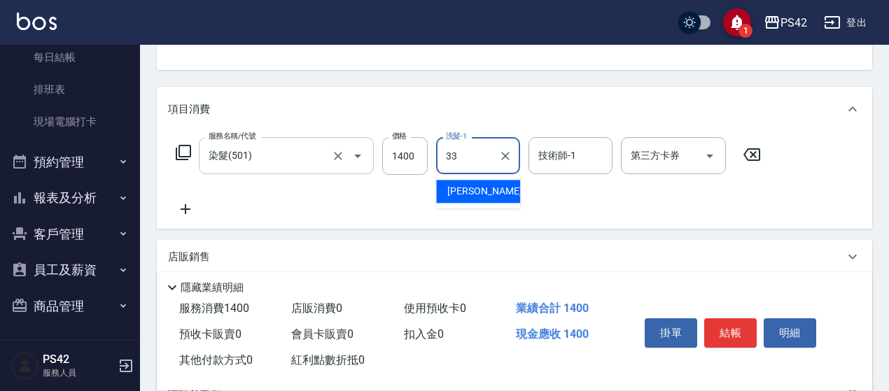
type input "陳盈嵐-33"
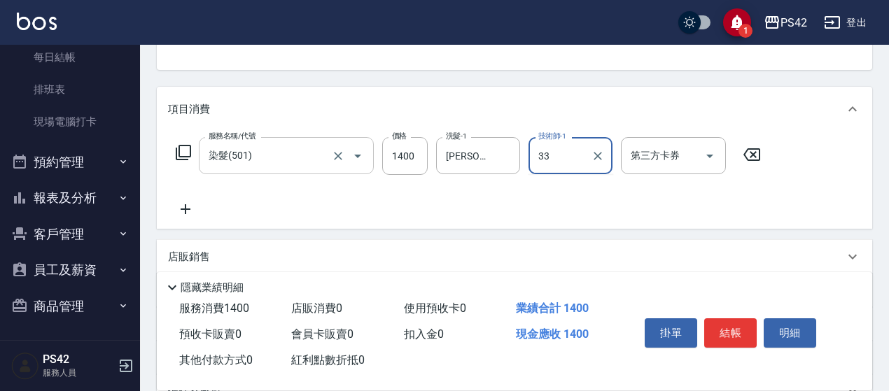
type input "陳盈嵐-33"
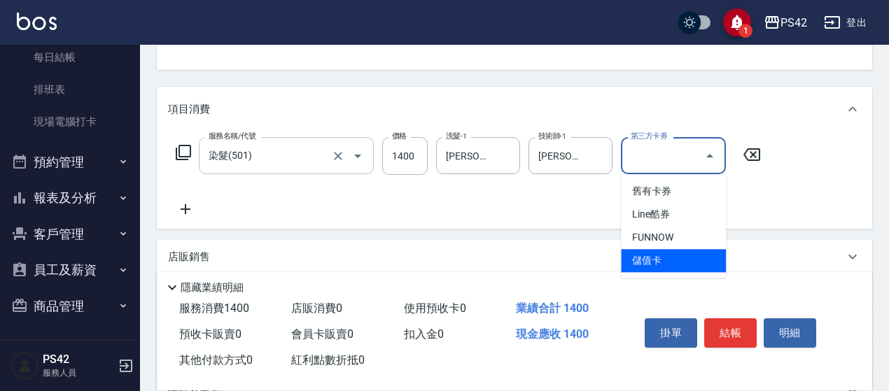
type input "儲值卡"
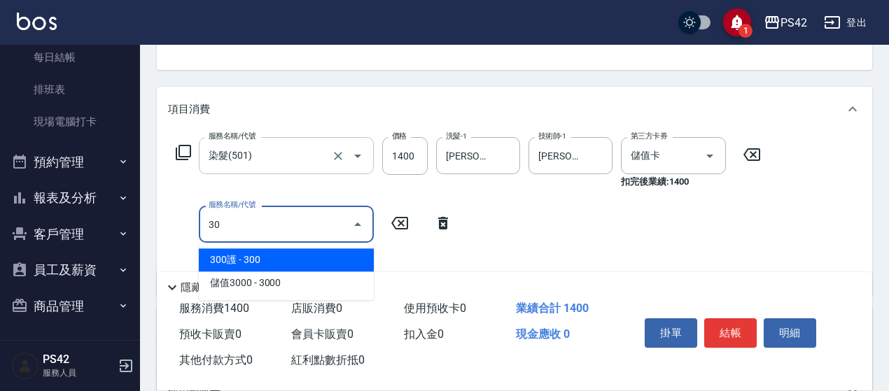
type input "3"
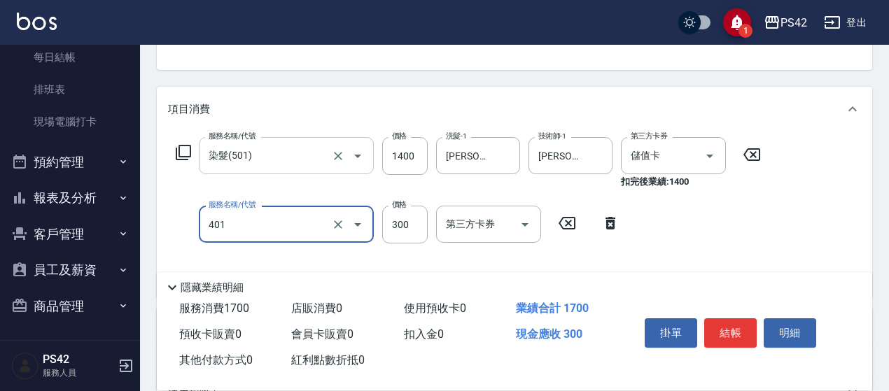
type input "300護(401)"
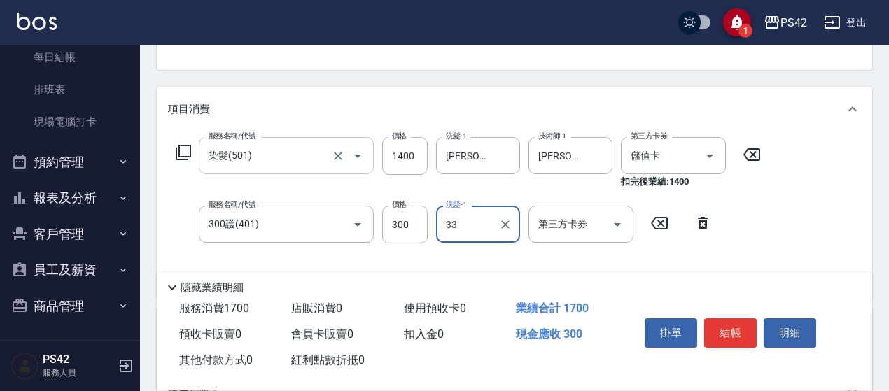
type input "陳盈嵐-33"
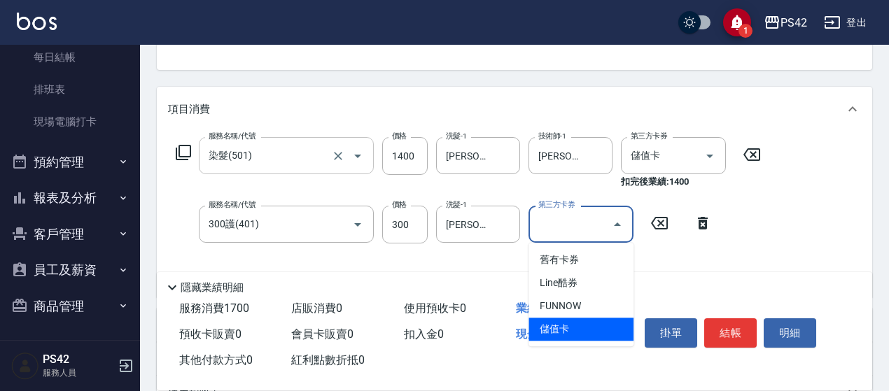
type input "儲值卡"
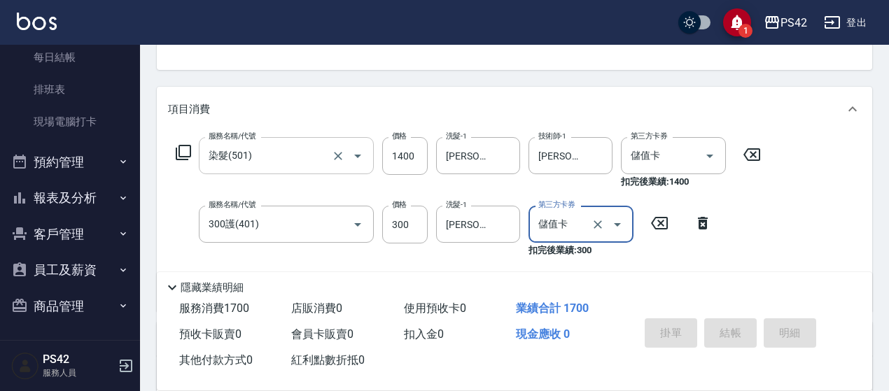
type input "2025/09/07 18:50"
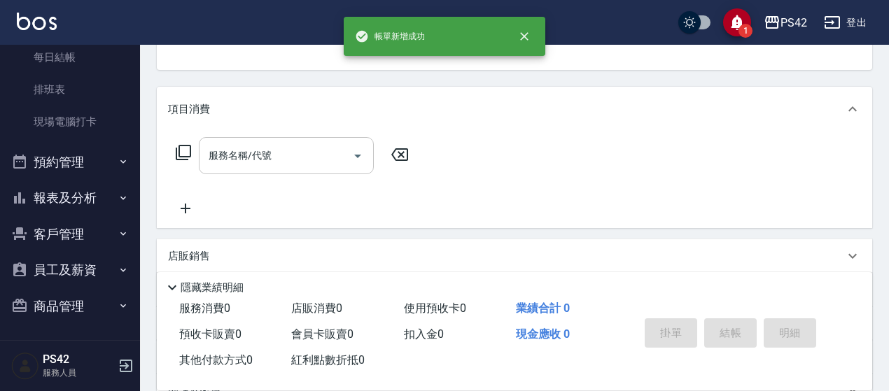
scroll to position [136, 0]
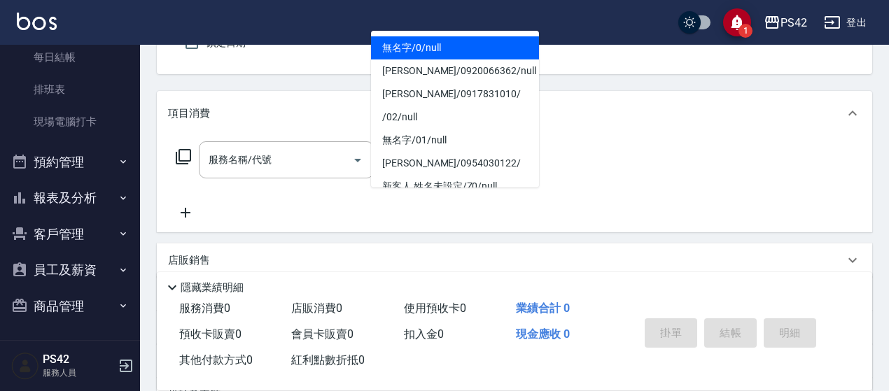
type input "無名字/0/null"
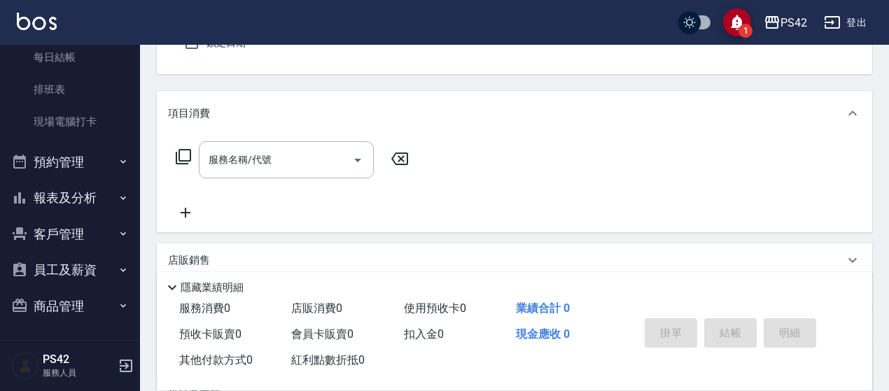
type input "程汶珊-4"
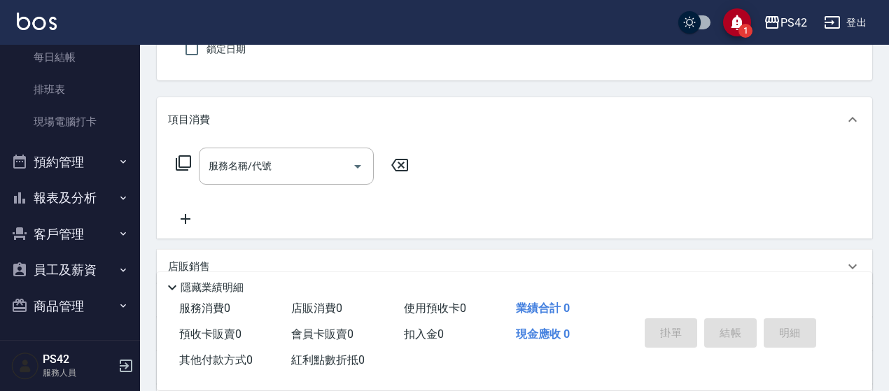
type button "true"
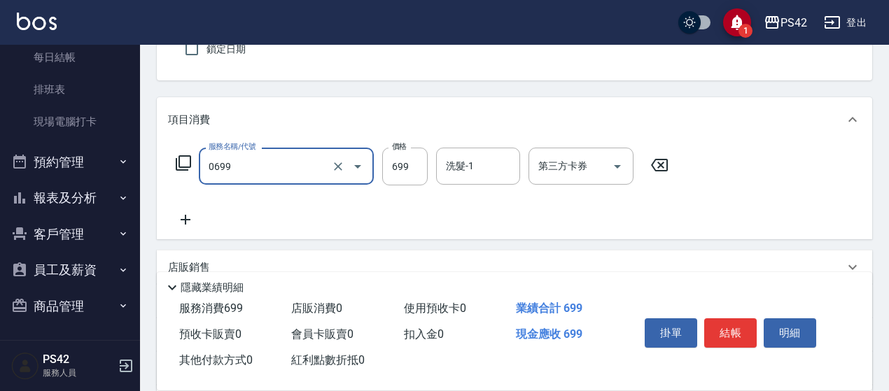
type input "精油SPA(0699)"
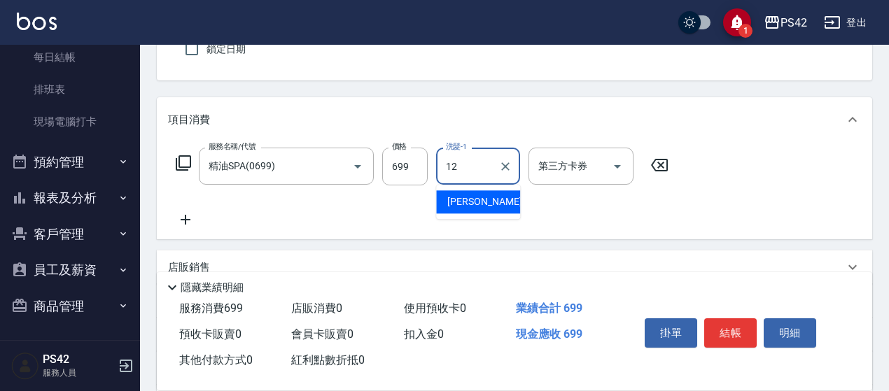
type input "林于真-12"
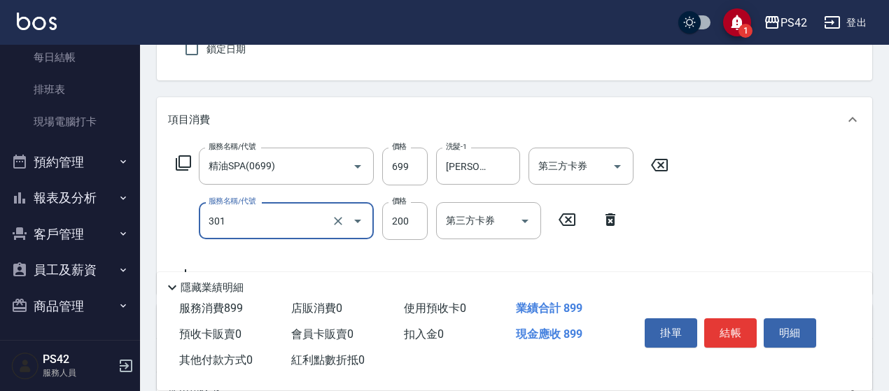
type input "剪髮(301)"
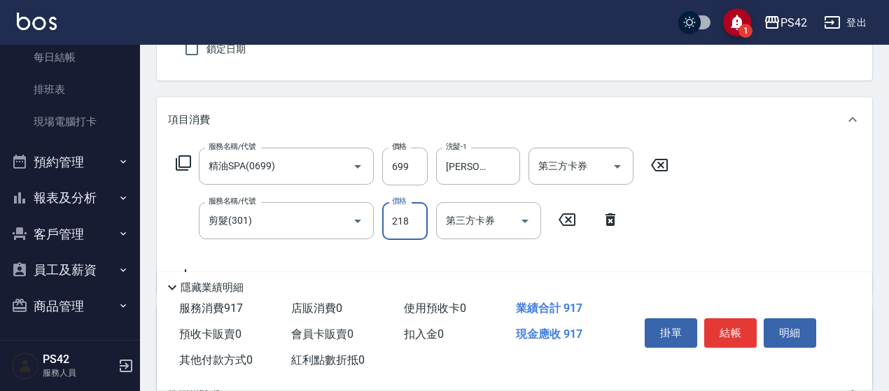
type input "218"
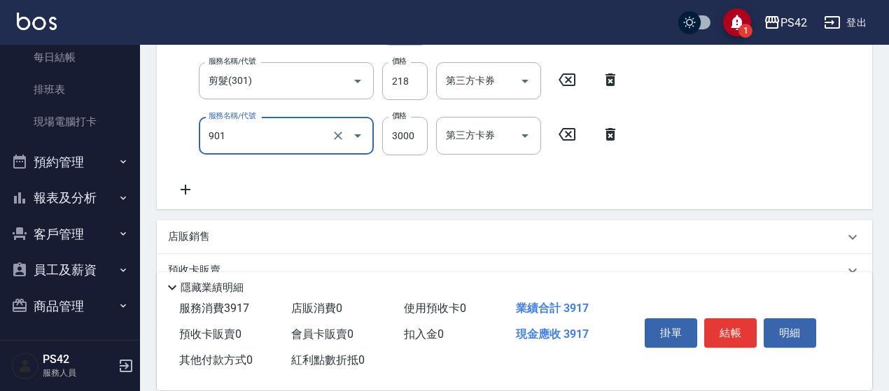
type input "儲值3000(901)"
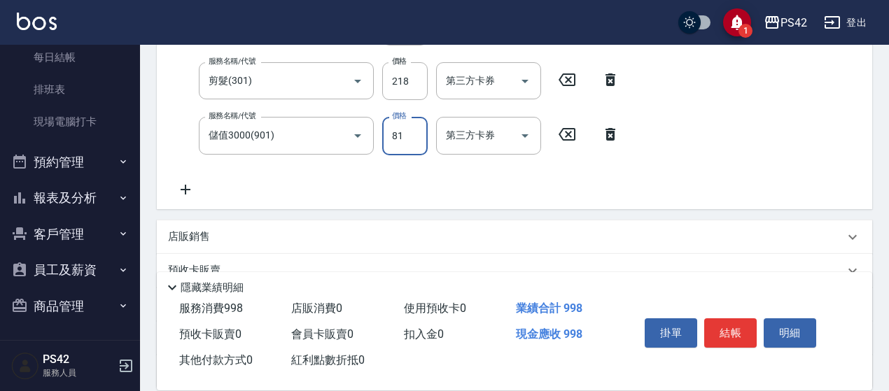
type input "81"
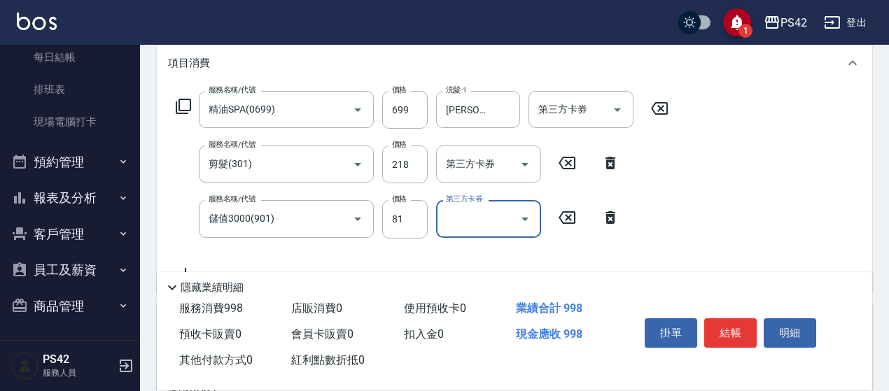
scroll to position [199, 0]
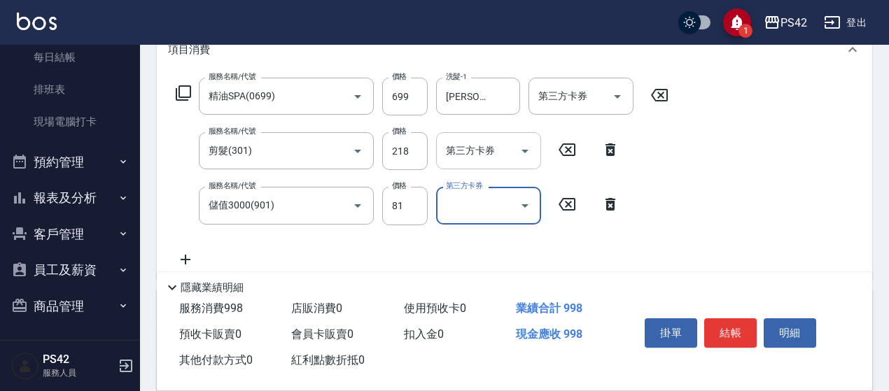
click at [527, 153] on icon "Open" at bounding box center [525, 151] width 17 height 17
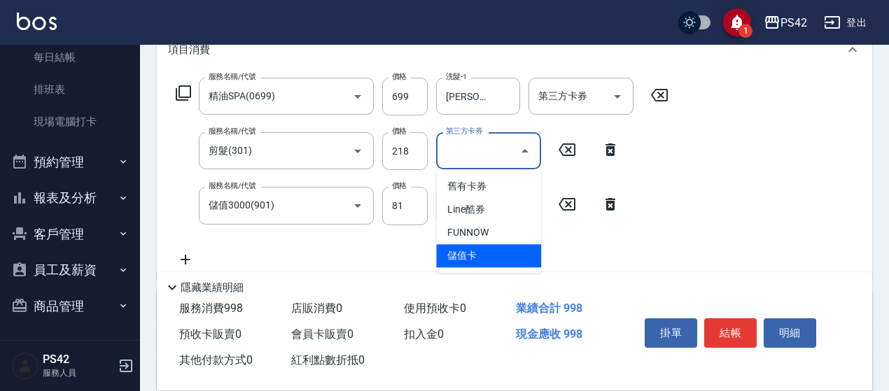
click at [510, 258] on span "儲值卡" at bounding box center [488, 255] width 105 height 23
type input "儲值卡"
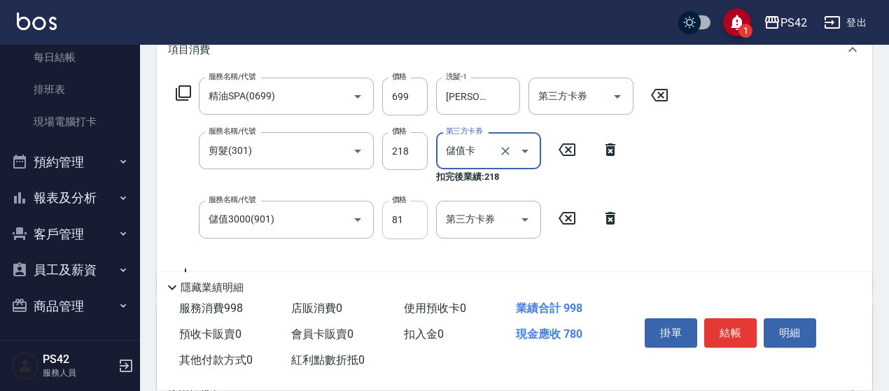
click at [418, 225] on input "81" at bounding box center [404, 220] width 45 height 38
type input "82"
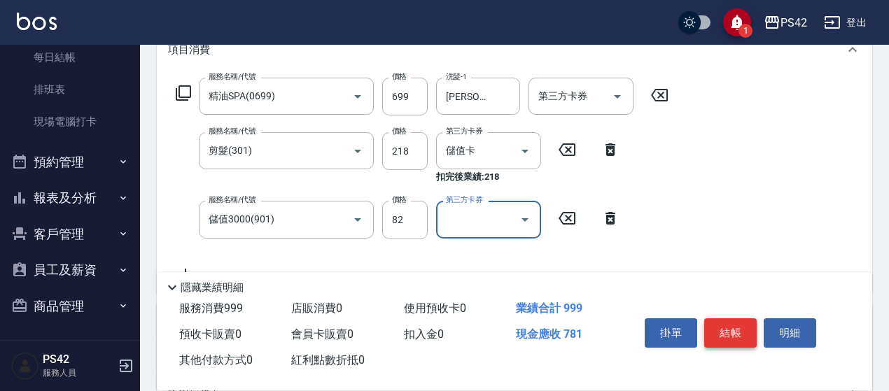
click at [746, 337] on button "結帳" at bounding box center [730, 332] width 52 height 29
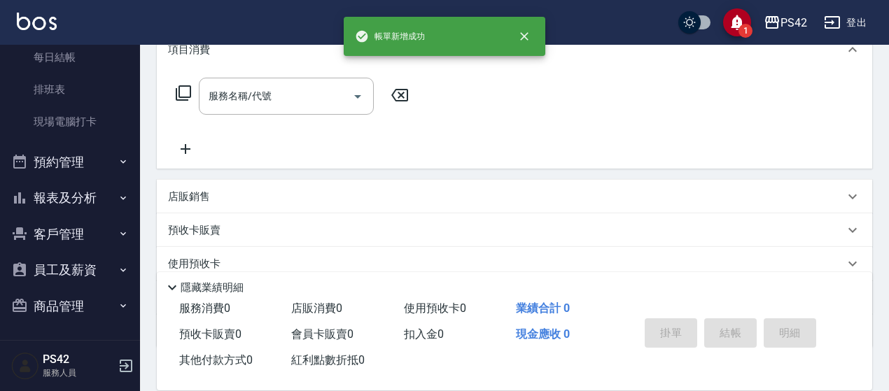
scroll to position [0, 0]
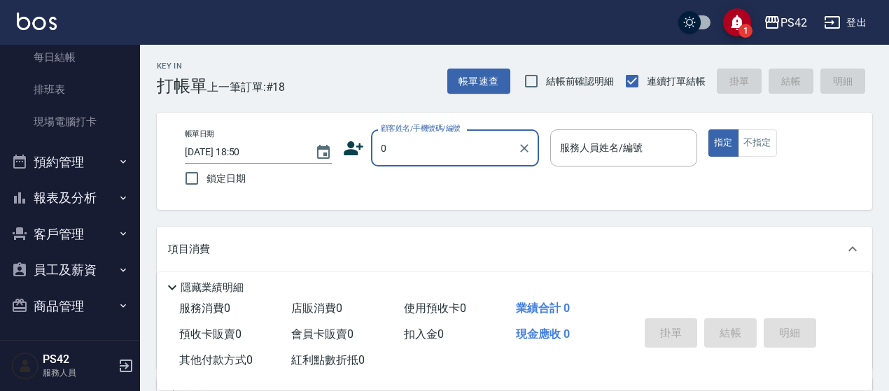
type input "無名字/0/null"
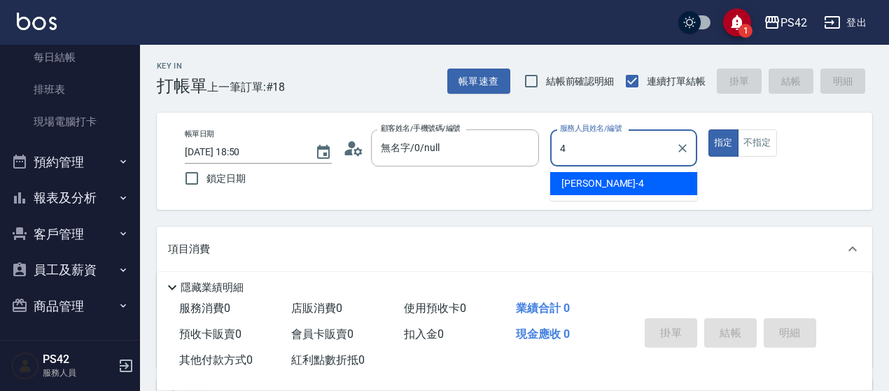
type input "程汶珊-4"
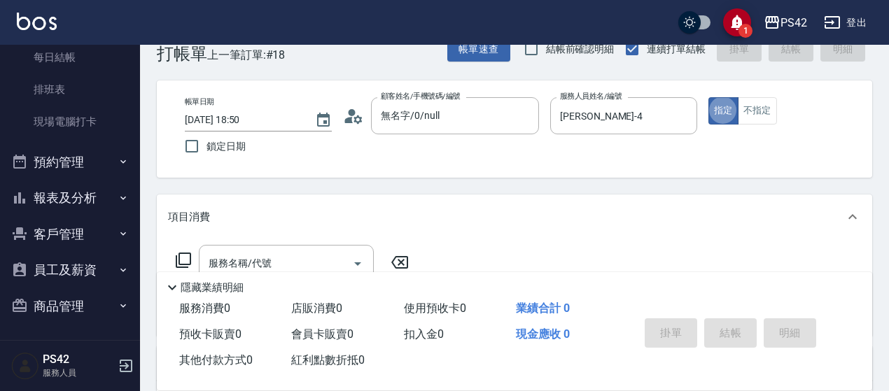
scroll to position [140, 0]
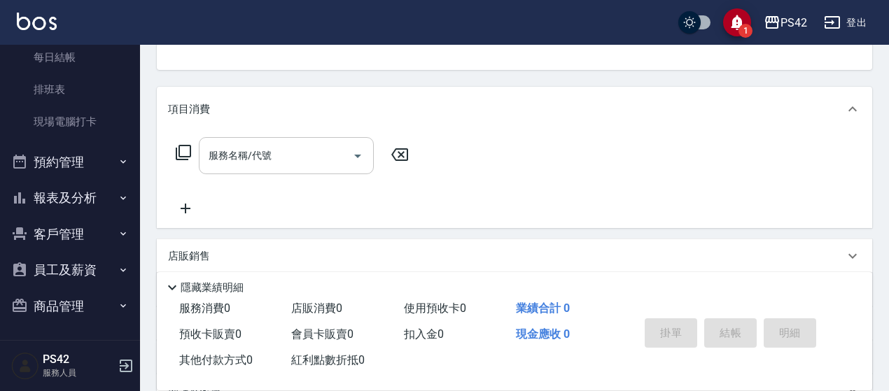
click at [274, 156] on input "服務名稱/代號" at bounding box center [275, 155] width 141 height 24
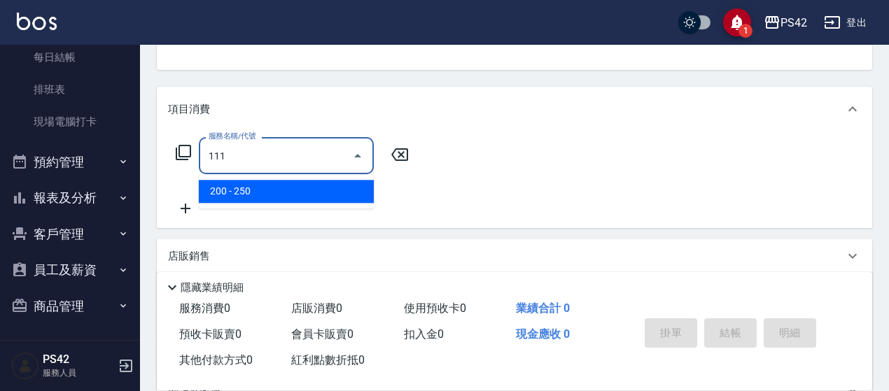
type input "200(111)"
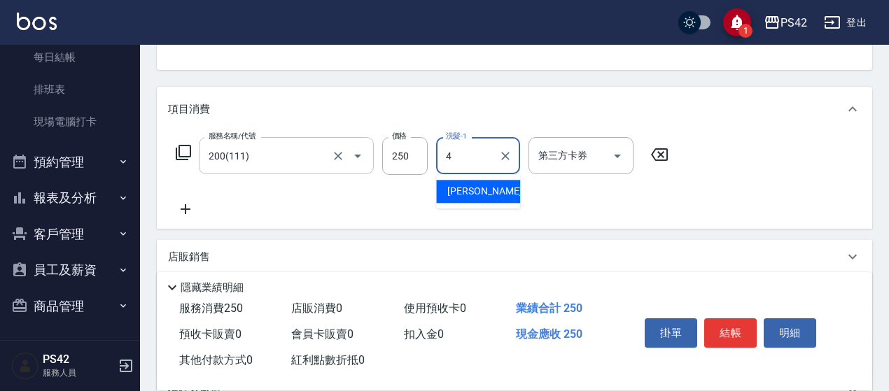
type input "程汶珊-4"
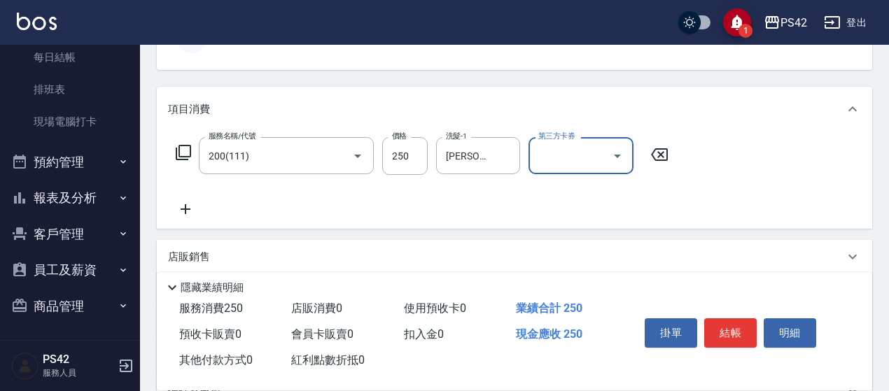
scroll to position [70, 0]
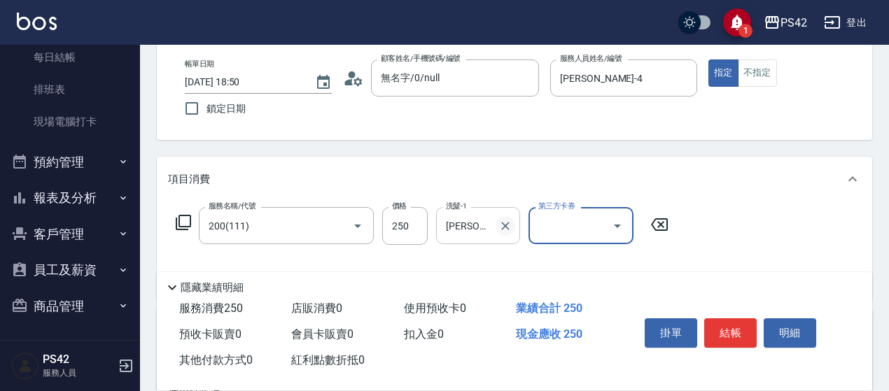
click at [507, 232] on icon "Clear" at bounding box center [505, 226] width 14 height 14
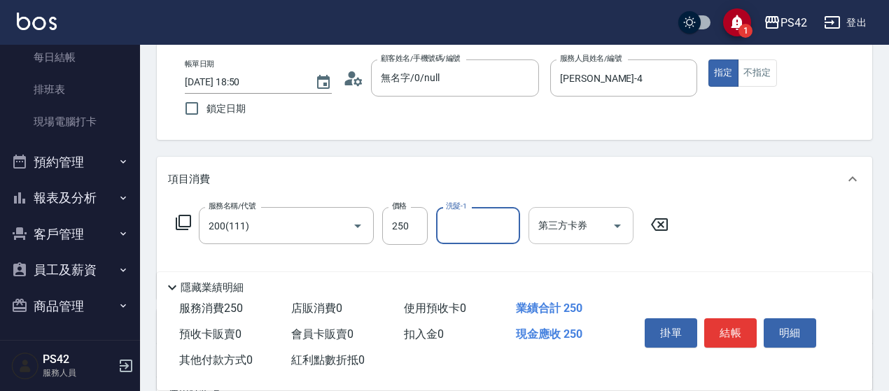
click at [598, 230] on input "第三方卡券" at bounding box center [570, 225] width 71 height 24
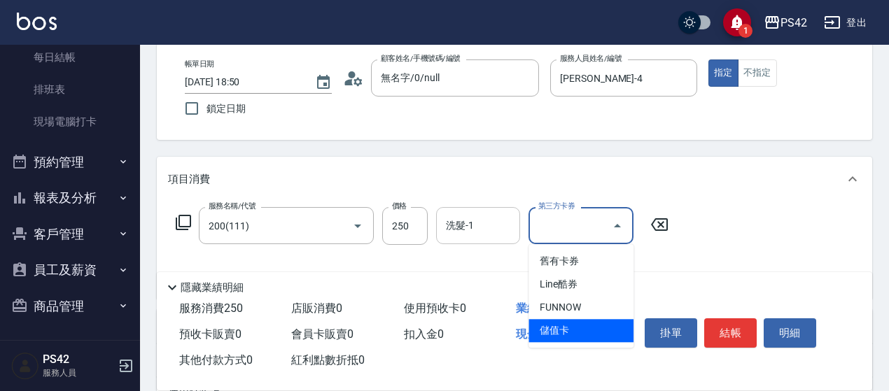
click at [580, 331] on span "儲值卡" at bounding box center [580, 330] width 105 height 23
type input "儲值卡"
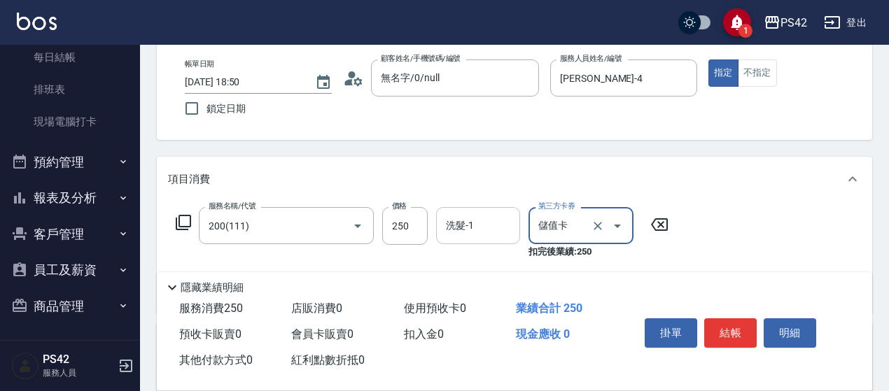
drag, startPoint x: 725, startPoint y: 330, endPoint x: 718, endPoint y: 341, distance: 12.6
click at [718, 341] on button "結帳" at bounding box center [730, 332] width 52 height 29
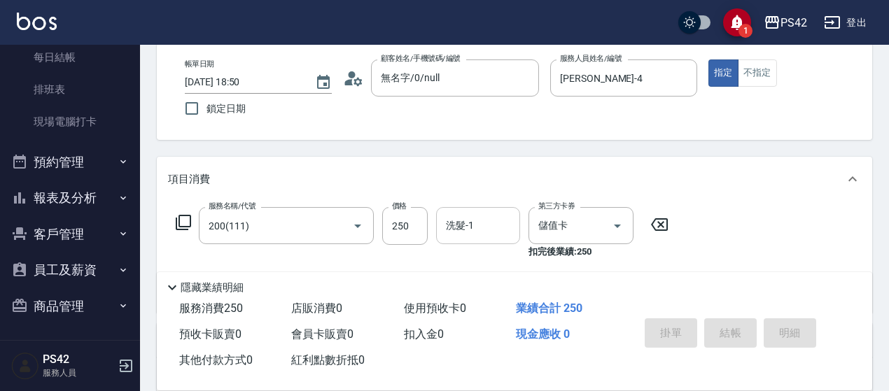
type input "2025/09/07 19:18"
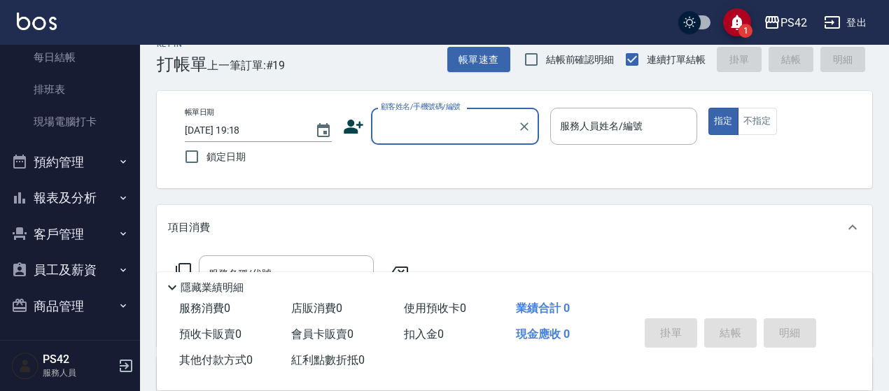
scroll to position [0, 0]
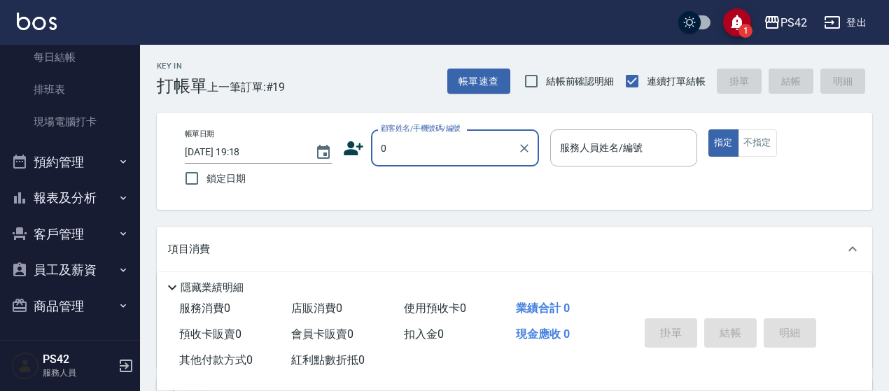
type input "無名字/0/null"
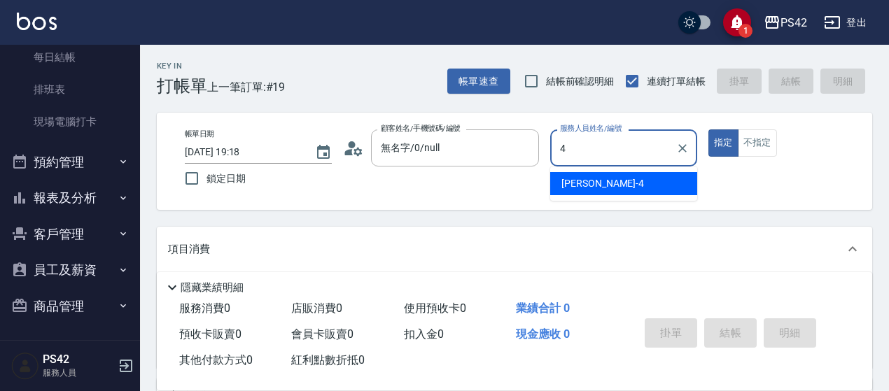
type input "程汶珊-4"
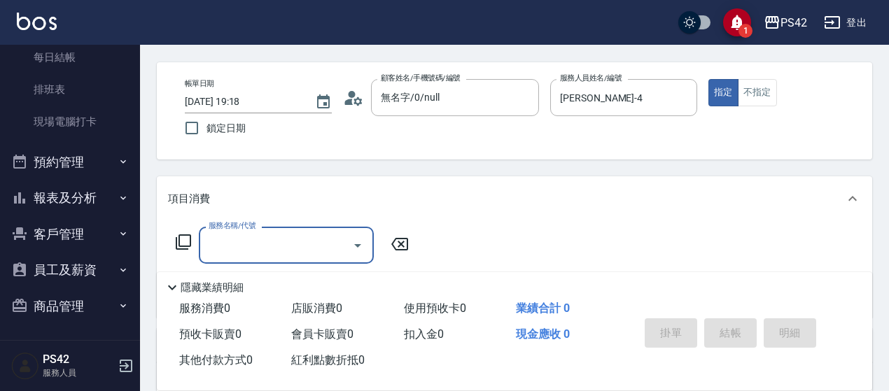
scroll to position [210, 0]
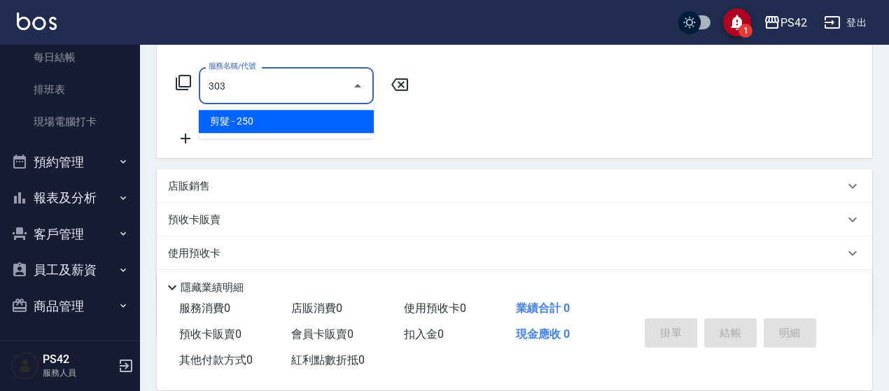
type input "剪髮(303)"
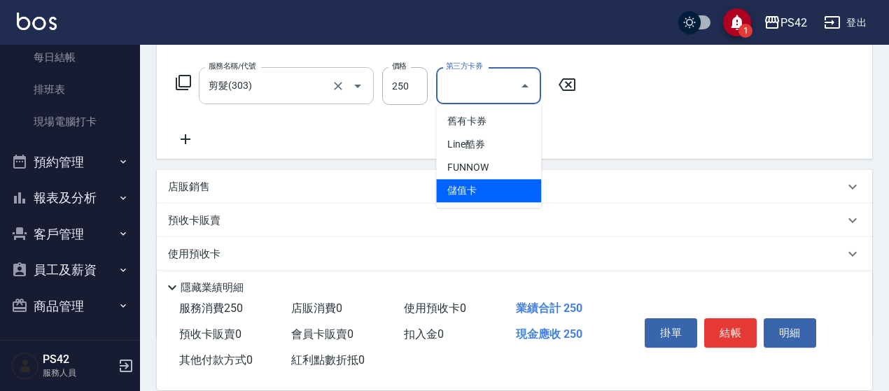
type input "儲值卡"
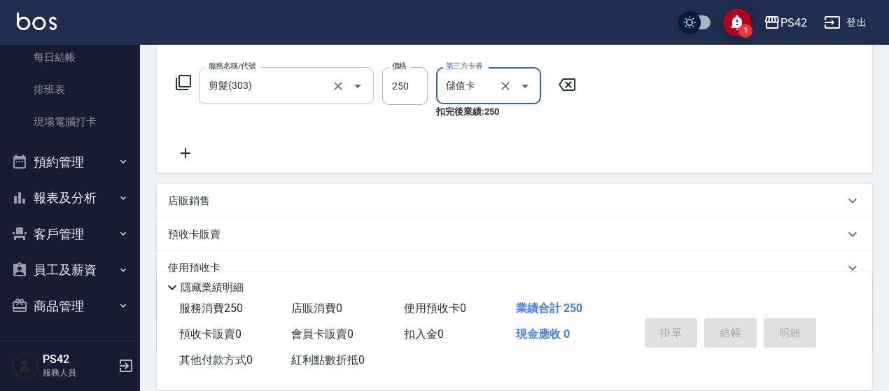
type input "2025/09/07 19:23"
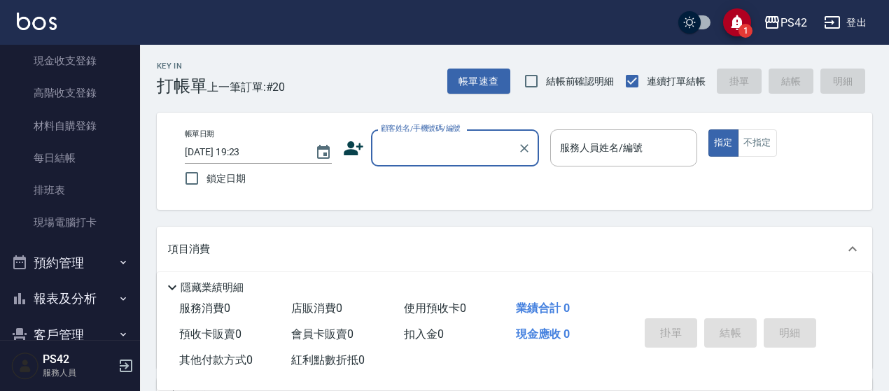
scroll to position [0, 0]
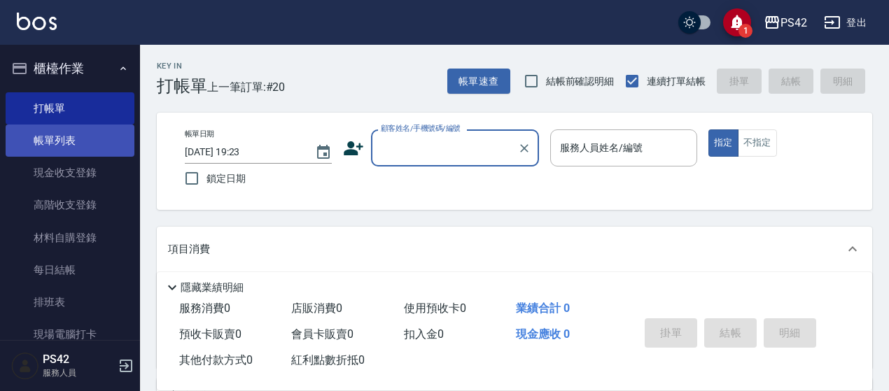
click at [77, 136] on link "帳單列表" at bounding box center [70, 141] width 129 height 32
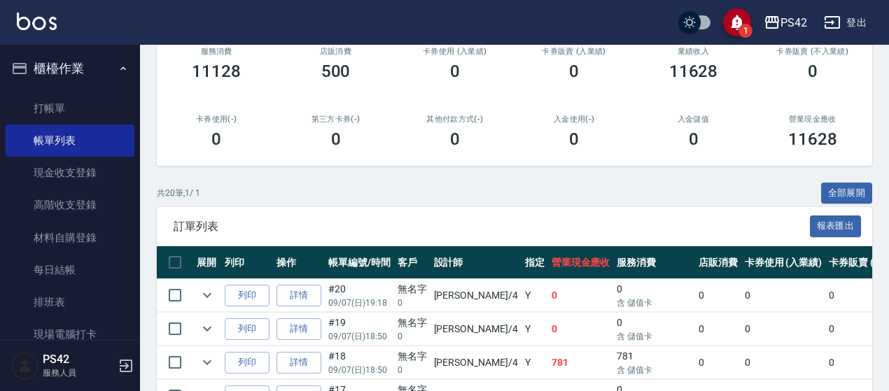
scroll to position [210, 0]
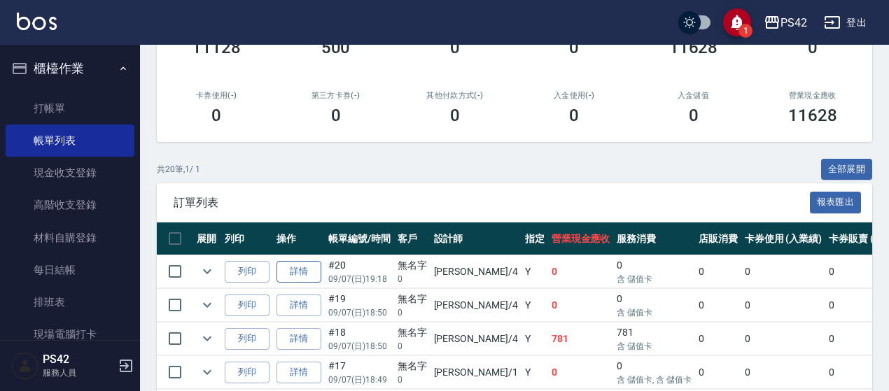
click at [295, 271] on link "詳情" at bounding box center [298, 272] width 45 height 22
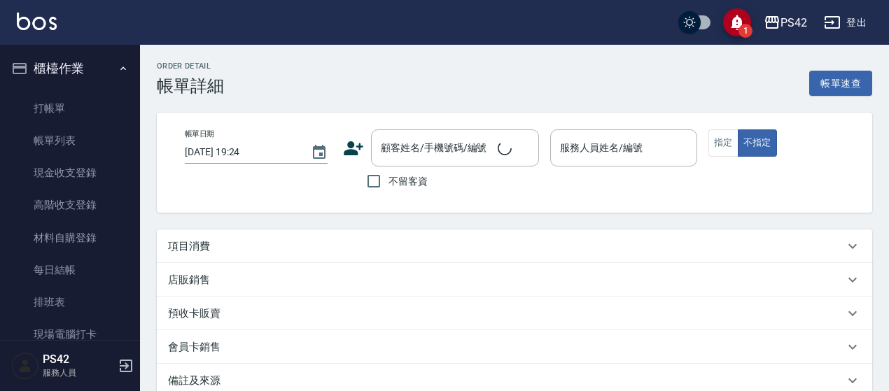
type input "2025/09/07 19:18"
type input "程汶珊-4"
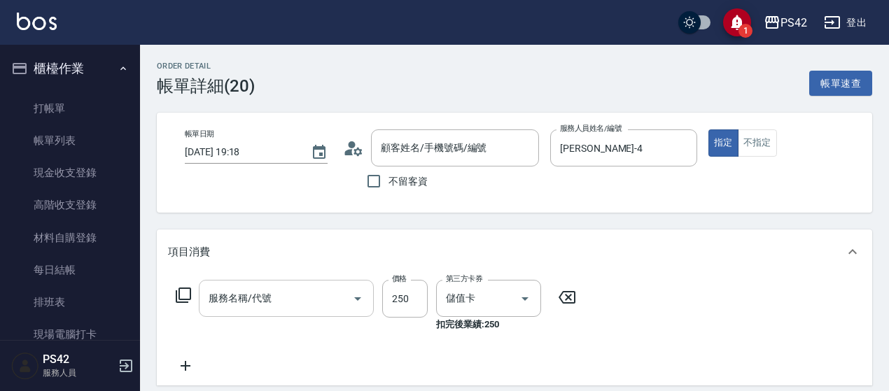
type input "無名字/0/null"
type input "剪髮(303)"
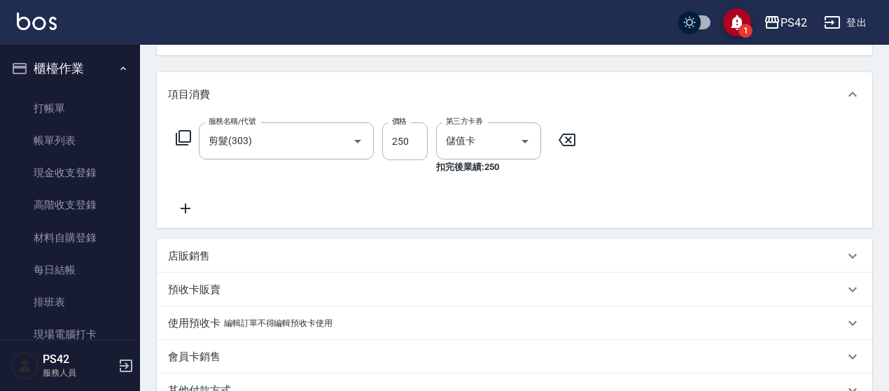
scroll to position [210, 0]
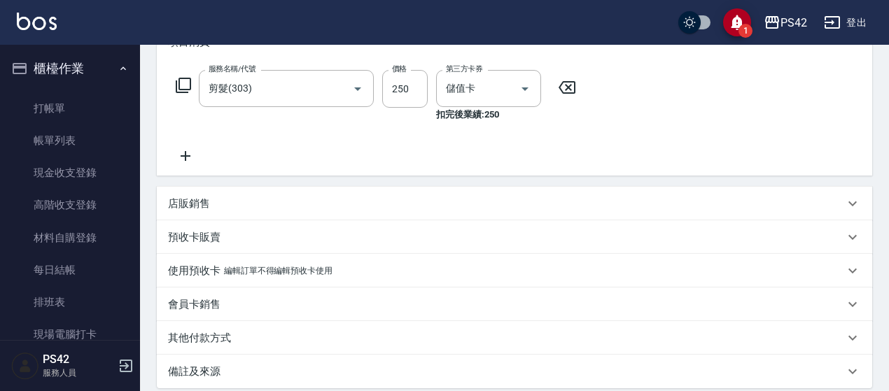
click at [221, 206] on div "店販銷售" at bounding box center [506, 204] width 676 height 15
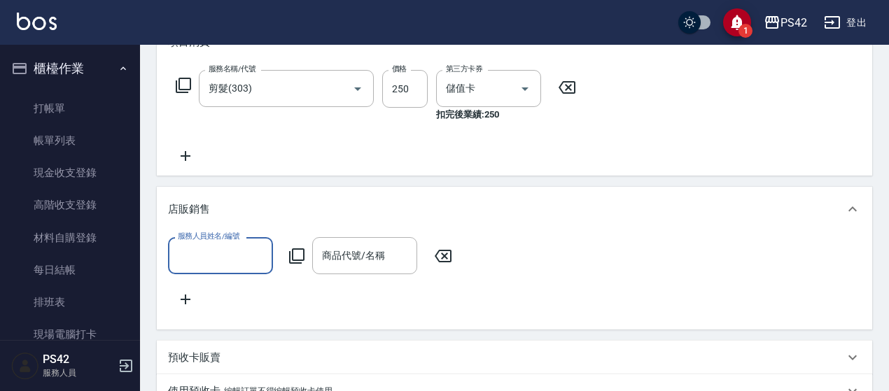
scroll to position [0, 0]
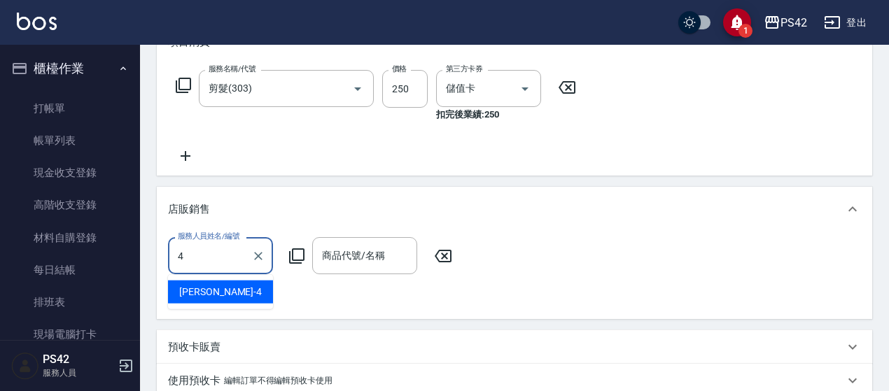
type input "程汶珊-4"
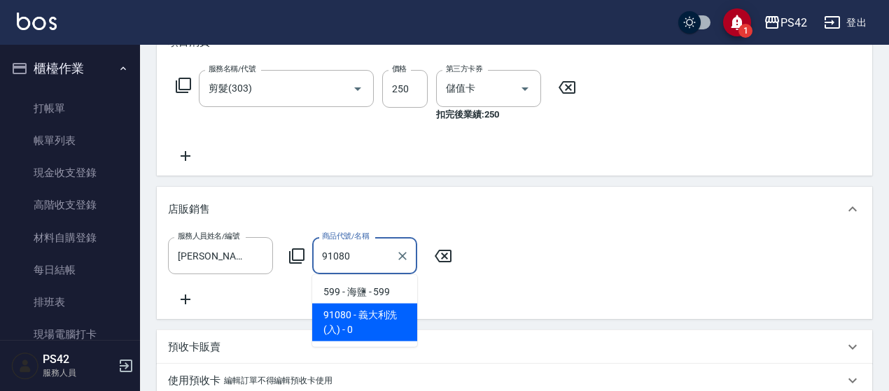
type input "義大利洗(入)"
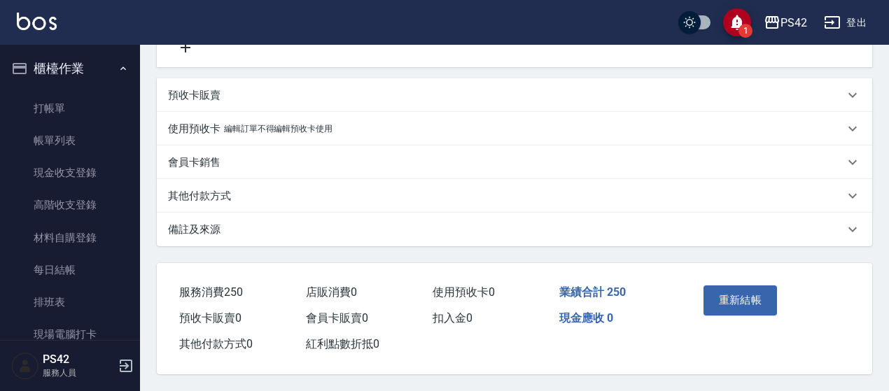
scroll to position [478, 0]
click at [772, 292] on button "重新結帳" at bounding box center [740, 300] width 74 height 29
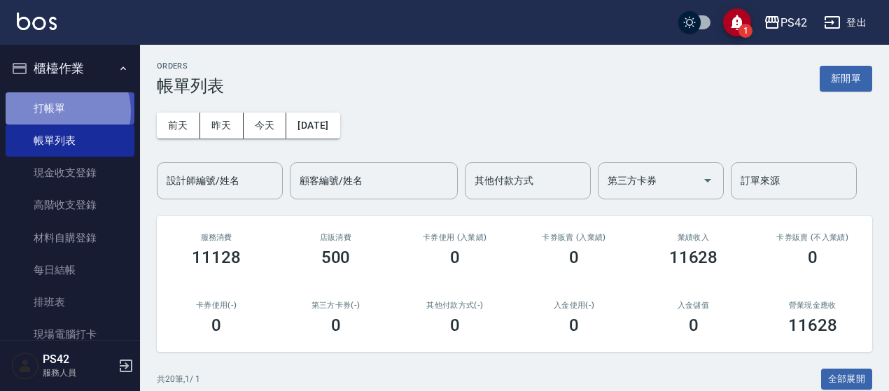
click at [63, 111] on link "打帳單" at bounding box center [70, 108] width 129 height 32
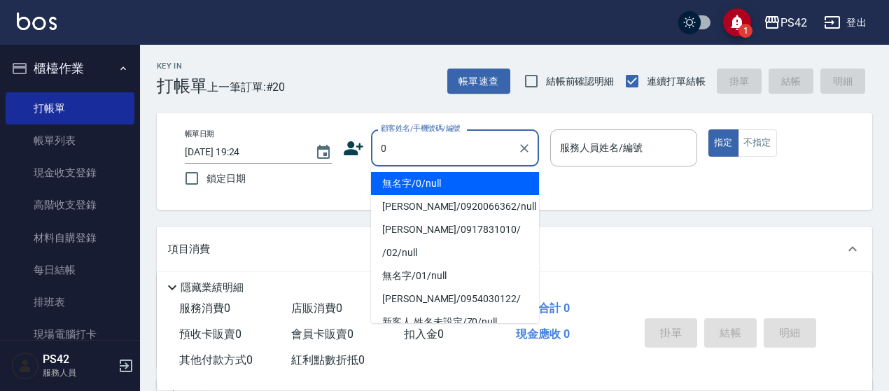
type input "無名字/0/null"
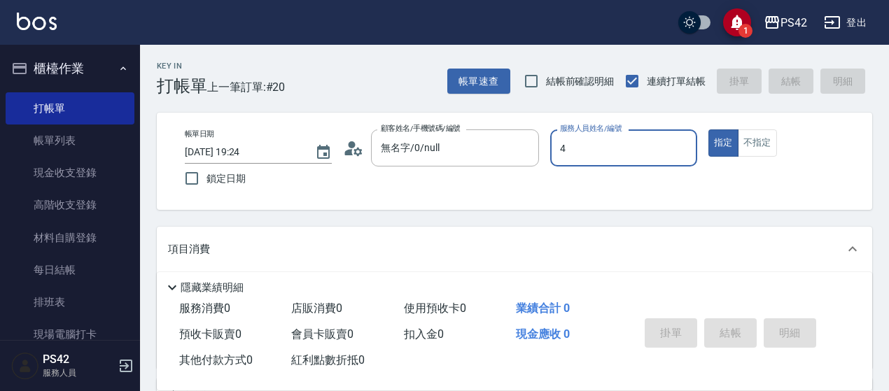
type input "程汶珊-4"
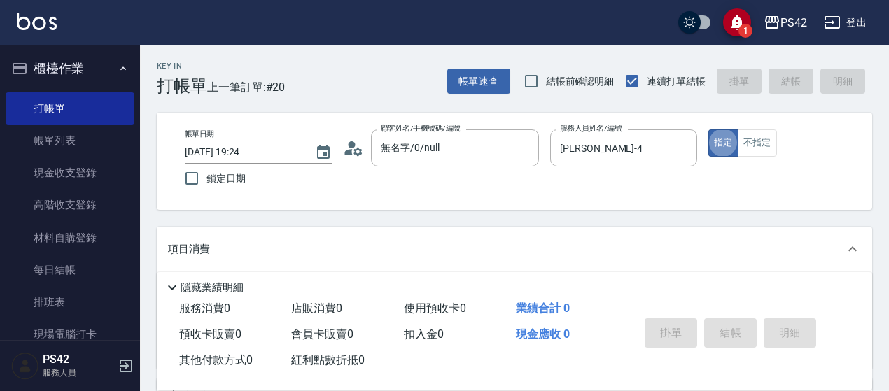
type button "true"
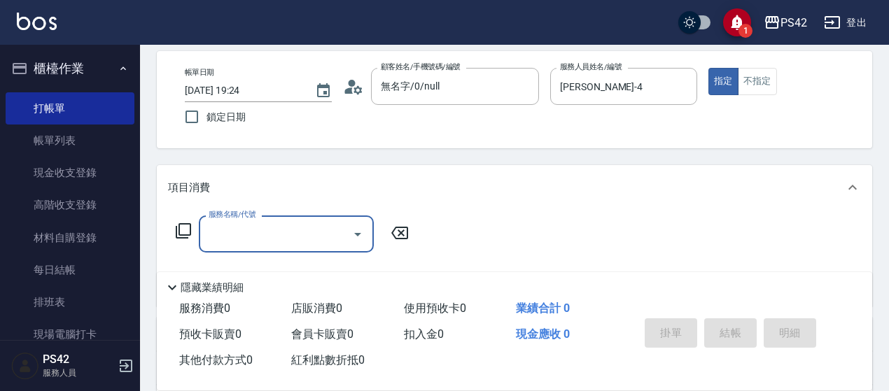
scroll to position [140, 0]
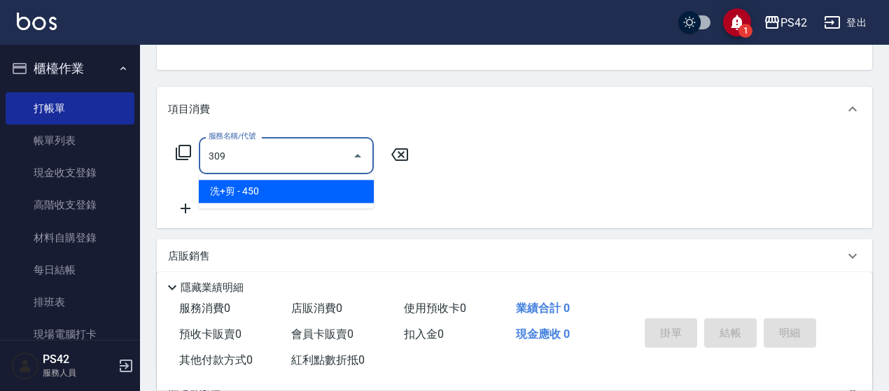
type input "洗+剪(309)"
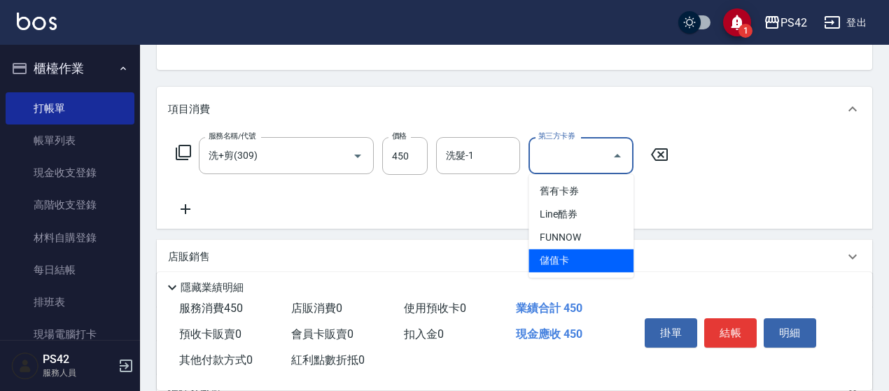
type input "儲值卡"
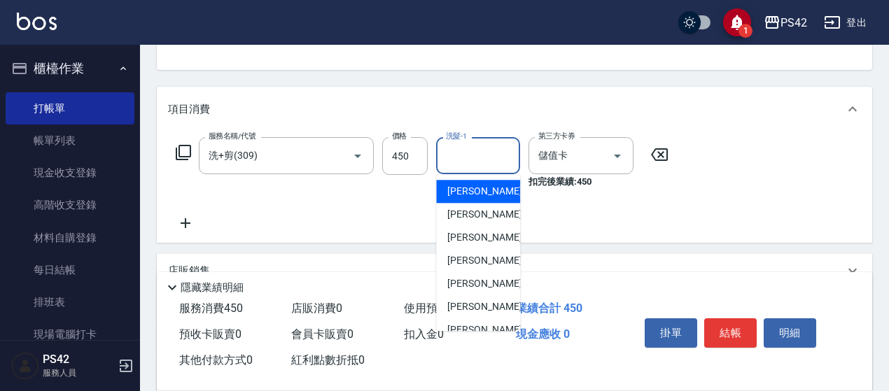
click at [478, 160] on input "洗髮-1" at bounding box center [477, 155] width 71 height 24
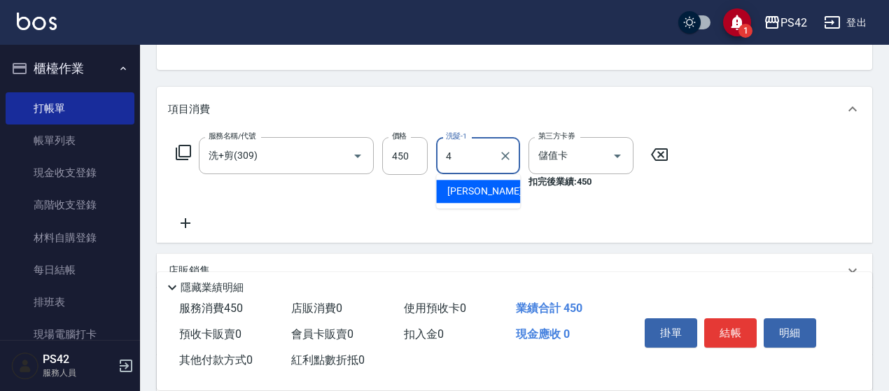
type input "程汶珊-4"
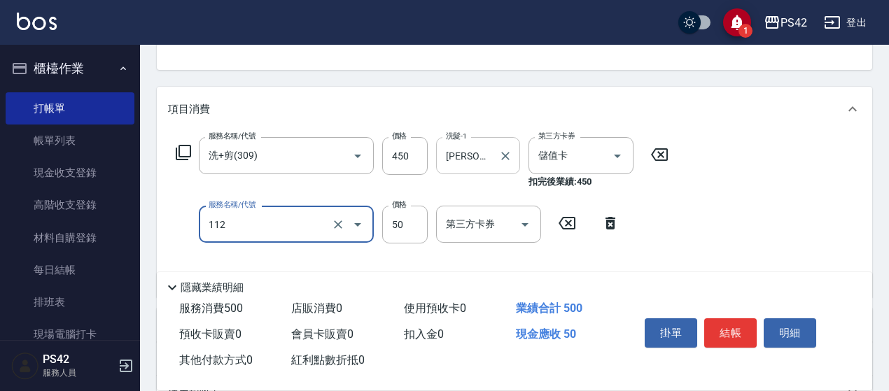
type input "精油50(112)"
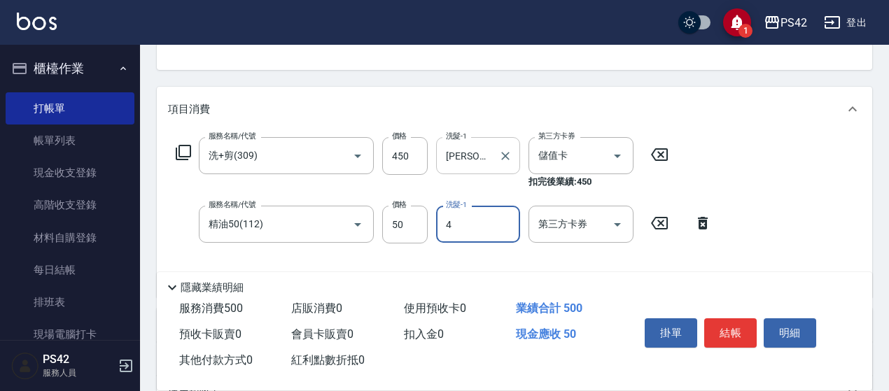
type input "程汶珊-4"
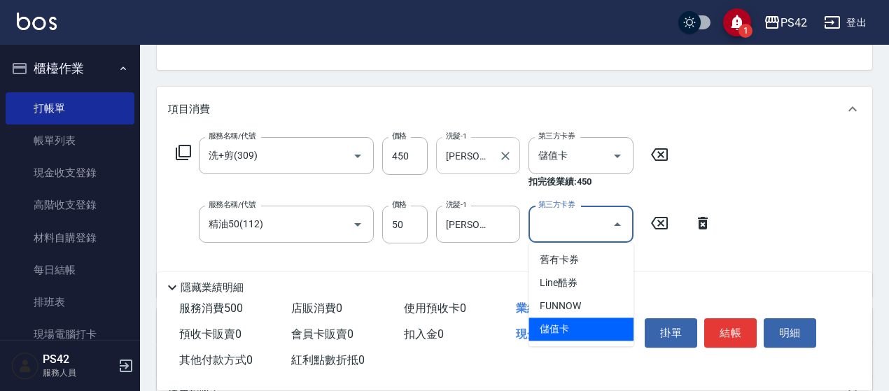
type input "儲值卡"
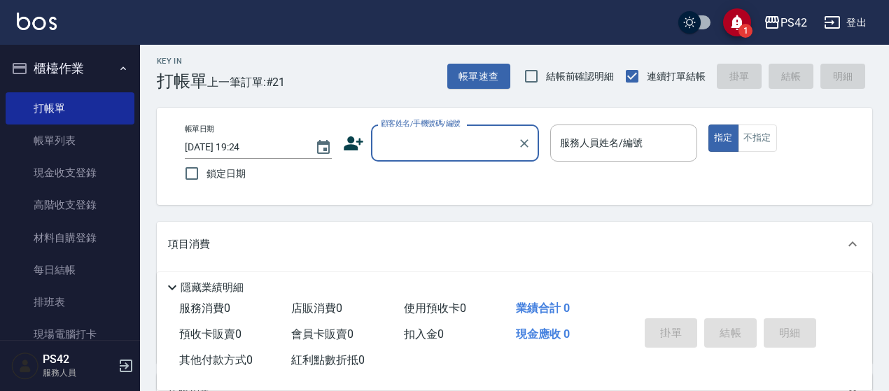
scroll to position [0, 0]
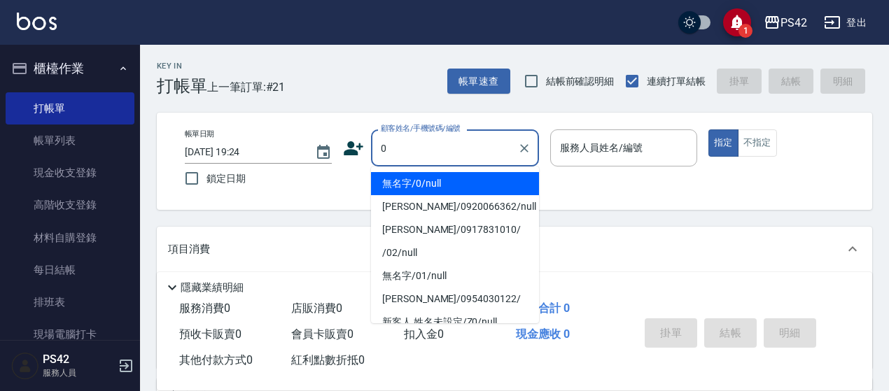
type input "無名字/0/null"
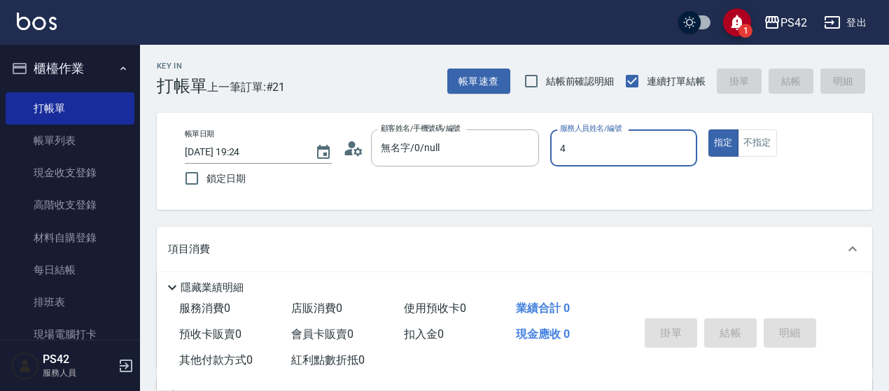
type input "程汶珊-4"
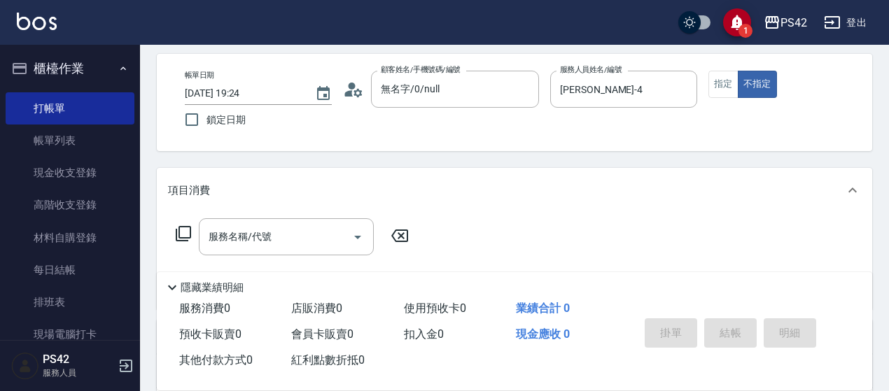
scroll to position [140, 0]
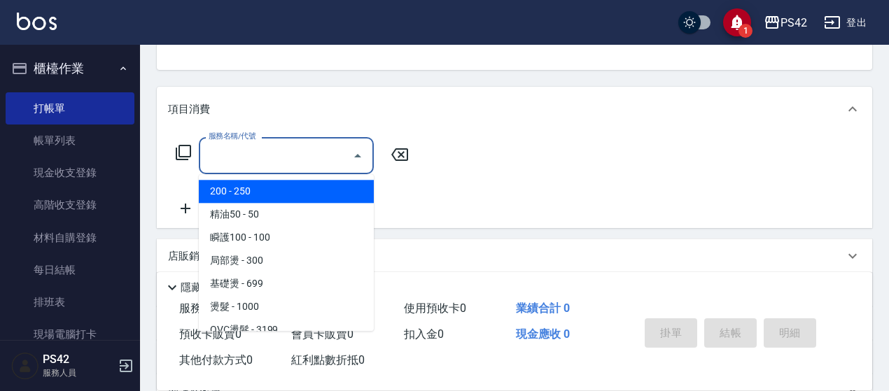
click at [286, 146] on input "服務名稱/代號" at bounding box center [275, 155] width 141 height 24
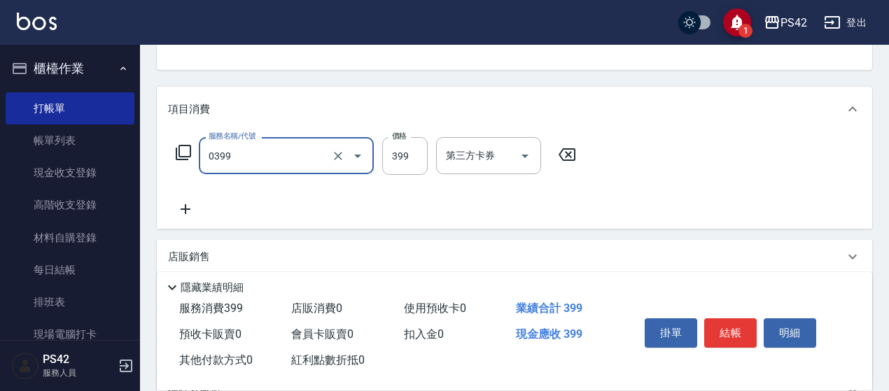
type input "海鹽399(0399)"
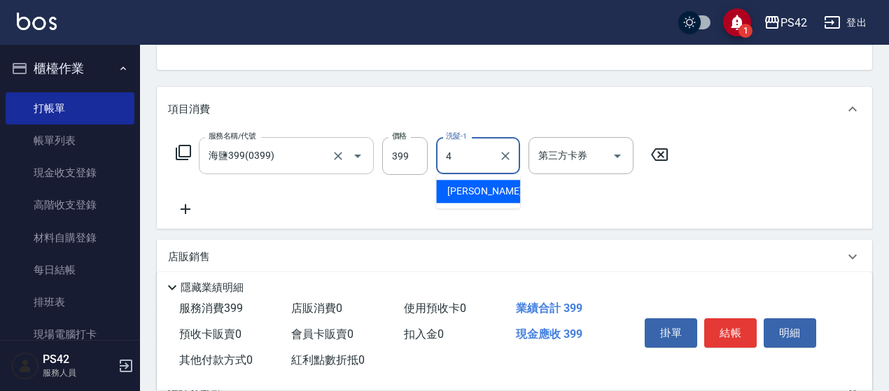
type input "程汶珊-4"
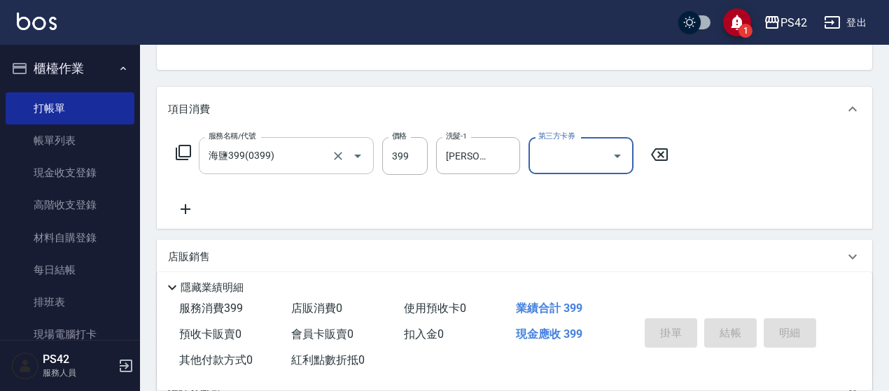
type input "2025/09/07 19:25"
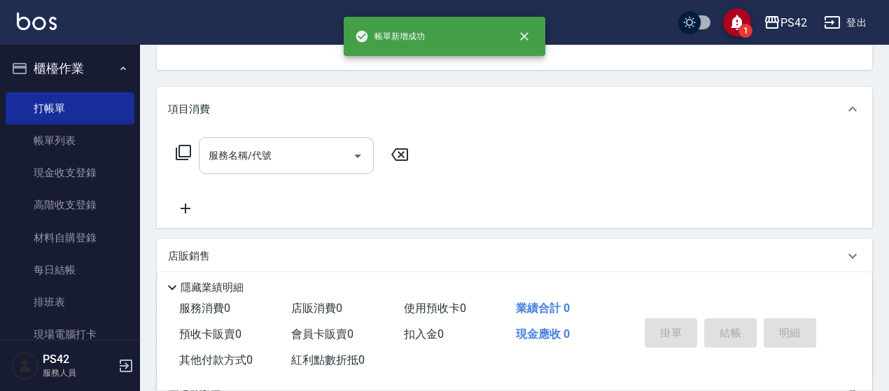
scroll to position [136, 0]
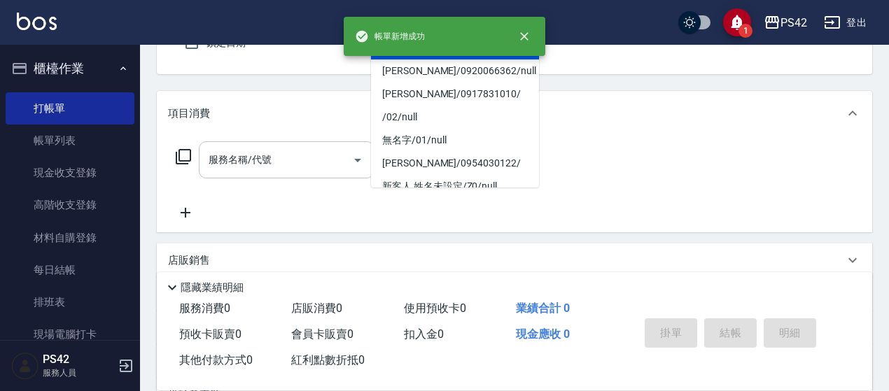
type input "無名字/0/null"
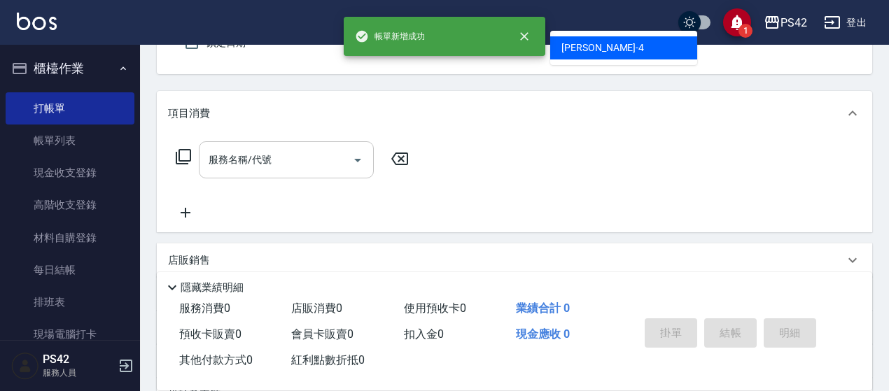
type input "程汶珊-4"
type button "false"
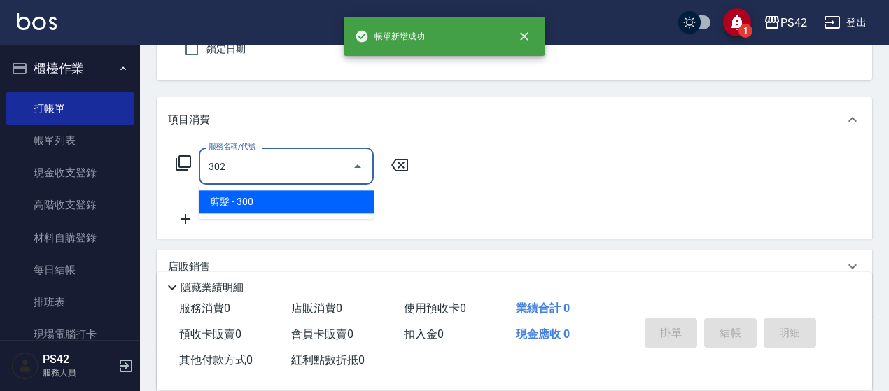
type input "剪髮(302)"
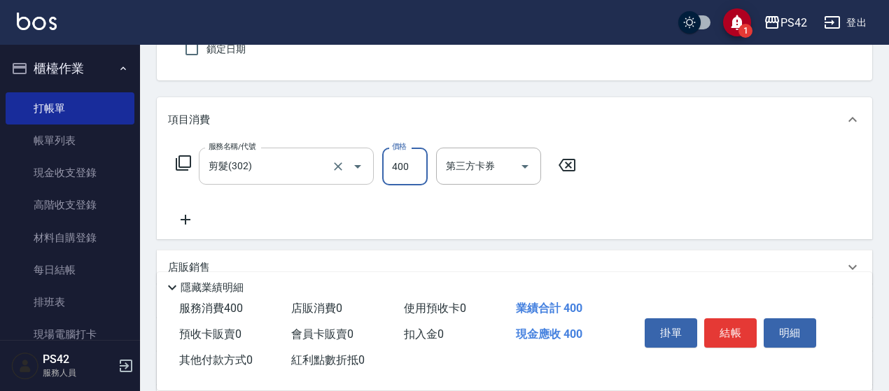
type input "400"
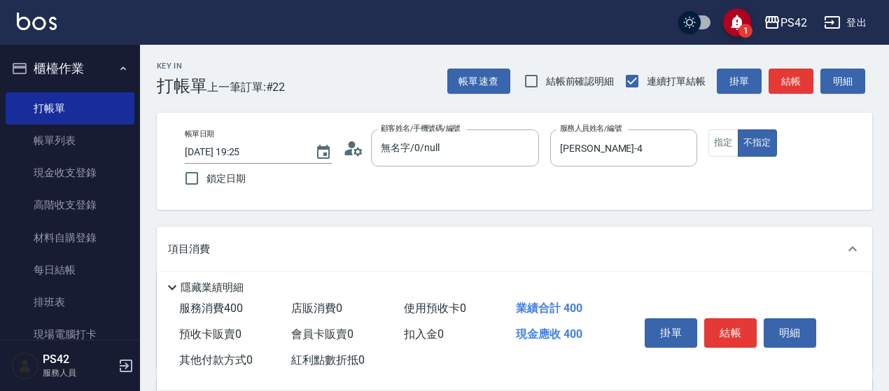
scroll to position [0, 0]
click at [729, 152] on button "指定" at bounding box center [723, 142] width 30 height 27
click at [727, 330] on button "結帳" at bounding box center [730, 332] width 52 height 29
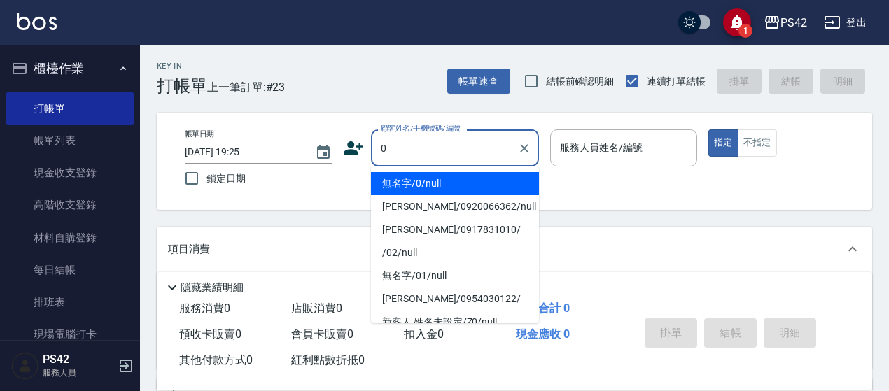
type input "無名字/0/null"
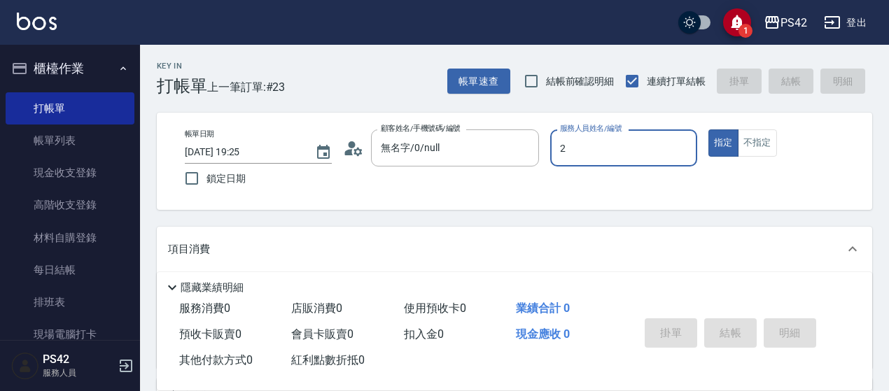
type input "陳芷涵-2"
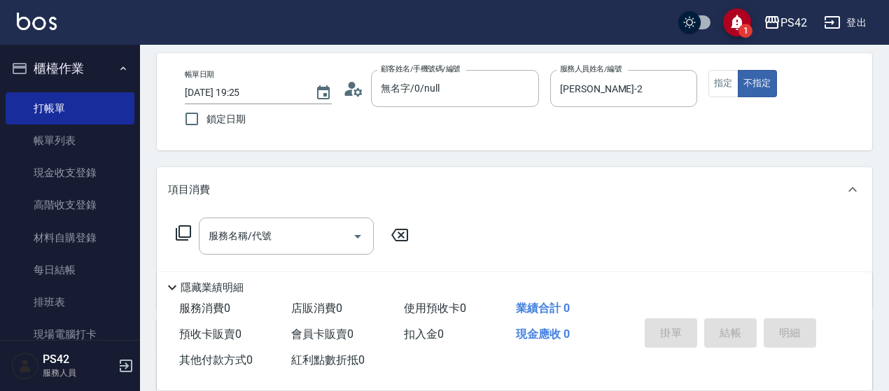
scroll to position [140, 0]
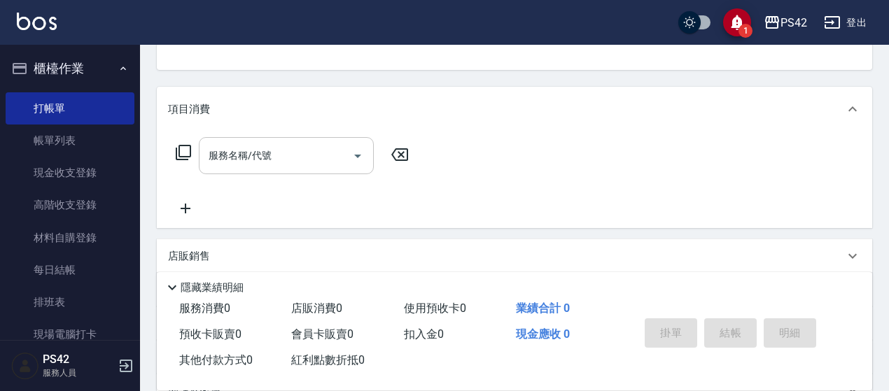
click at [262, 155] on input "服務名稱/代號" at bounding box center [275, 155] width 141 height 24
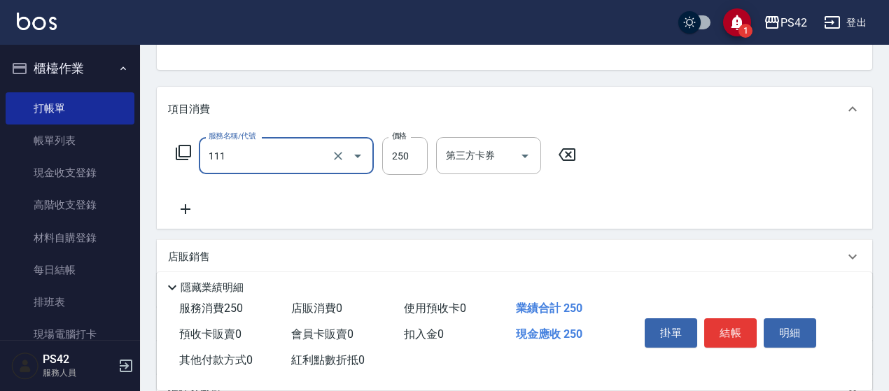
type input "200(111)"
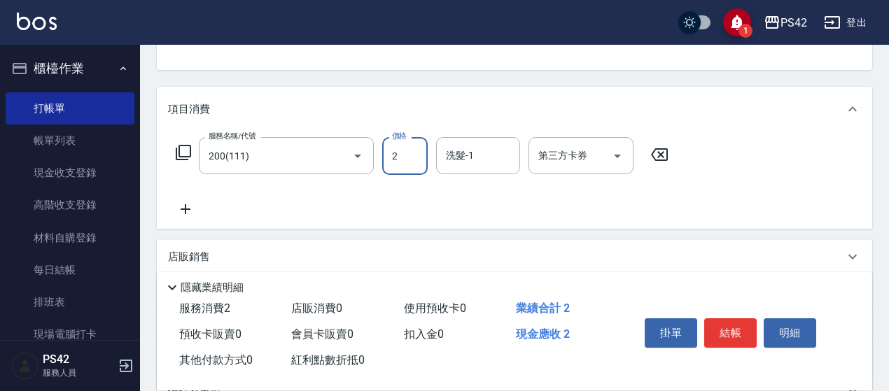
click at [402, 153] on input "2" at bounding box center [404, 156] width 45 height 38
type input "250"
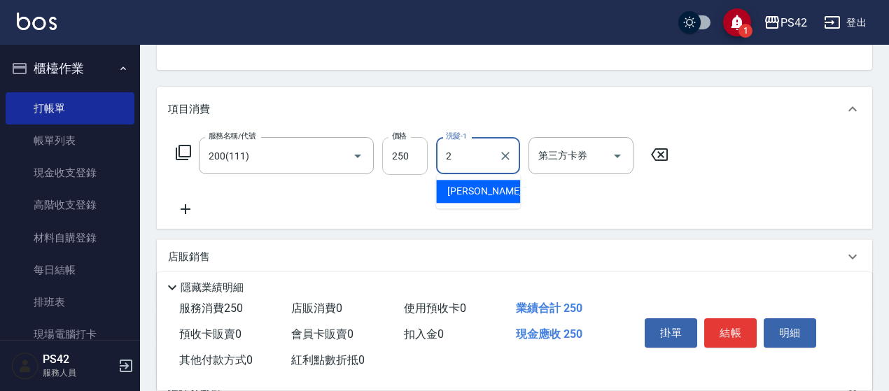
type input "陳芷涵-2"
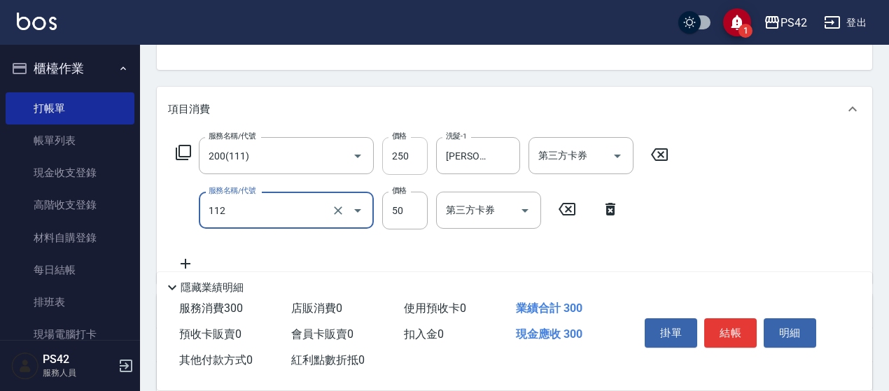
type input "精油50(112)"
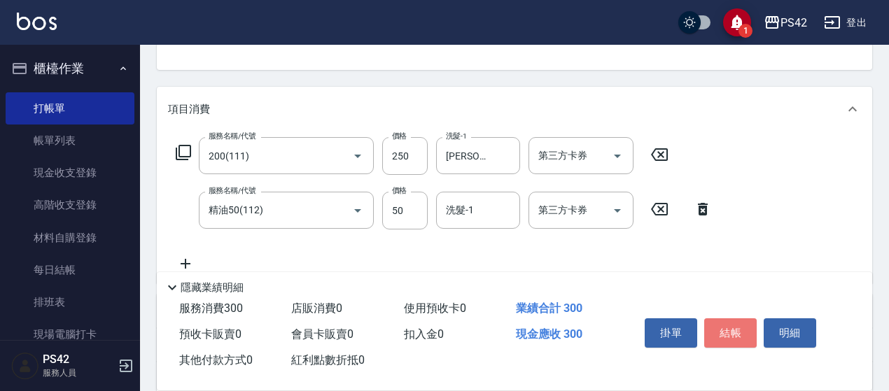
click at [717, 319] on button "結帳" at bounding box center [730, 332] width 52 height 29
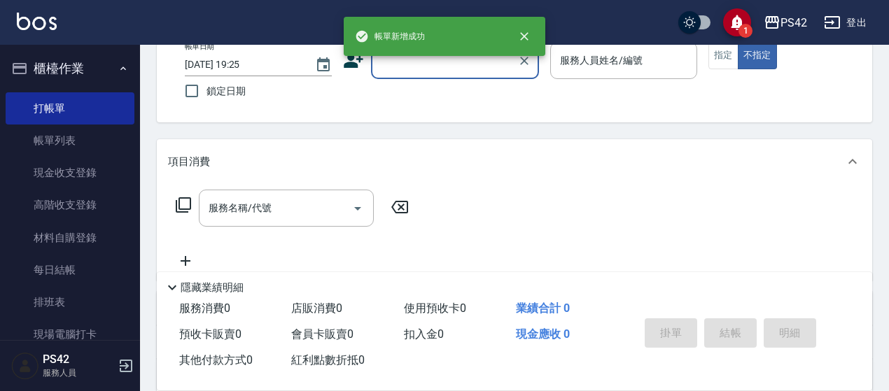
scroll to position [66, 0]
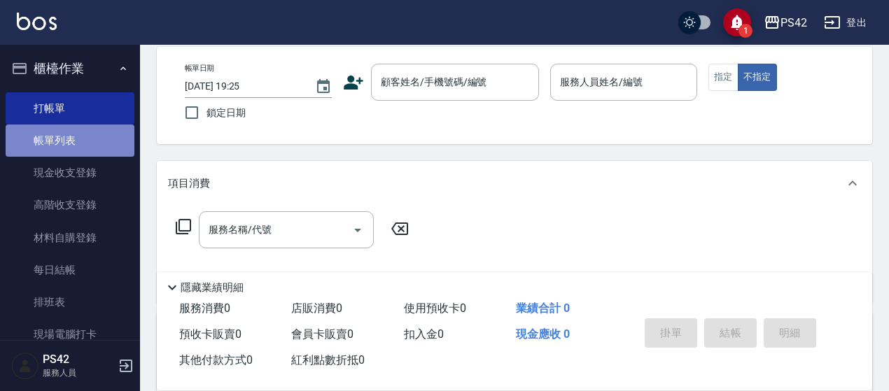
click at [77, 139] on link "帳單列表" at bounding box center [70, 141] width 129 height 32
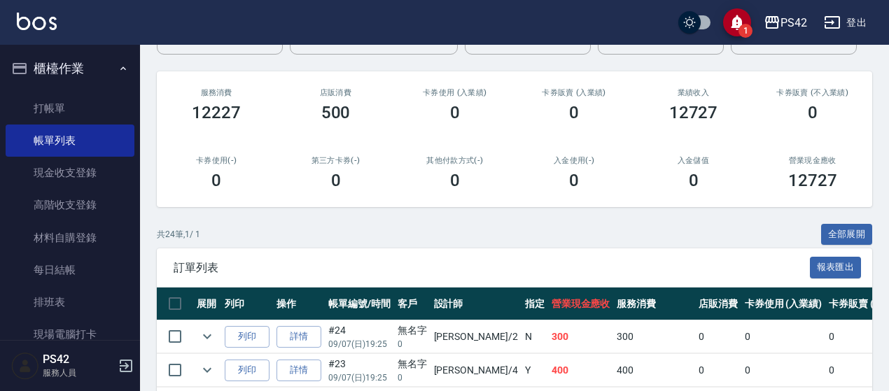
scroll to position [140, 0]
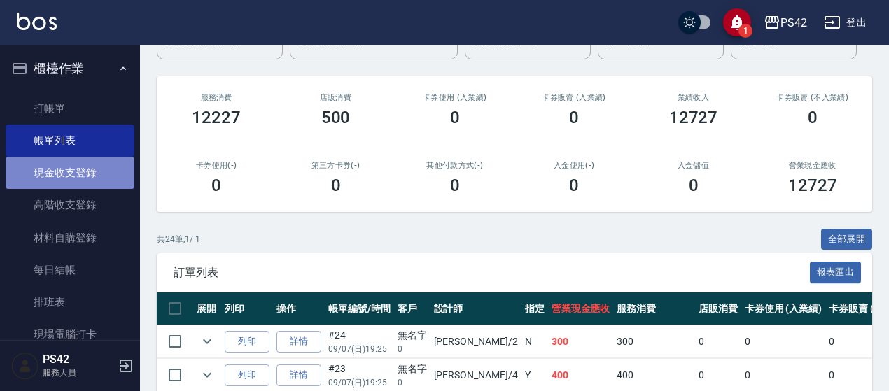
click at [90, 178] on link "現金收支登錄" at bounding box center [70, 173] width 129 height 32
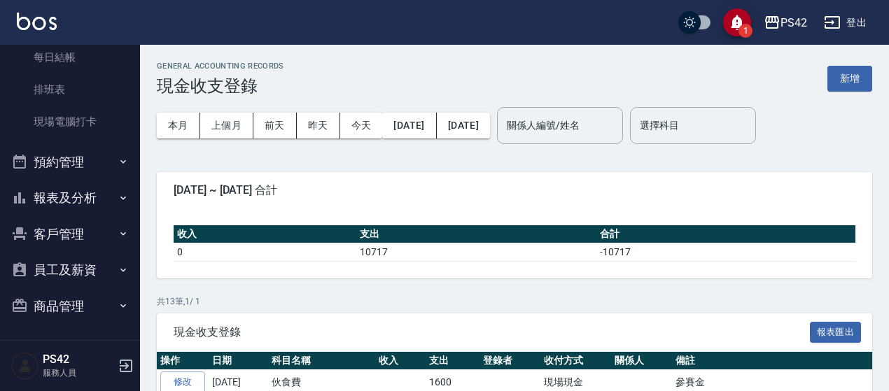
scroll to position [213, 0]
click at [81, 200] on button "報表及分析" at bounding box center [70, 198] width 129 height 36
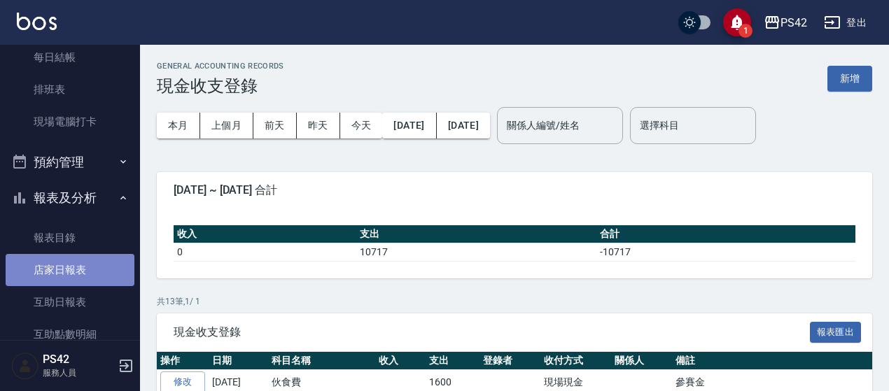
click at [87, 272] on link "店家日報表" at bounding box center [70, 270] width 129 height 32
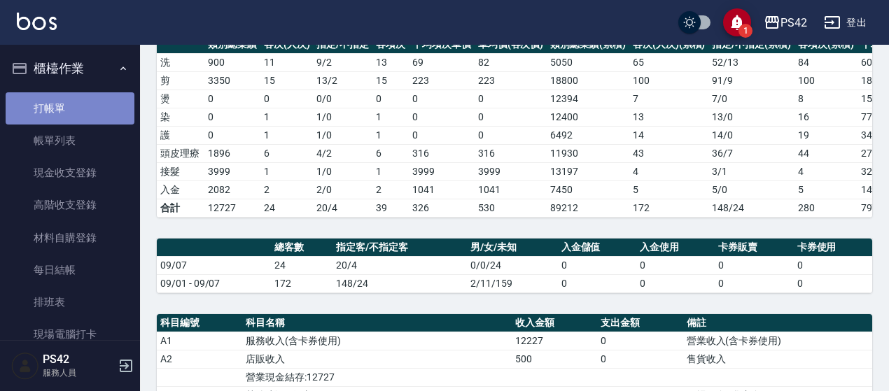
click at [83, 114] on link "打帳單" at bounding box center [70, 108] width 129 height 32
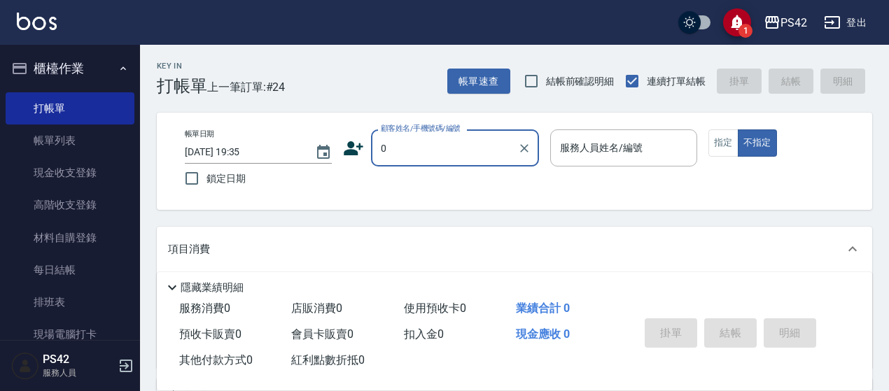
type input "無名字/0/null"
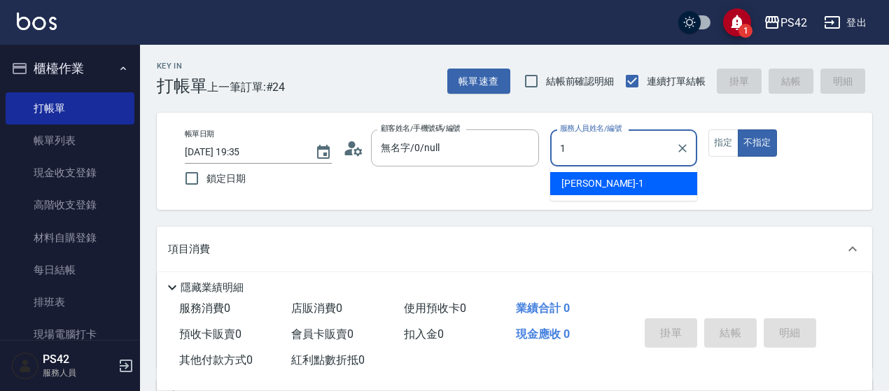
type input "1"
type button "false"
type input "楊容慈-1"
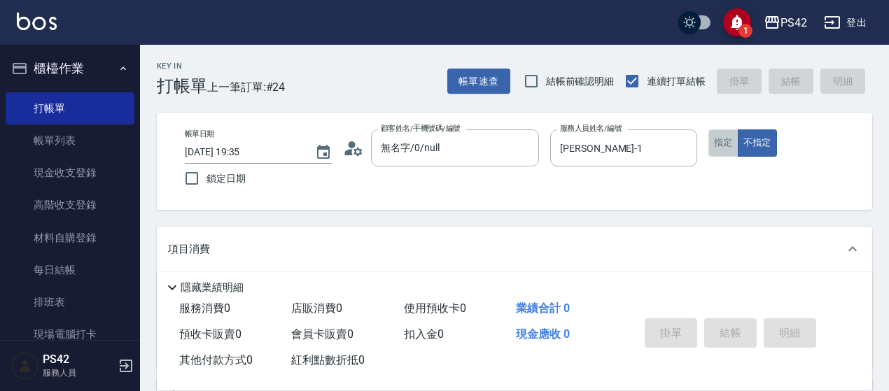
click at [714, 143] on button "指定" at bounding box center [723, 142] width 30 height 27
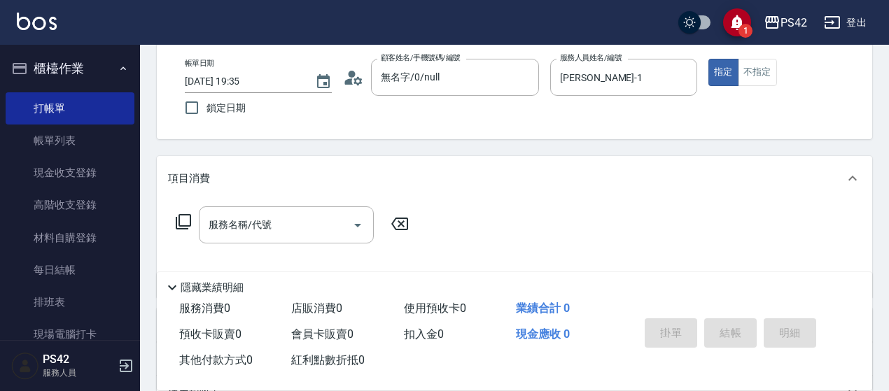
scroll to position [140, 0]
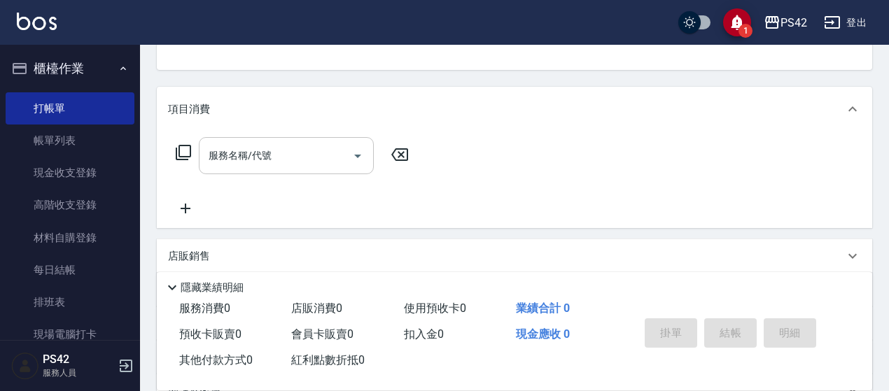
click at [257, 147] on input "服務名稱/代號" at bounding box center [275, 155] width 141 height 24
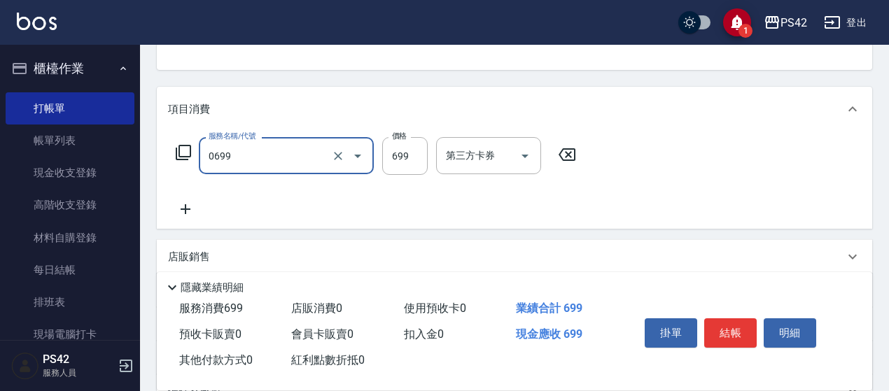
type input "精油SPA(0699)"
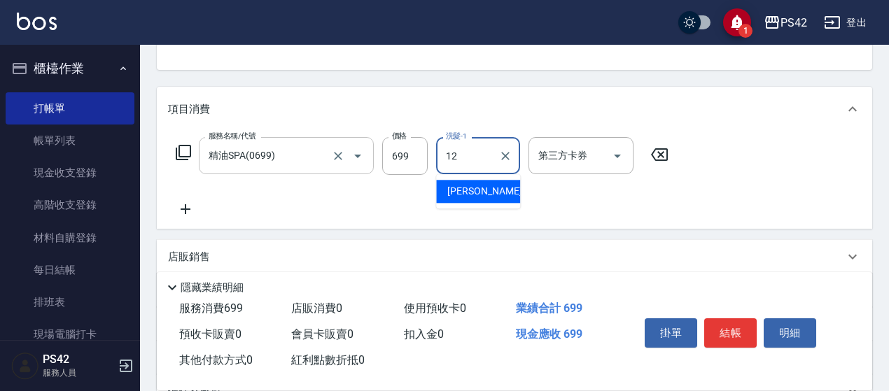
type input "林于真-12"
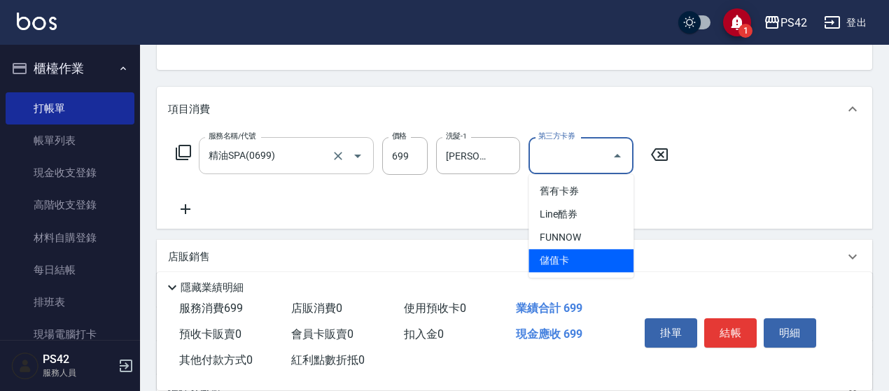
type input "儲值卡"
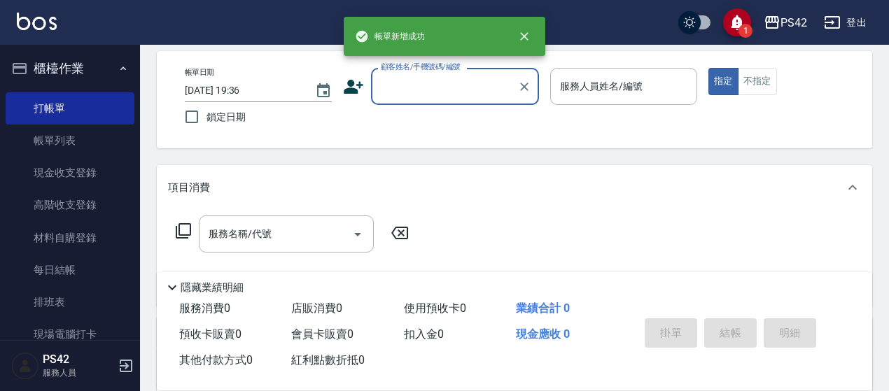
scroll to position [0, 0]
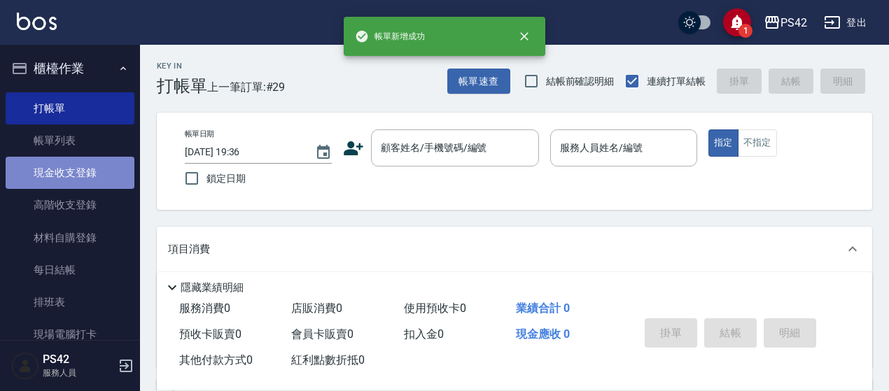
click at [71, 188] on link "現金收支登錄" at bounding box center [70, 173] width 129 height 32
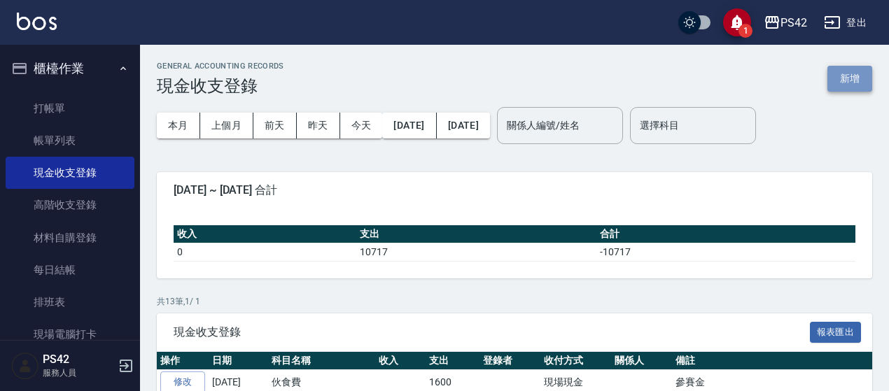
click at [851, 80] on button "新增" at bounding box center [849, 79] width 45 height 26
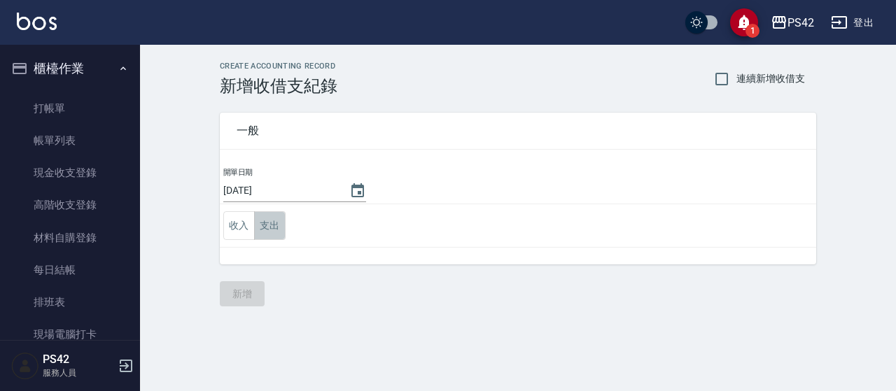
click at [268, 226] on button "支出" at bounding box center [269, 225] width 31 height 29
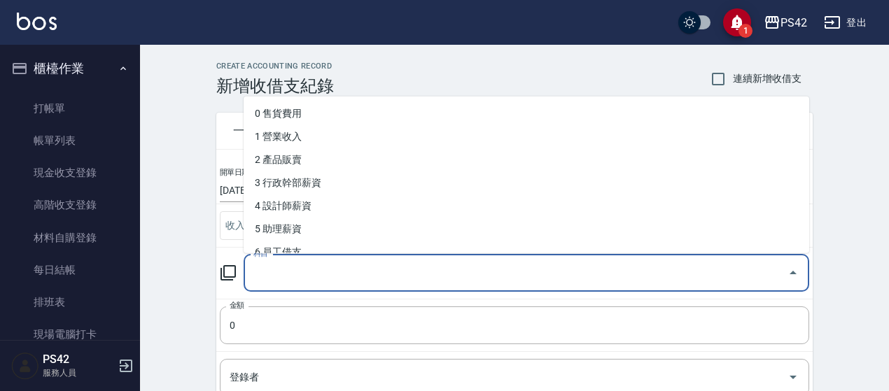
drag, startPoint x: 316, startPoint y: 276, endPoint x: 332, endPoint y: 245, distance: 35.4
click at [321, 271] on input "科目" at bounding box center [516, 273] width 532 height 24
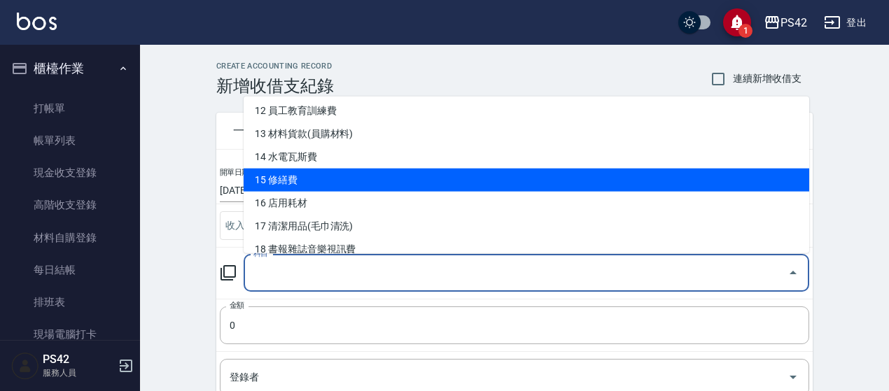
scroll to position [350, 0]
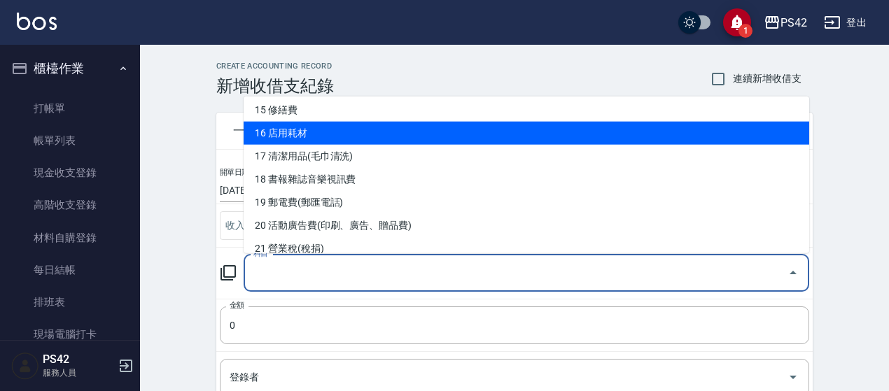
click at [351, 139] on li "16 店用耗材" at bounding box center [527, 133] width 566 height 23
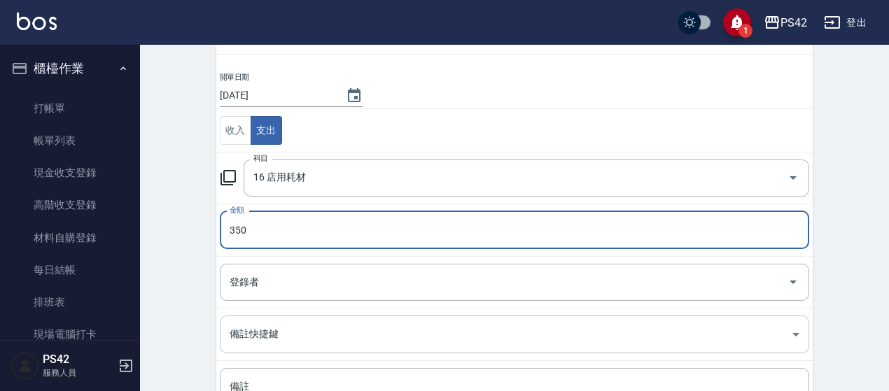
scroll to position [224, 0]
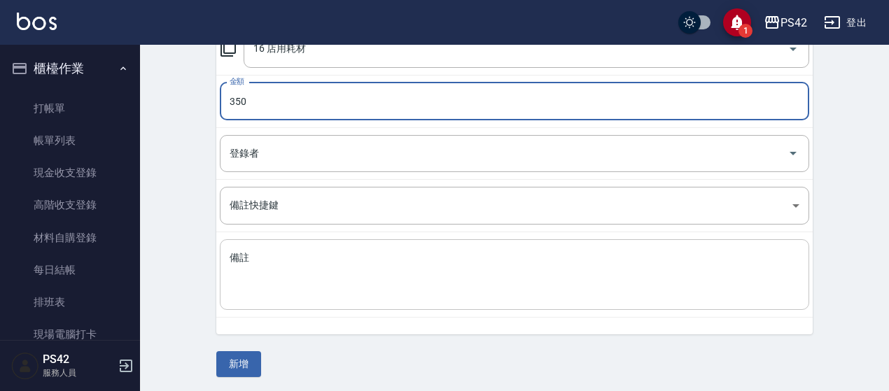
click at [297, 294] on textarea "備註" at bounding box center [515, 275] width 570 height 48
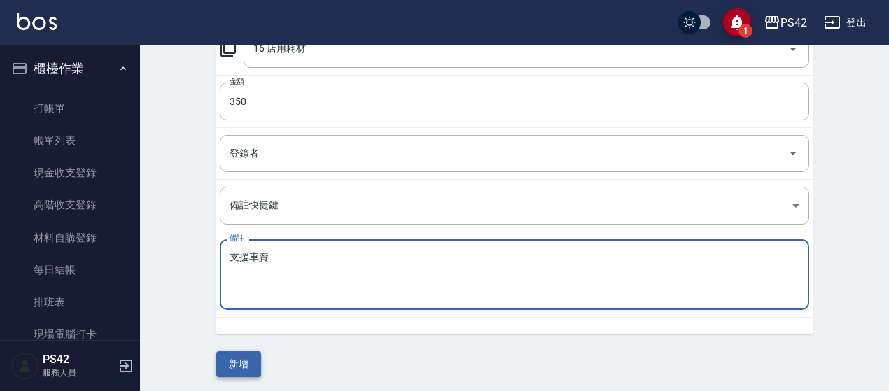
click at [242, 363] on button "新增" at bounding box center [238, 364] width 45 height 26
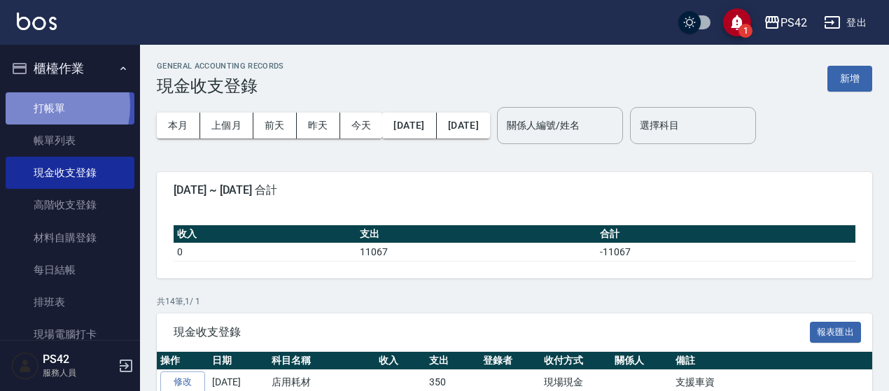
click at [41, 106] on link "打帳單" at bounding box center [70, 108] width 129 height 32
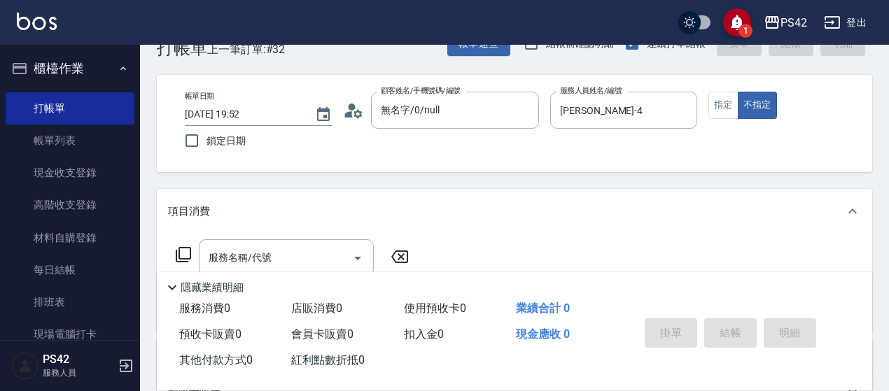
scroll to position [70, 0]
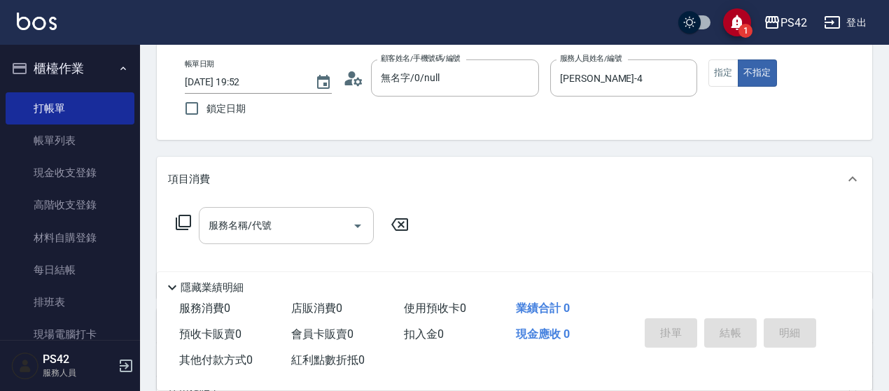
click at [247, 225] on input "服務名稱/代號" at bounding box center [275, 225] width 141 height 24
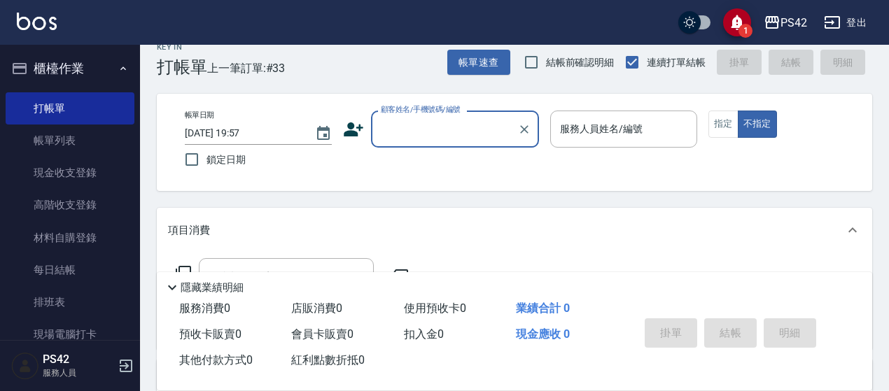
scroll to position [0, 0]
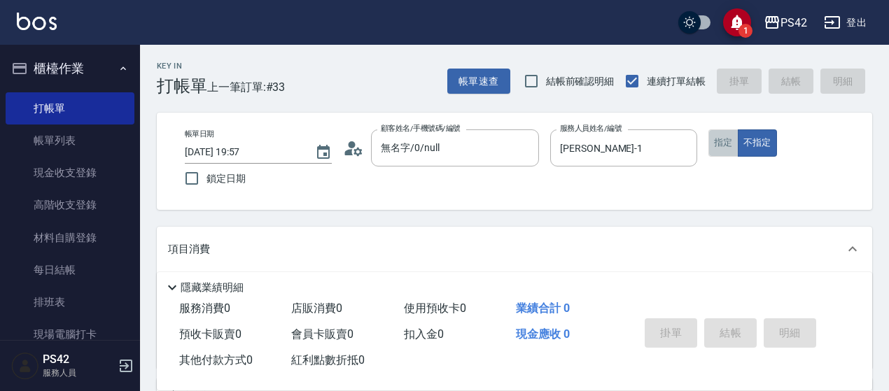
click at [731, 133] on button "指定" at bounding box center [723, 142] width 30 height 27
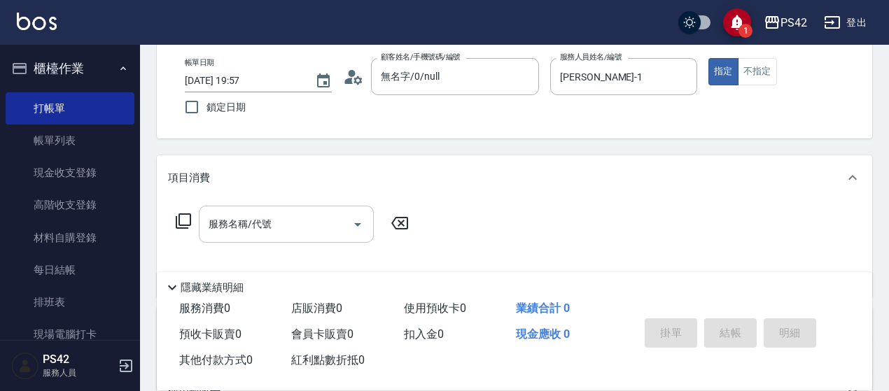
scroll to position [140, 0]
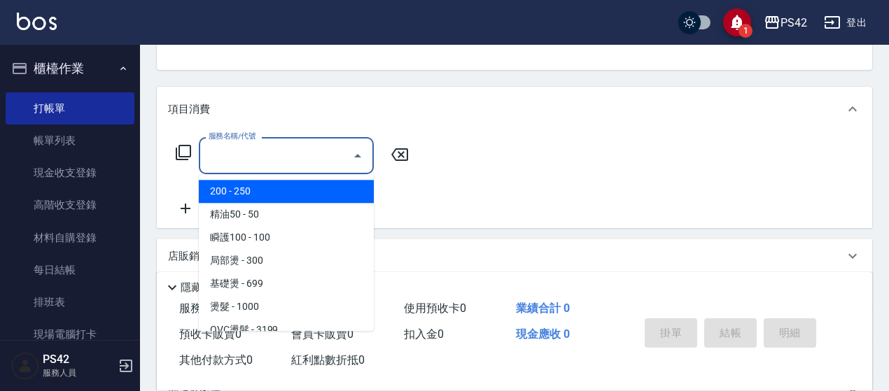
click at [218, 162] on input "服務名稱/代號" at bounding box center [275, 155] width 141 height 24
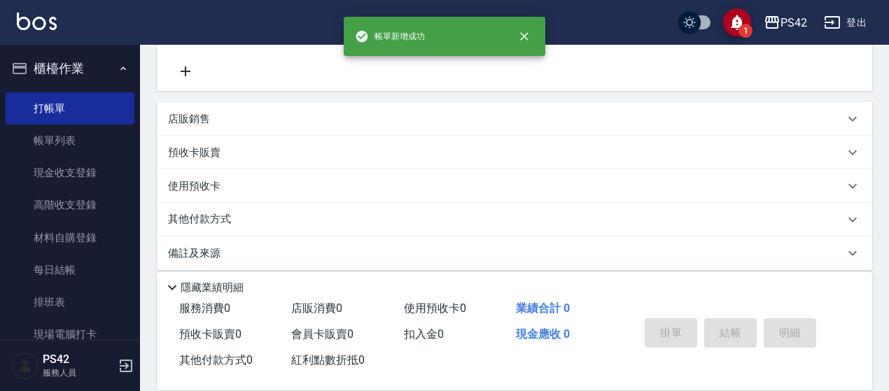
scroll to position [0, 0]
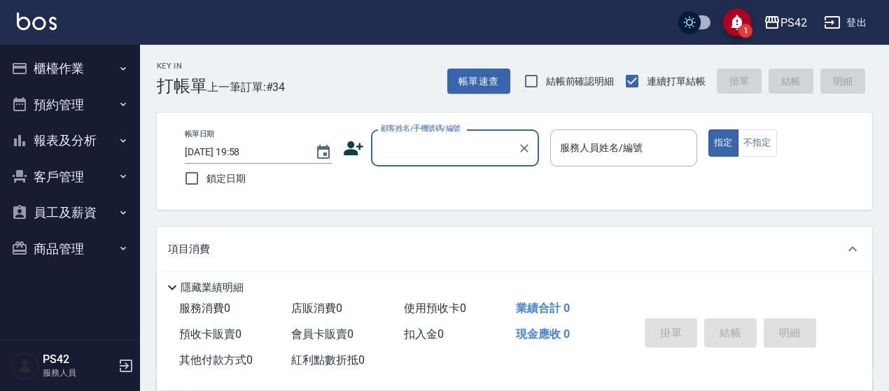
scroll to position [70, 0]
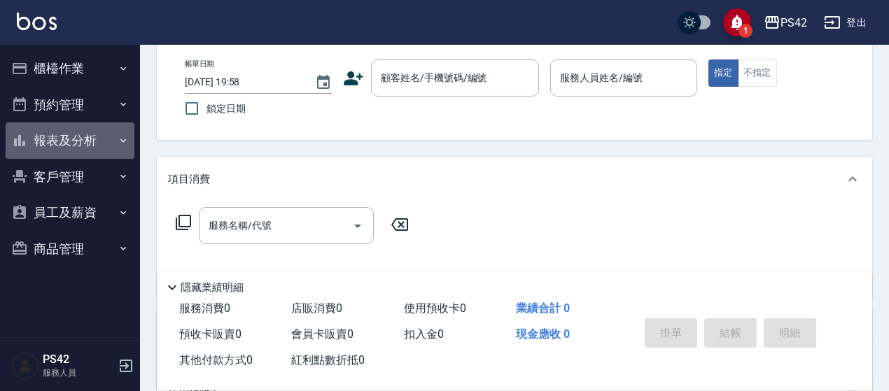
click at [80, 152] on button "報表及分析" at bounding box center [70, 140] width 129 height 36
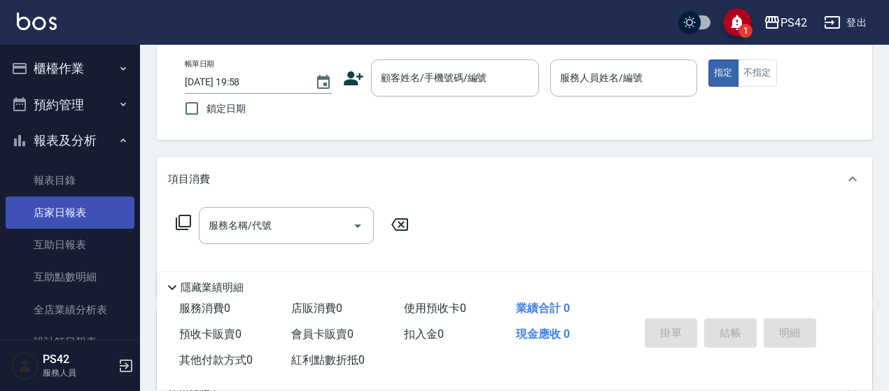
click at [89, 212] on link "店家日報表" at bounding box center [70, 213] width 129 height 32
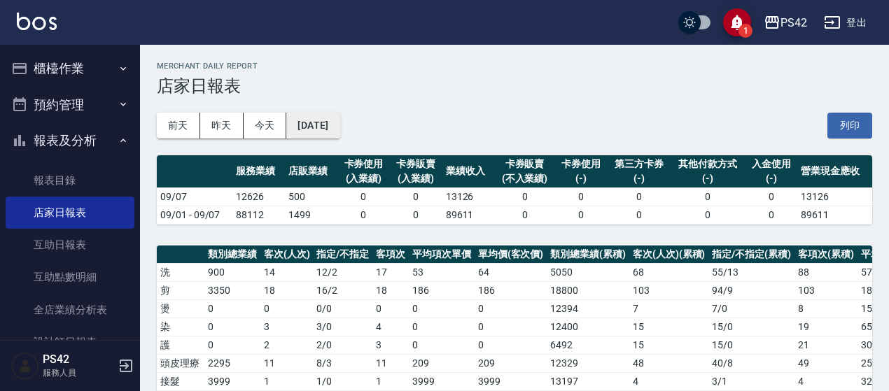
click at [339, 130] on button "[DATE]" at bounding box center [312, 126] width 53 height 26
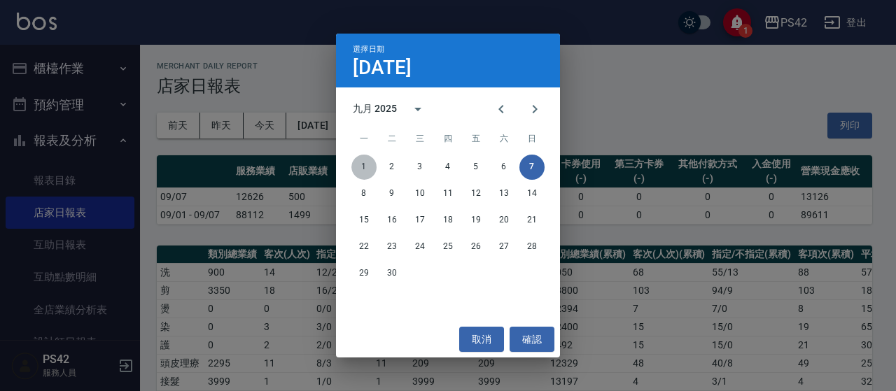
click at [357, 169] on button "1" at bounding box center [363, 167] width 25 height 25
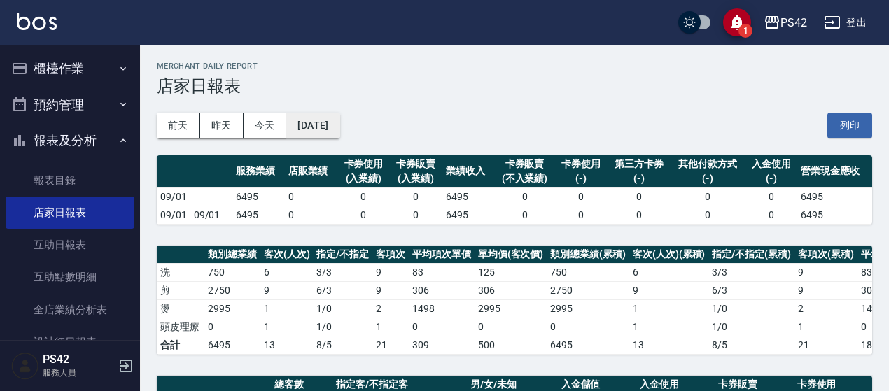
click at [335, 125] on button "[DATE]" at bounding box center [312, 126] width 53 height 26
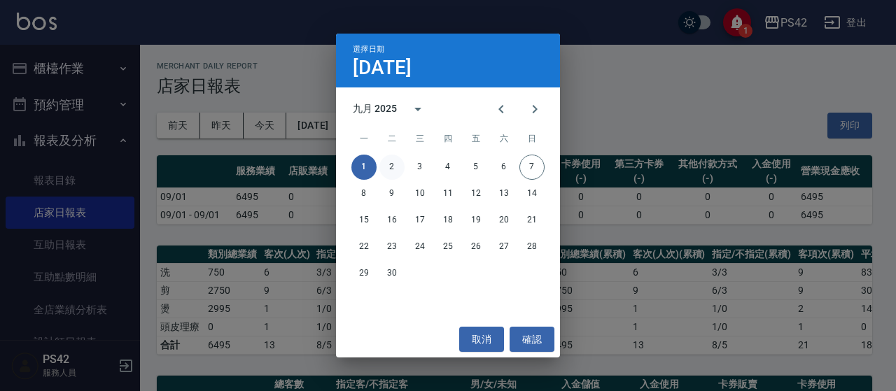
click at [393, 161] on button "2" at bounding box center [391, 167] width 25 height 25
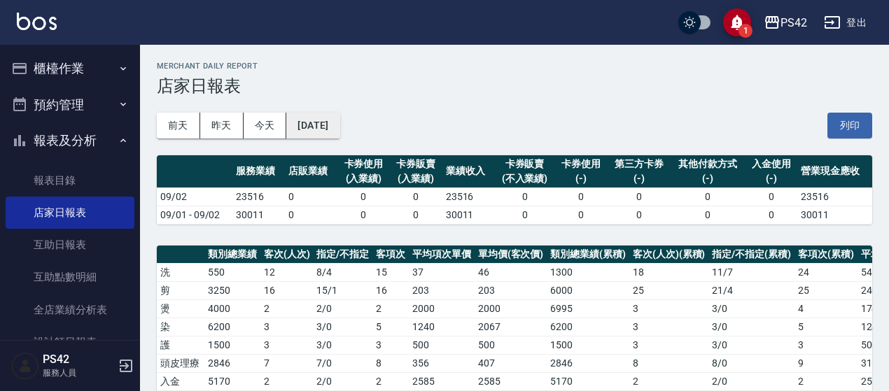
click at [337, 124] on button "[DATE]" at bounding box center [312, 126] width 53 height 26
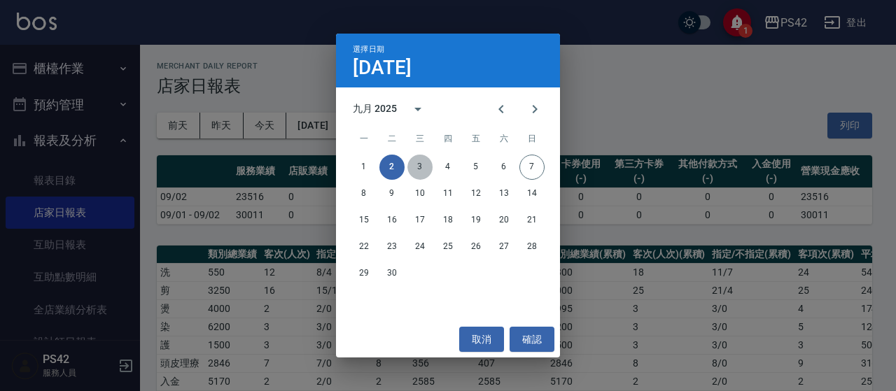
click at [423, 173] on button "3" at bounding box center [419, 167] width 25 height 25
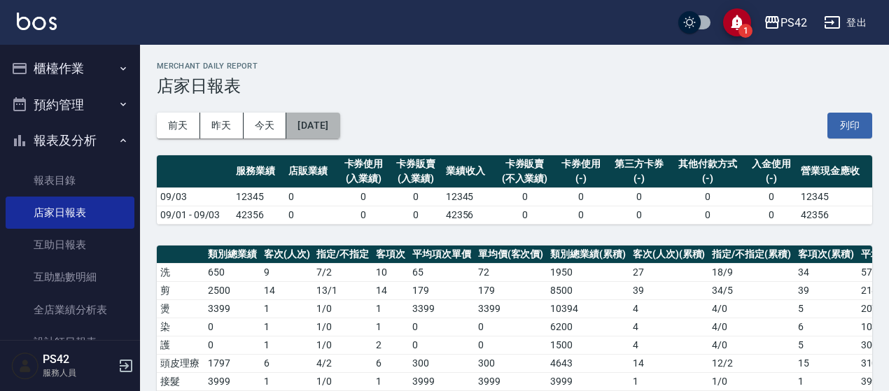
click at [339, 118] on button "[DATE]" at bounding box center [312, 126] width 53 height 26
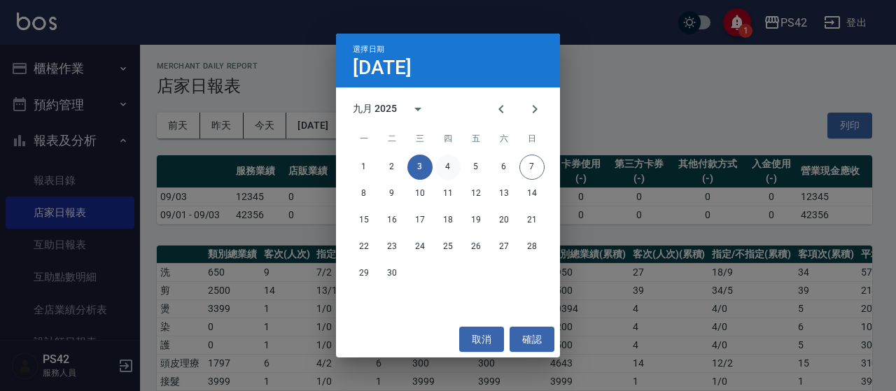
click at [448, 170] on button "4" at bounding box center [447, 167] width 25 height 25
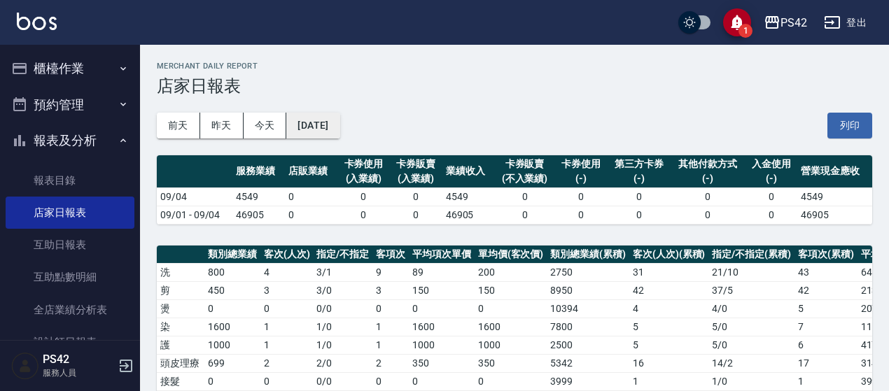
click at [328, 126] on button "[DATE]" at bounding box center [312, 126] width 53 height 26
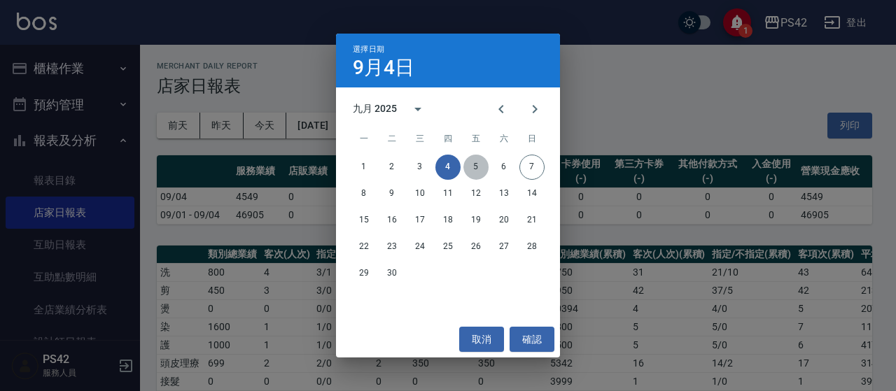
click at [479, 166] on button "5" at bounding box center [475, 167] width 25 height 25
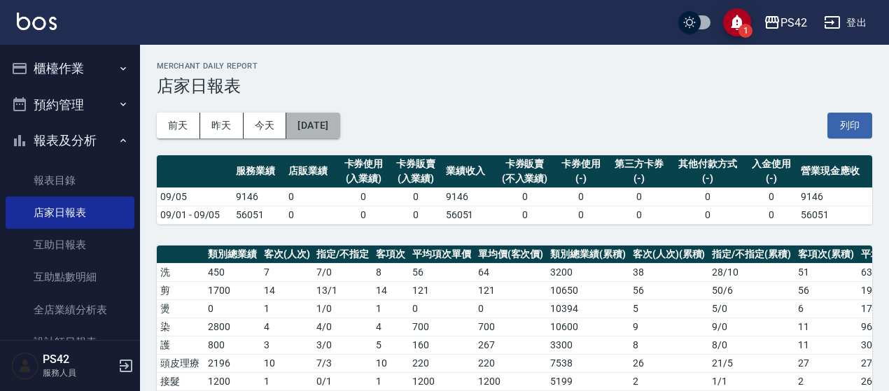
click at [330, 128] on button "[DATE]" at bounding box center [312, 126] width 53 height 26
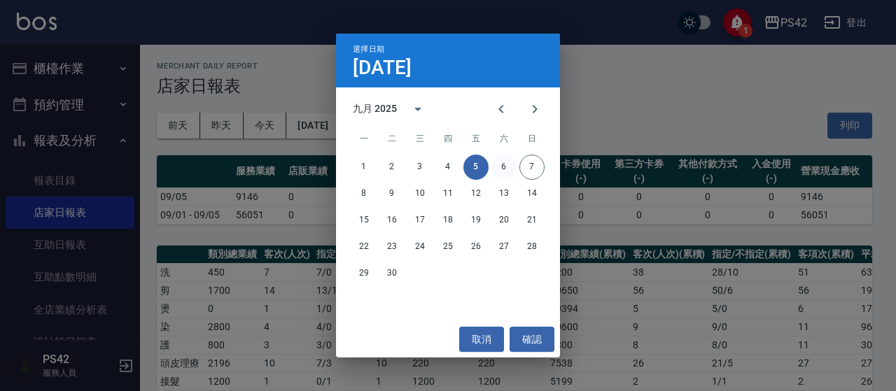
click at [503, 171] on button "6" at bounding box center [503, 167] width 25 height 25
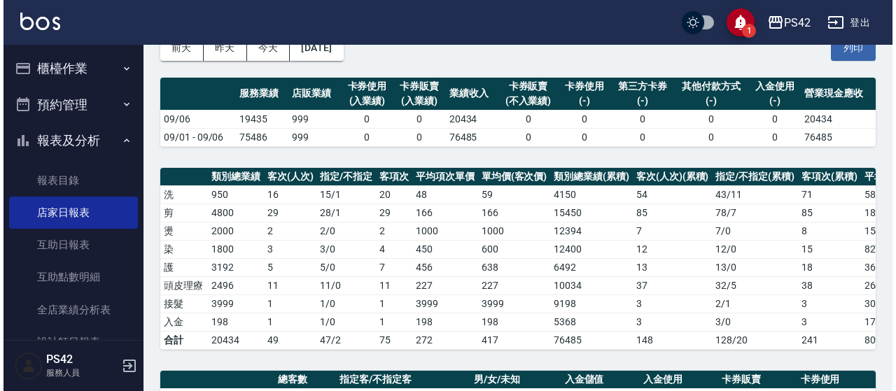
scroll to position [70, 0]
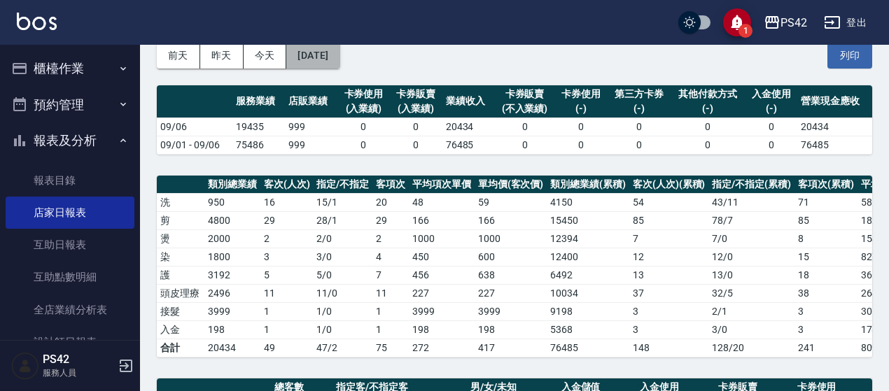
click at [336, 54] on button "[DATE]" at bounding box center [312, 56] width 53 height 26
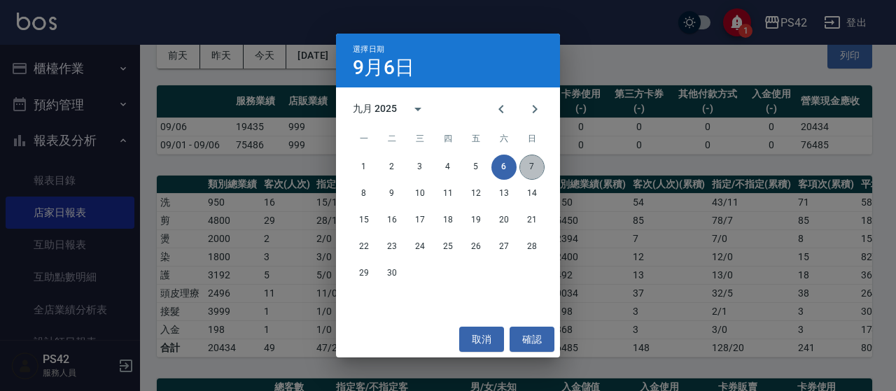
click at [531, 173] on button "7" at bounding box center [531, 167] width 25 height 25
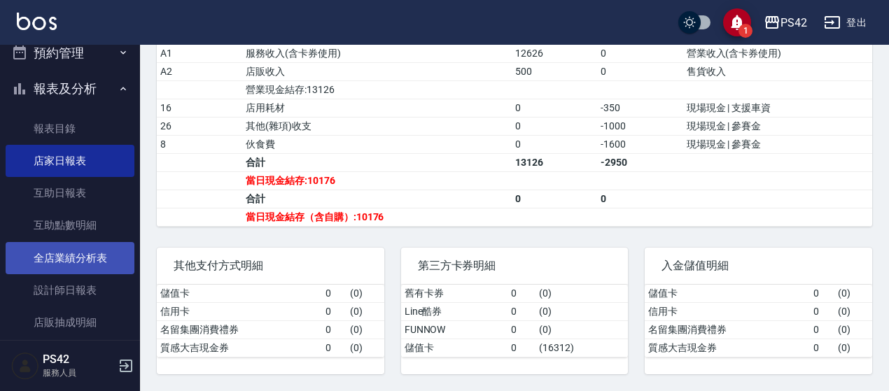
scroll to position [70, 0]
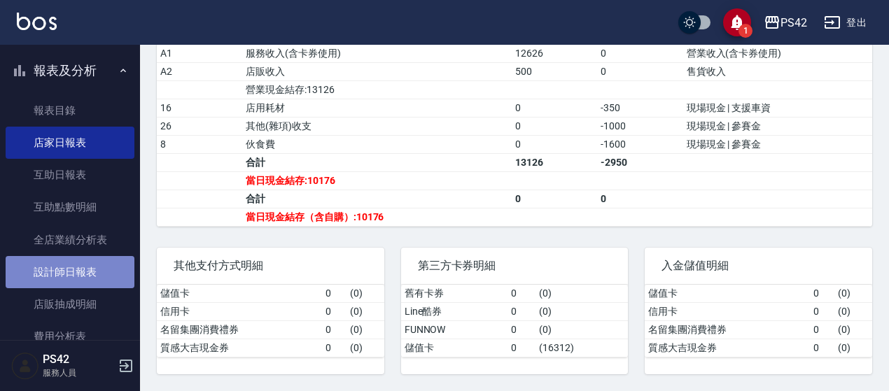
click at [69, 268] on link "設計師日報表" at bounding box center [70, 272] width 129 height 32
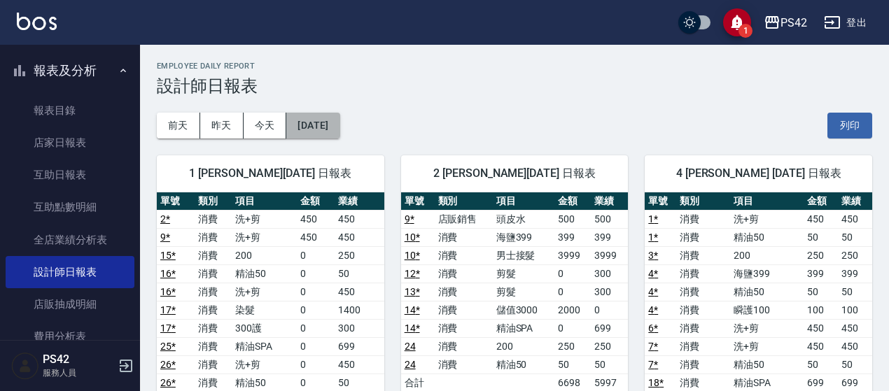
click at [329, 118] on button "[DATE]" at bounding box center [312, 126] width 53 height 26
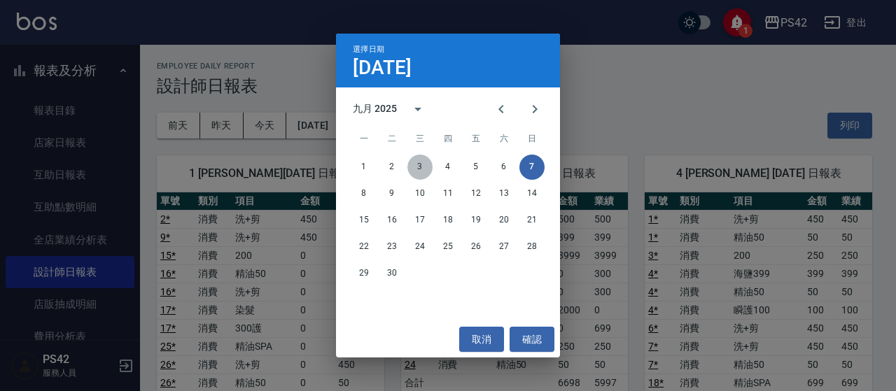
click at [427, 169] on button "3" at bounding box center [419, 167] width 25 height 25
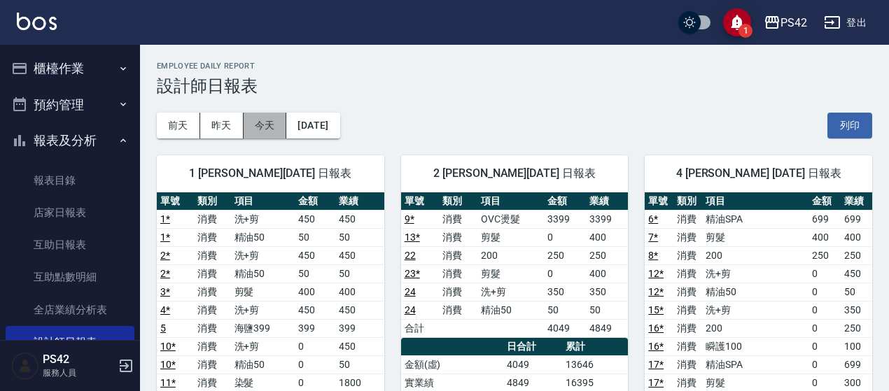
click at [272, 123] on button "今天" at bounding box center [265, 126] width 43 height 26
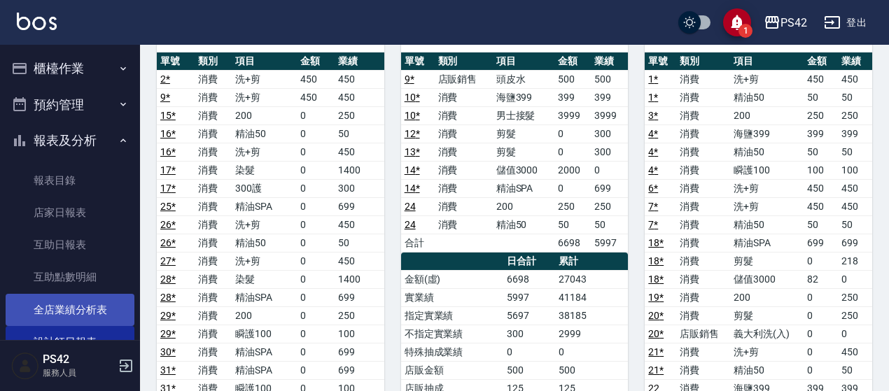
scroll to position [210, 0]
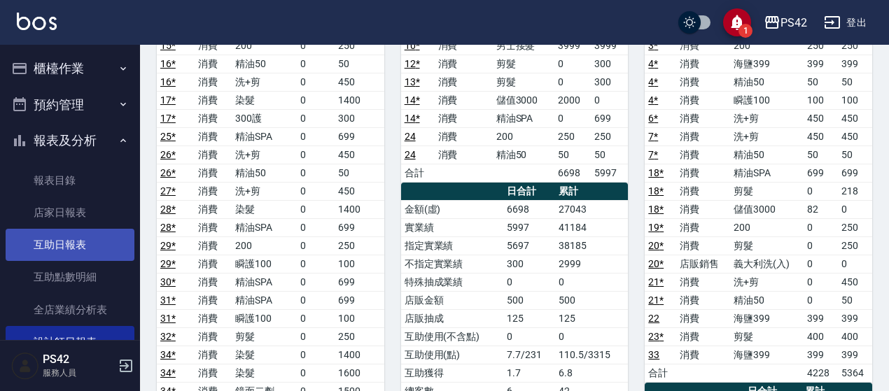
click at [34, 239] on link "互助日報表" at bounding box center [70, 245] width 129 height 32
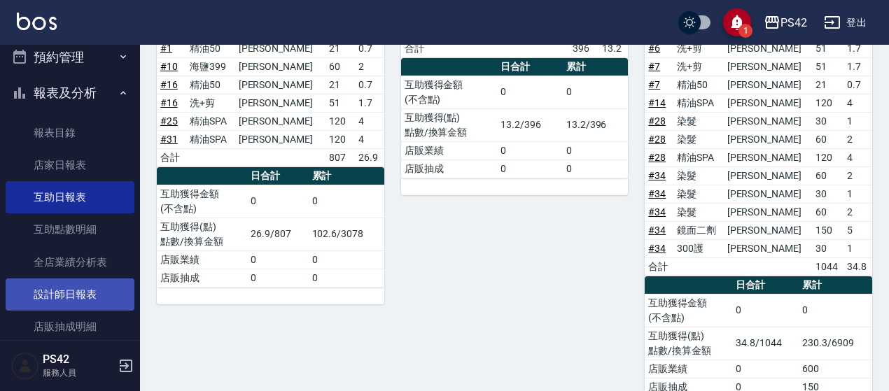
scroll to position [70, 0]
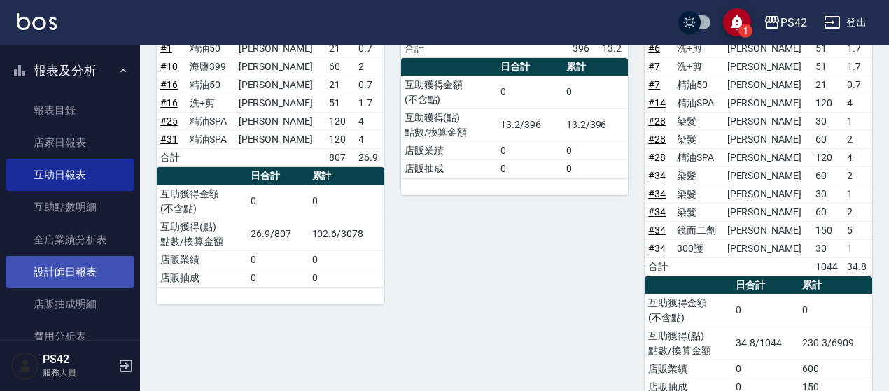
click at [60, 274] on link "設計師日報表" at bounding box center [70, 272] width 129 height 32
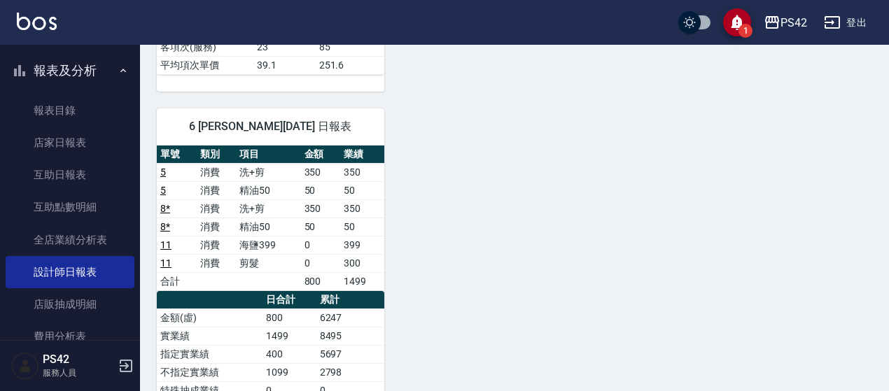
scroll to position [886, 0]
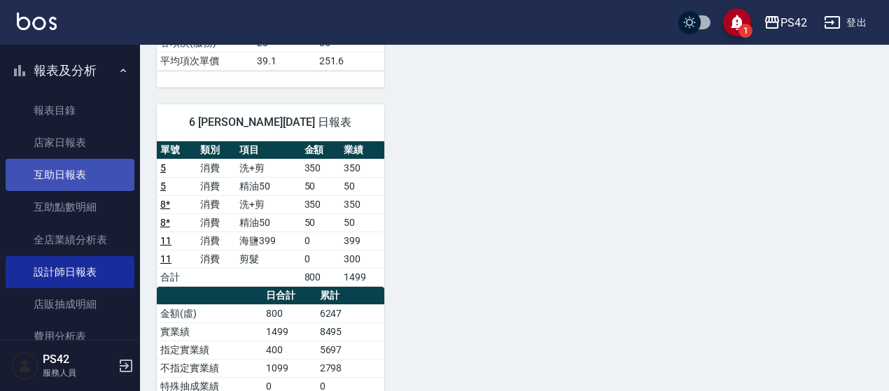
click at [41, 166] on link "互助日報表" at bounding box center [70, 175] width 129 height 32
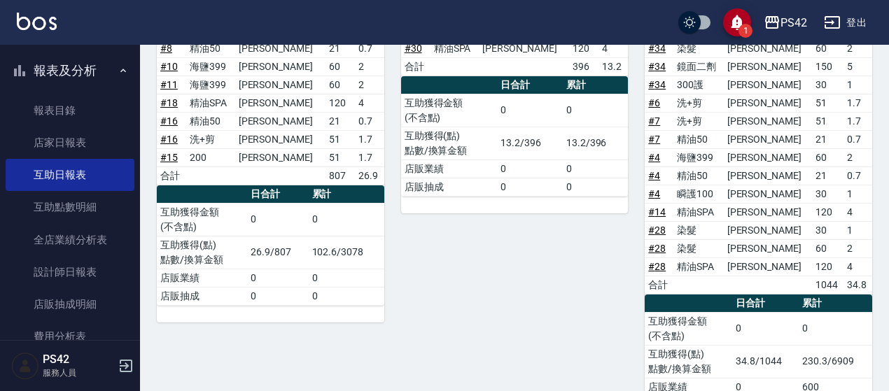
scroll to position [557, 0]
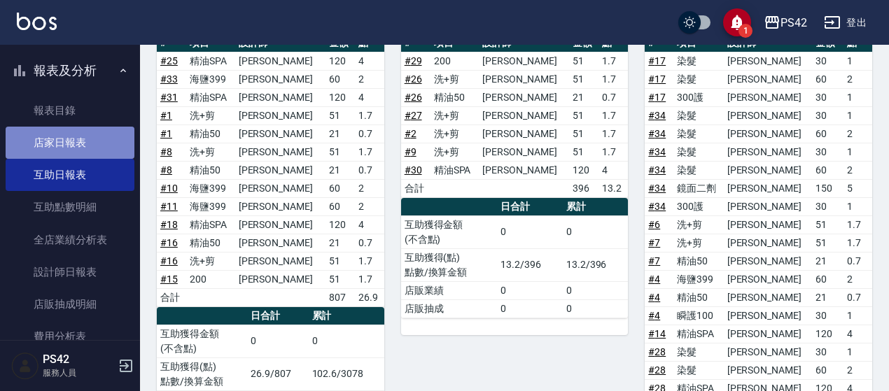
click at [90, 143] on link "店家日報表" at bounding box center [70, 143] width 129 height 32
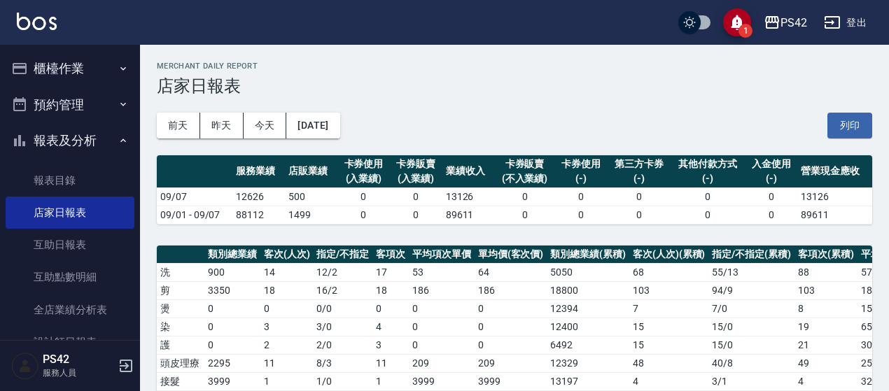
click at [101, 68] on button "櫃檯作業" at bounding box center [70, 68] width 129 height 36
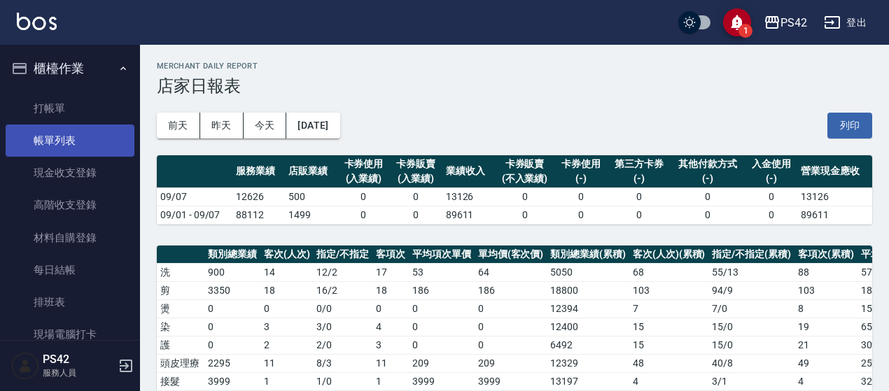
click at [98, 135] on link "帳單列表" at bounding box center [70, 141] width 129 height 32
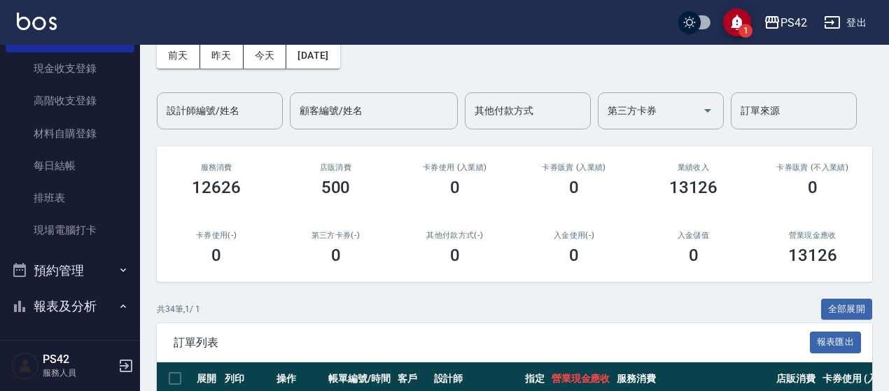
scroll to position [280, 0]
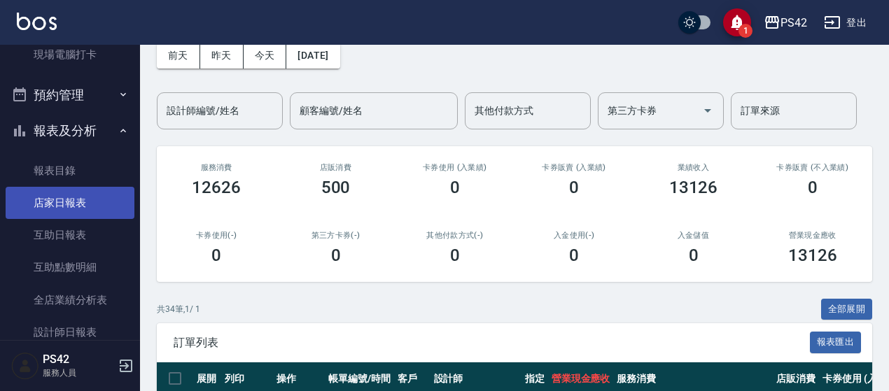
click at [98, 211] on link "店家日報表" at bounding box center [70, 203] width 129 height 32
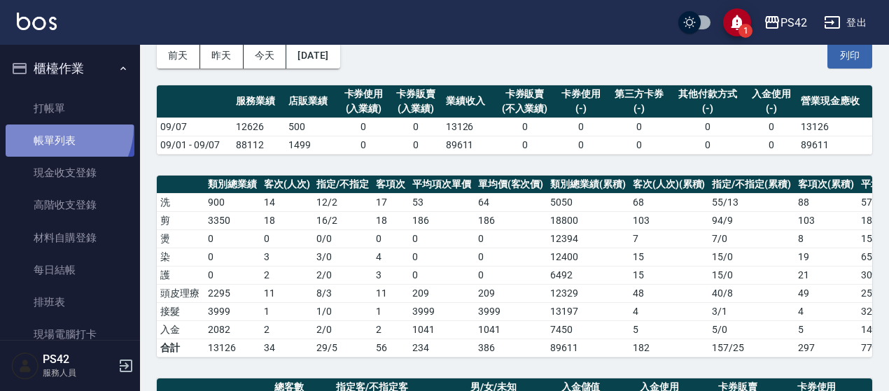
click at [55, 127] on link "帳單列表" at bounding box center [70, 141] width 129 height 32
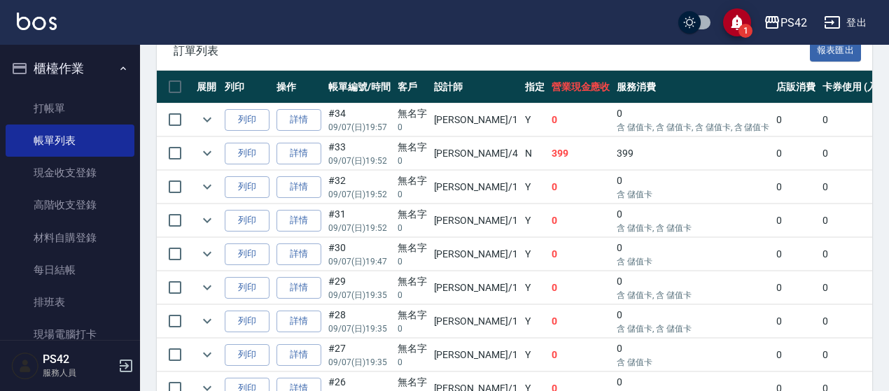
scroll to position [350, 0]
